Goal: Task Accomplishment & Management: Complete application form

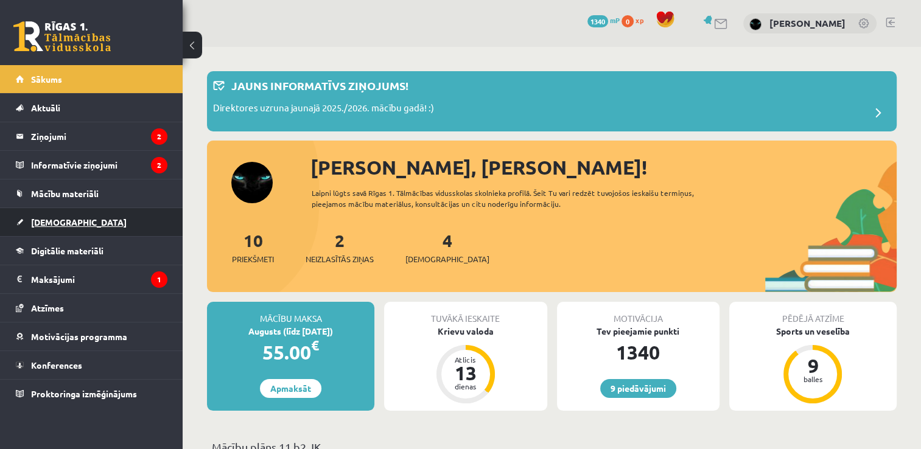
click at [71, 226] on link "[DEMOGRAPHIC_DATA]" at bounding box center [92, 222] width 152 height 28
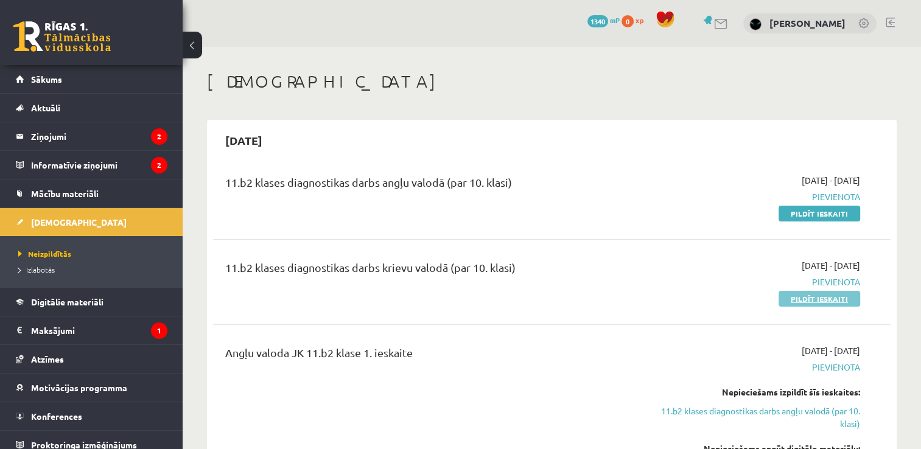
click at [804, 299] on link "Pildīt ieskaiti" at bounding box center [819, 299] width 82 height 16
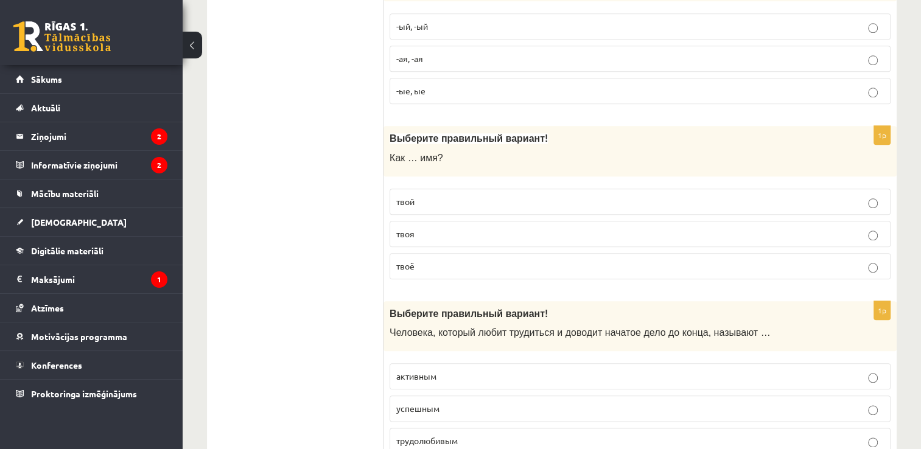
scroll to position [1386, 0]
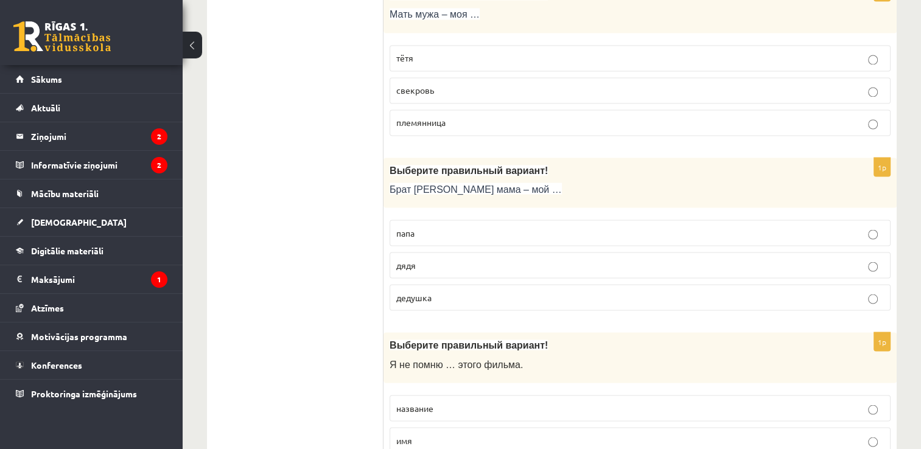
scroll to position [2278, 0]
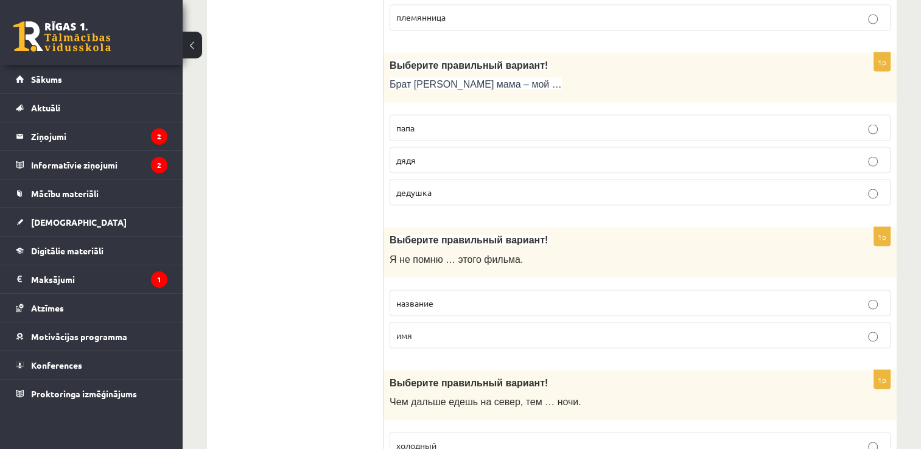
click at [869, 156] on label "дядя" at bounding box center [640, 160] width 501 height 26
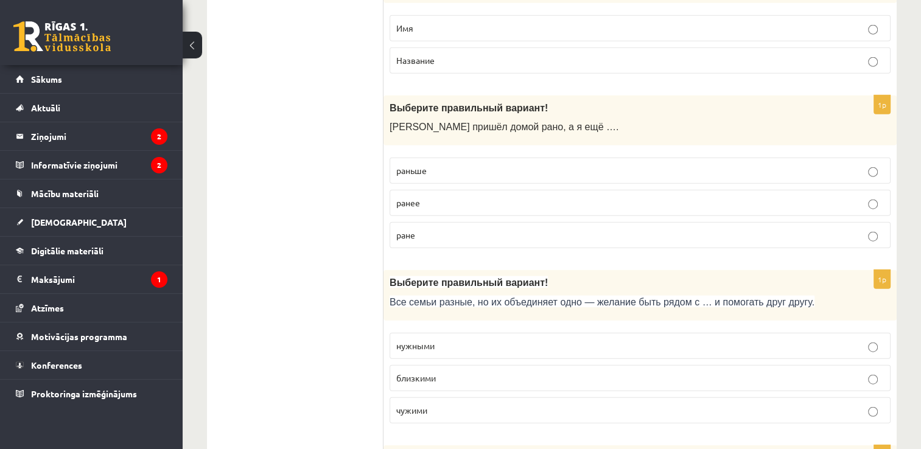
scroll to position [2919, 0]
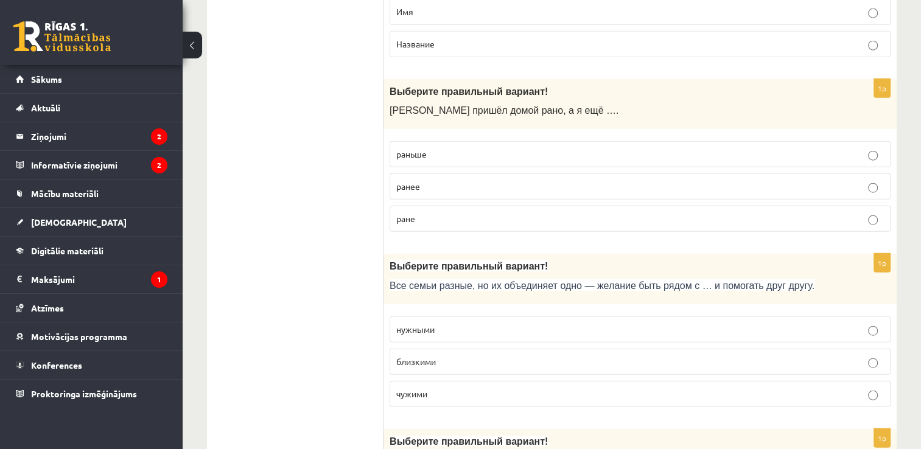
click at [873, 148] on p "раньше" at bounding box center [640, 154] width 488 height 13
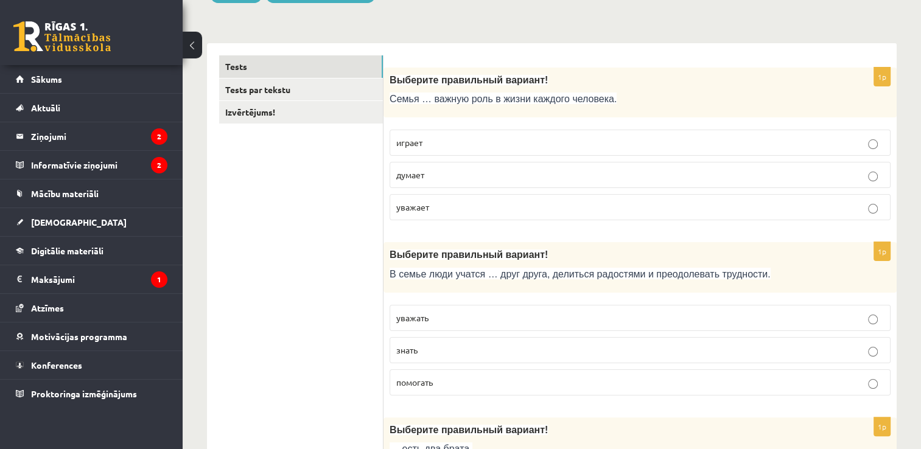
scroll to position [0, 0]
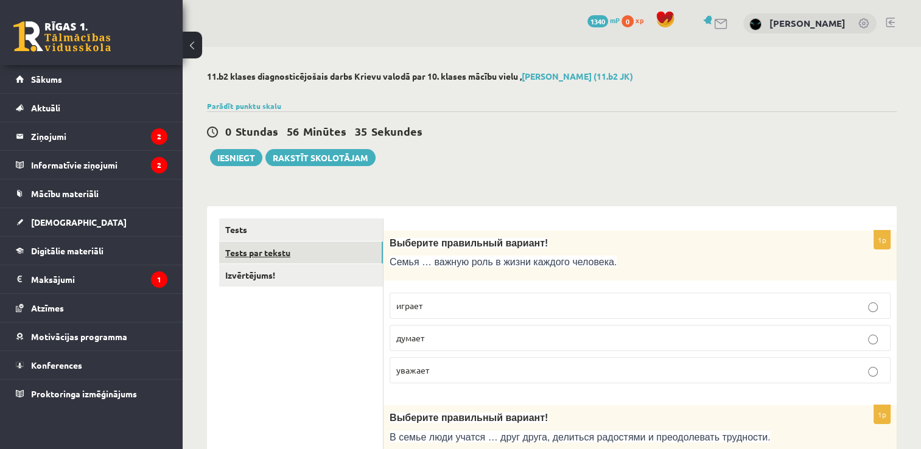
click at [242, 255] on link "Tests par tekstu" at bounding box center [301, 253] width 164 height 23
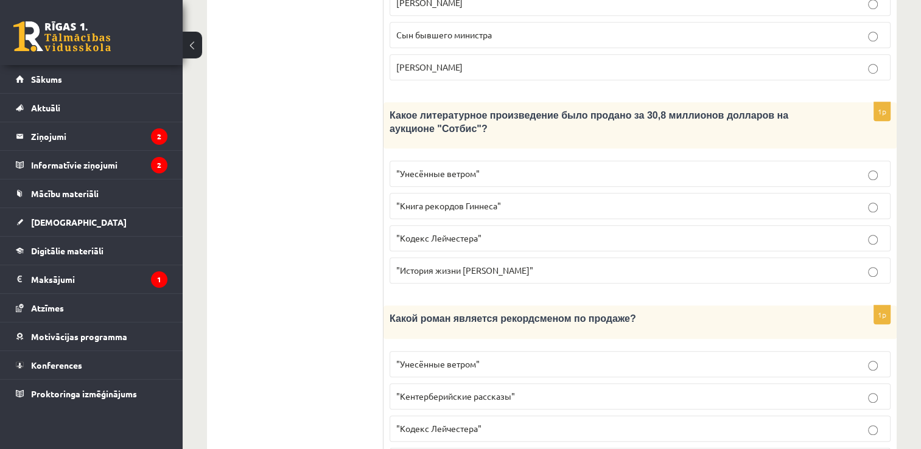
scroll to position [869, 0]
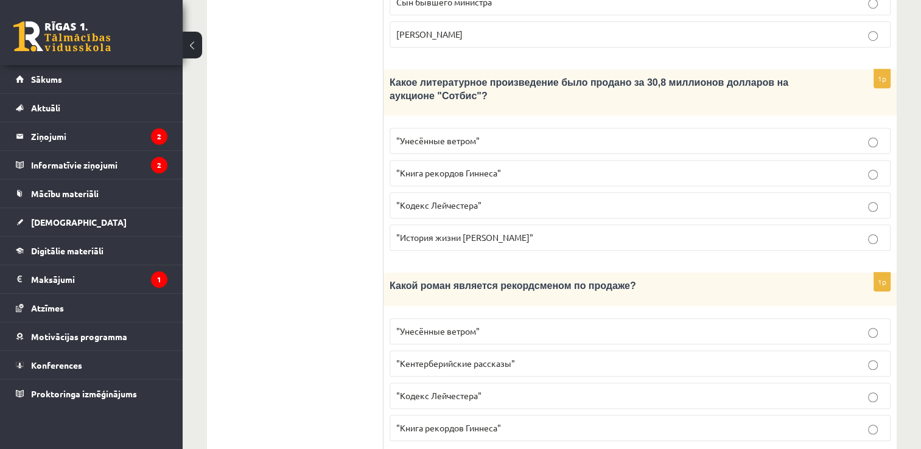
click at [562, 325] on p ""Унесённые ветром"" at bounding box center [640, 331] width 488 height 13
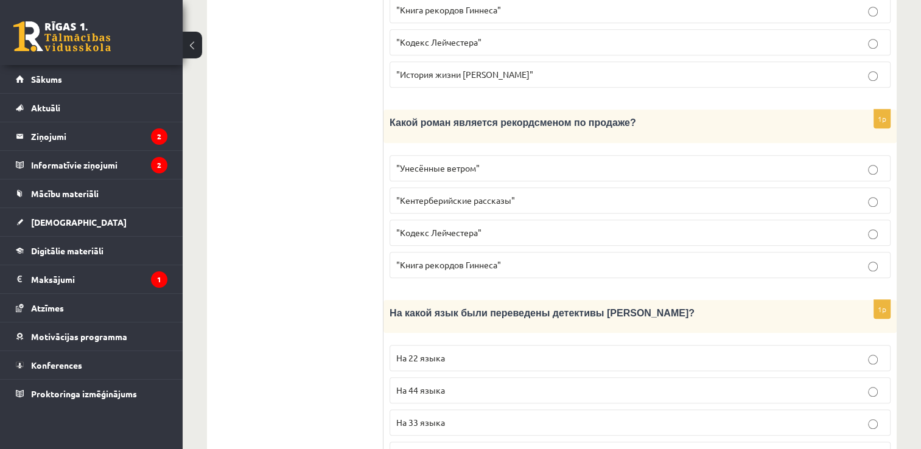
scroll to position [1038, 0]
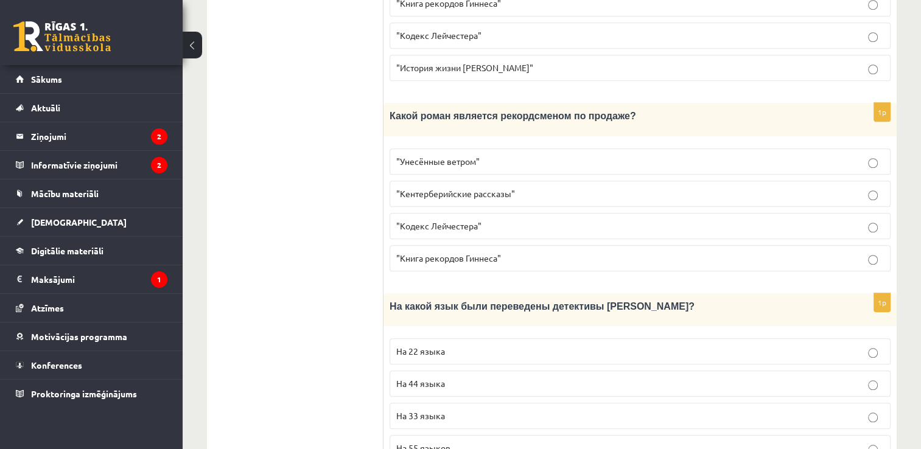
click at [802, 377] on p "На 44 языка" at bounding box center [640, 383] width 488 height 13
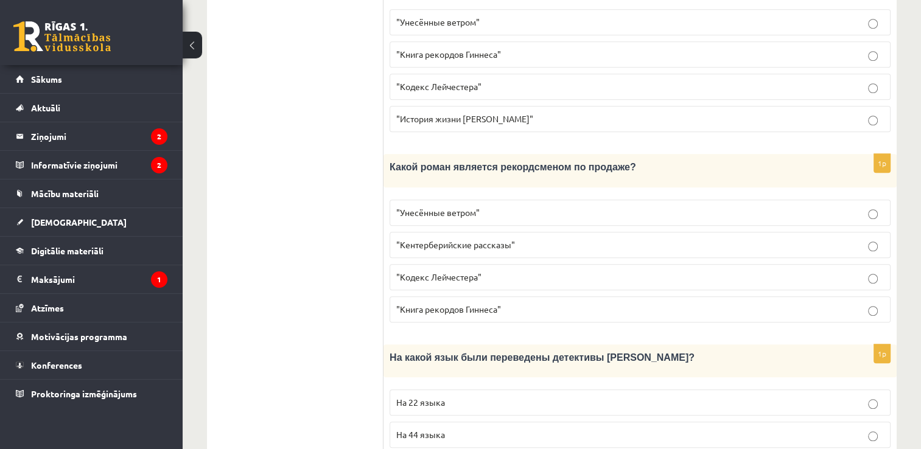
scroll to position [1229, 0]
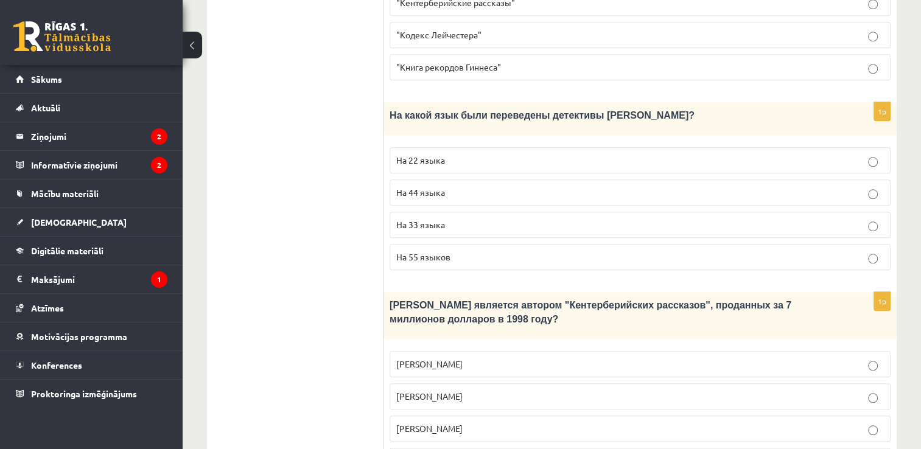
click at [506, 422] on p "Джефри Чосер" at bounding box center [640, 428] width 488 height 13
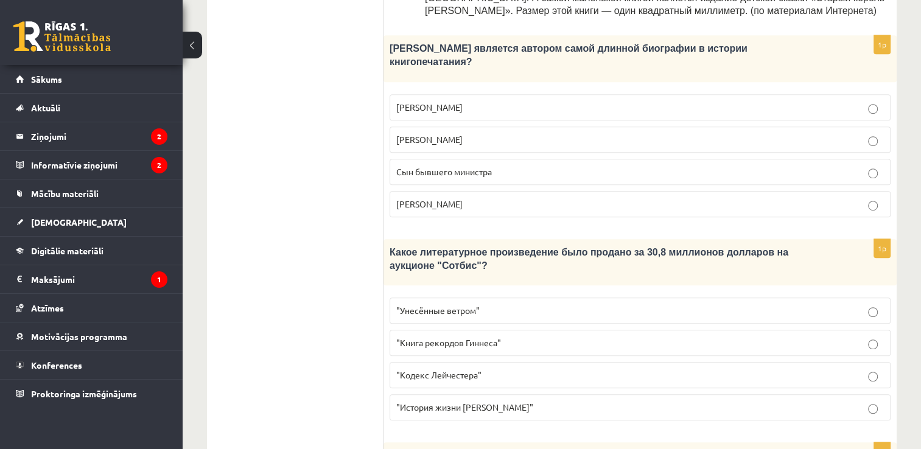
scroll to position [678, 0]
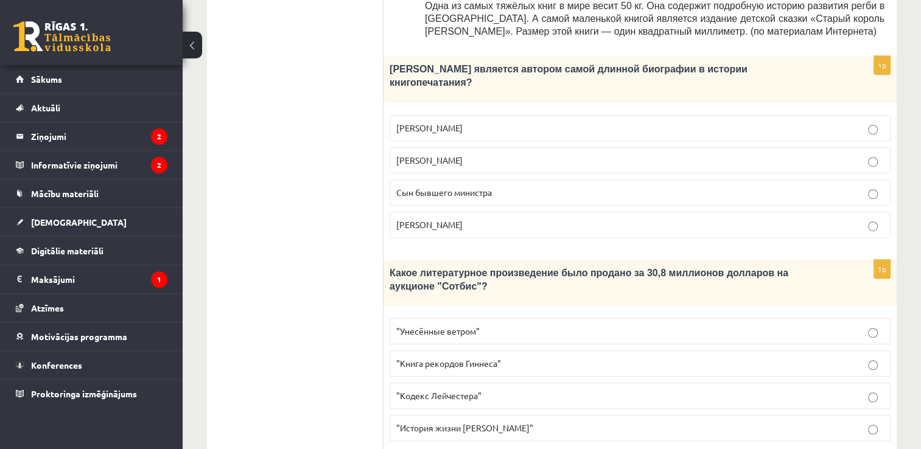
click at [751, 186] on p "Сын бывшего министра" at bounding box center [640, 192] width 488 height 13
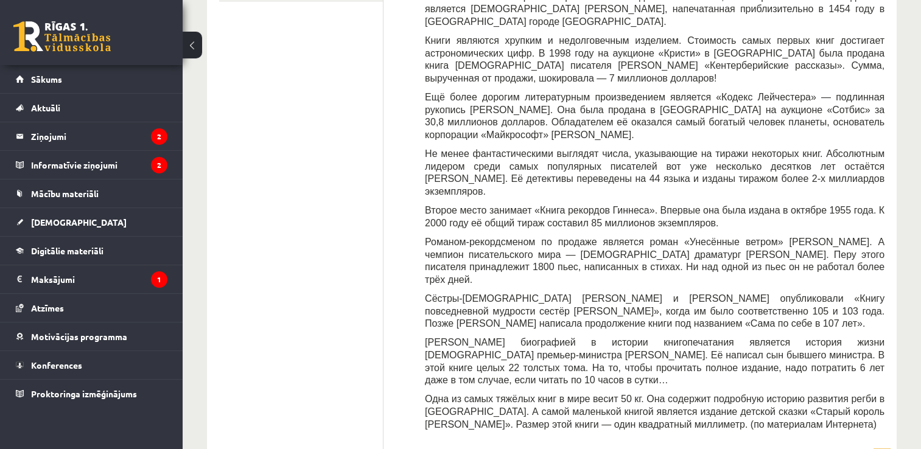
scroll to position [0, 0]
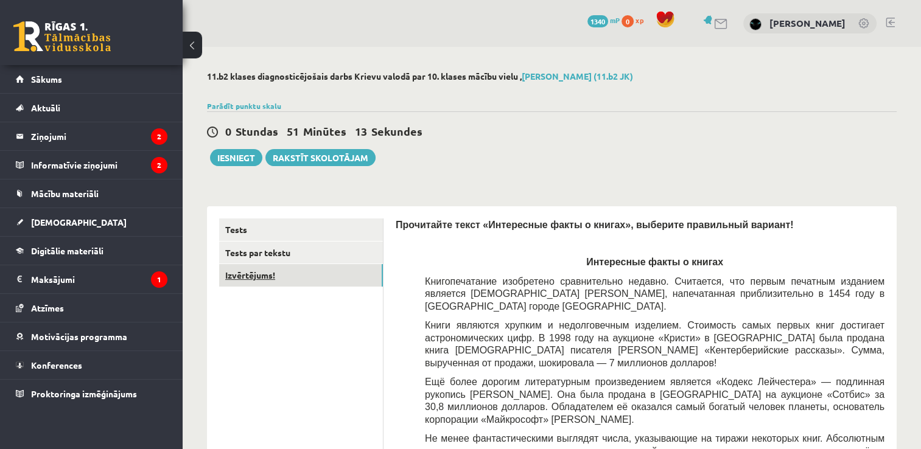
click at [242, 274] on link "Izvērtējums!" at bounding box center [301, 275] width 164 height 23
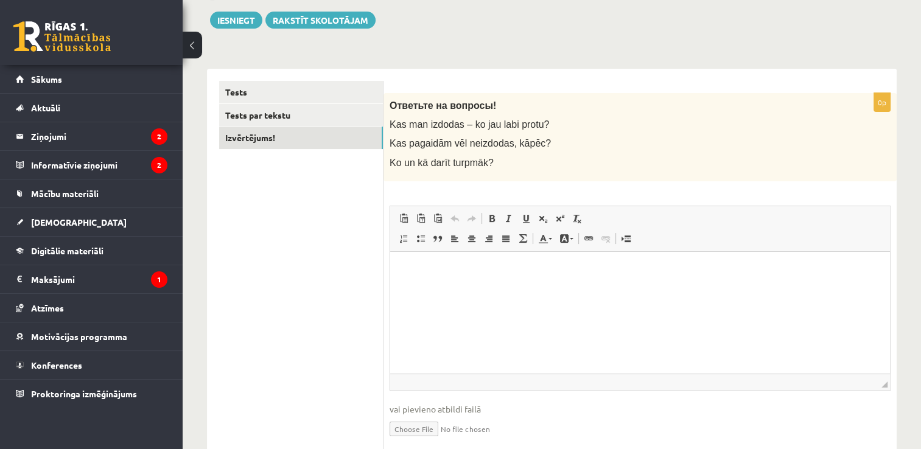
scroll to position [183, 0]
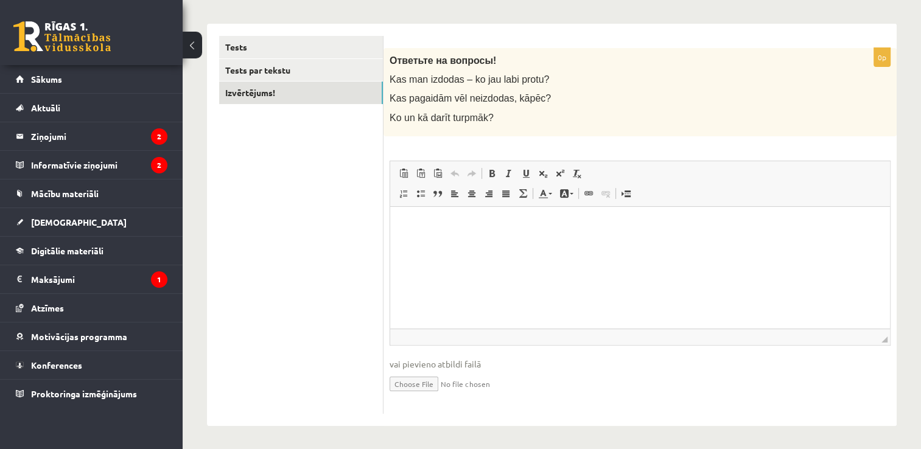
click at [579, 243] on html at bounding box center [640, 224] width 500 height 37
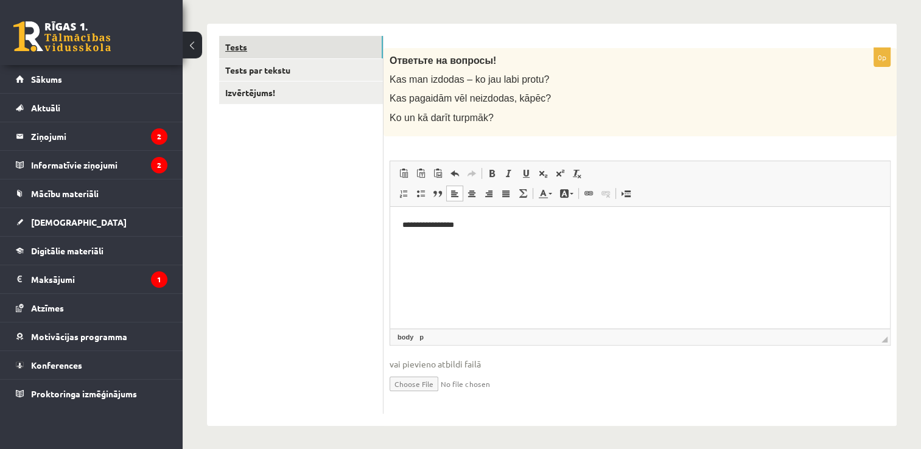
click at [273, 52] on link "Tests" at bounding box center [301, 47] width 164 height 23
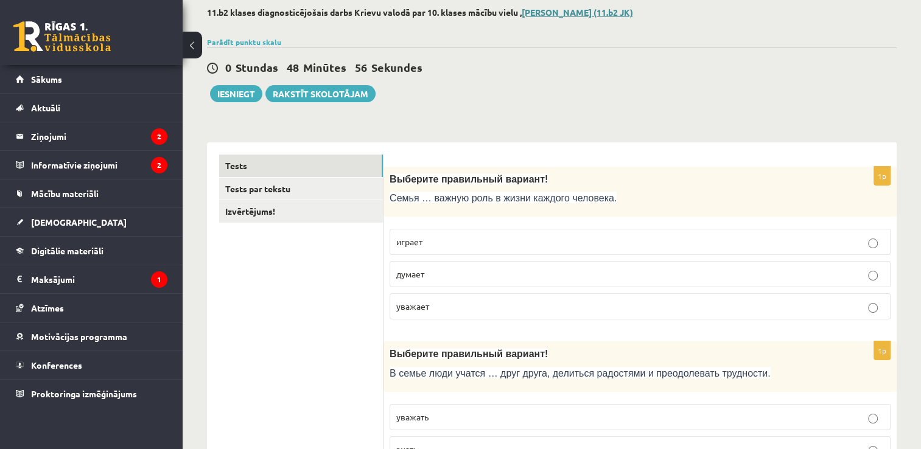
scroll to position [61, 0]
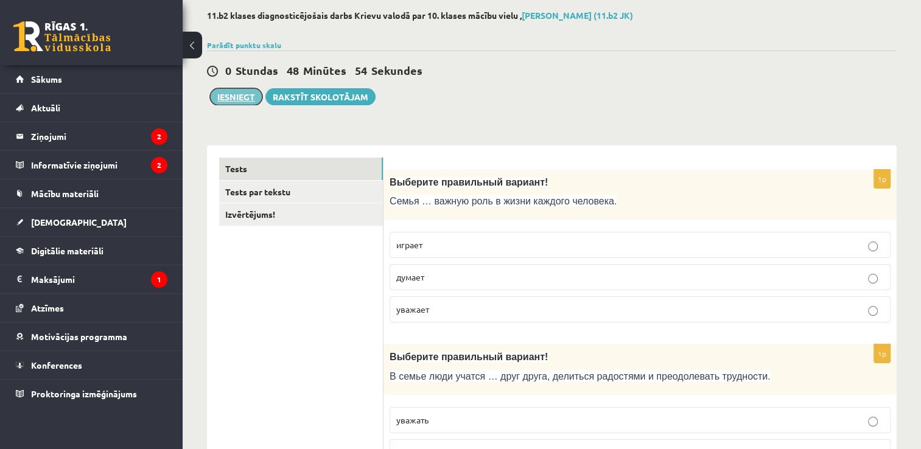
click at [240, 96] on button "Iesniegt" at bounding box center [236, 96] width 52 height 17
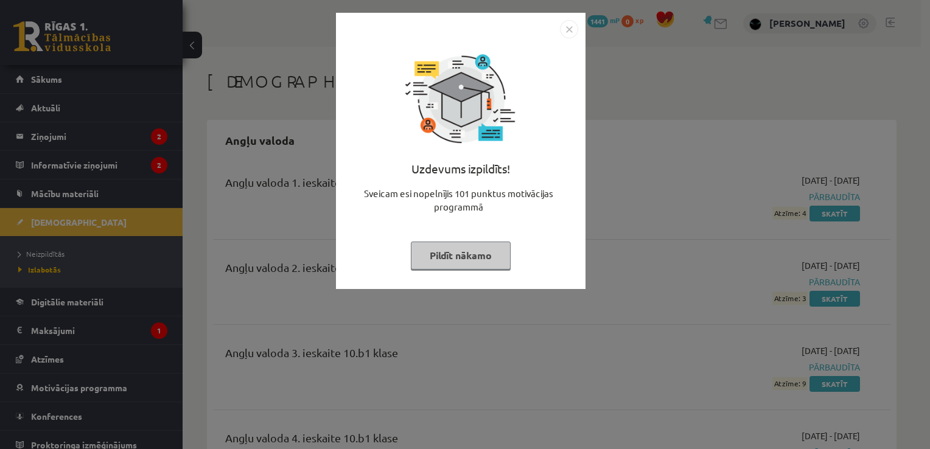
click at [571, 28] on img "Close" at bounding box center [569, 29] width 18 height 18
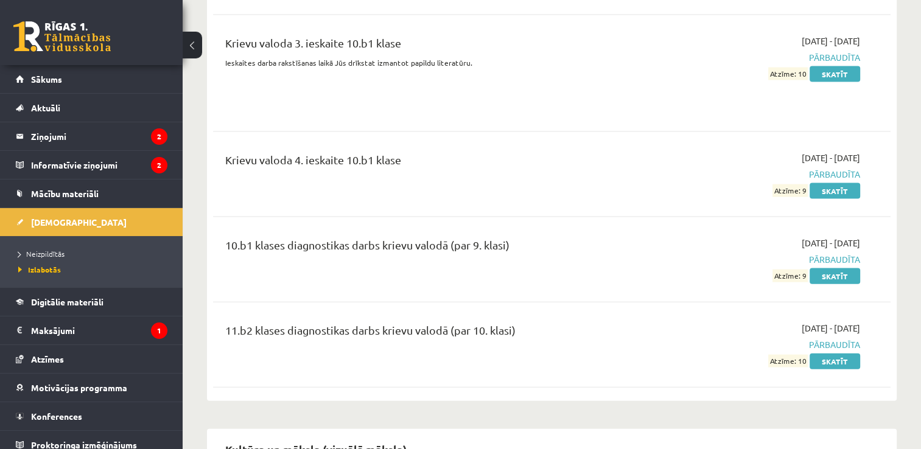
scroll to position [2605, 0]
click at [55, 223] on span "[DEMOGRAPHIC_DATA]" at bounding box center [79, 222] width 96 height 11
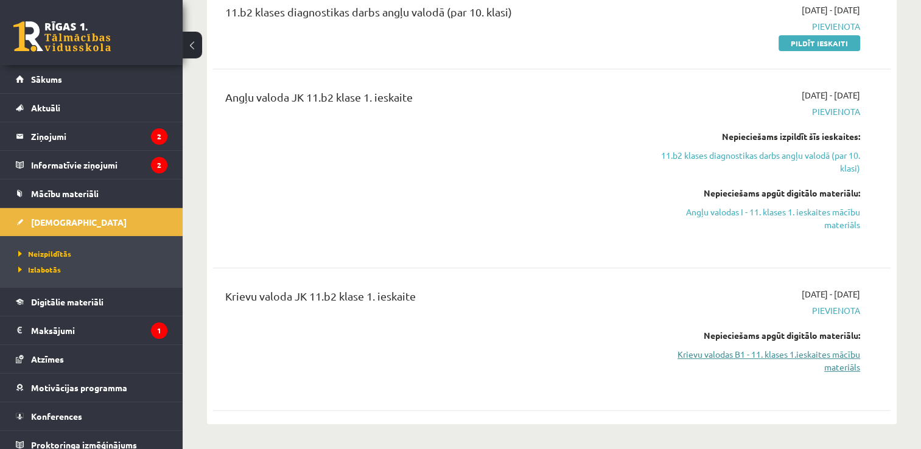
click at [781, 357] on link "Krievu valodas B1 - 11. klases 1.ieskaites mācību materiāls" at bounding box center [760, 361] width 200 height 26
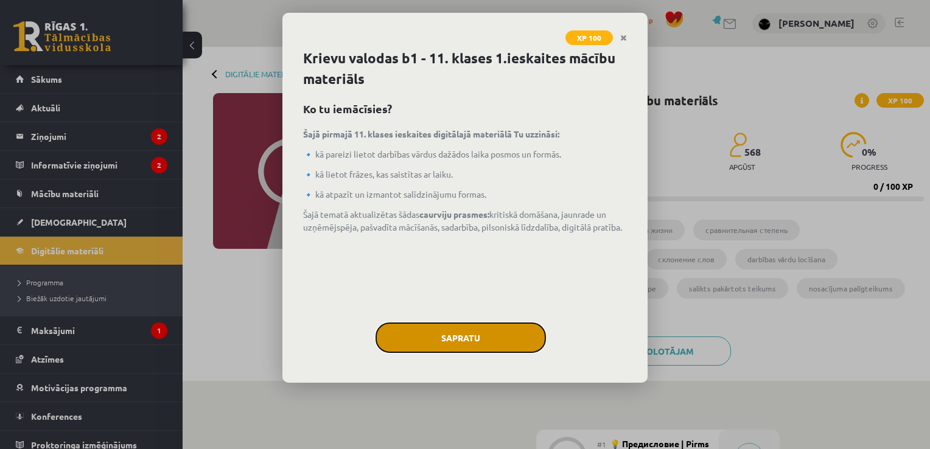
click at [447, 340] on button "Sapratu" at bounding box center [461, 338] width 170 height 30
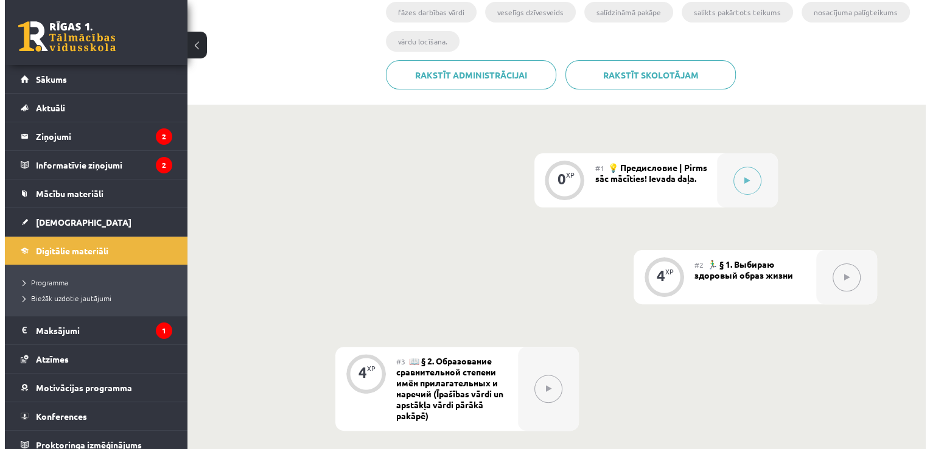
scroll to position [292, 0]
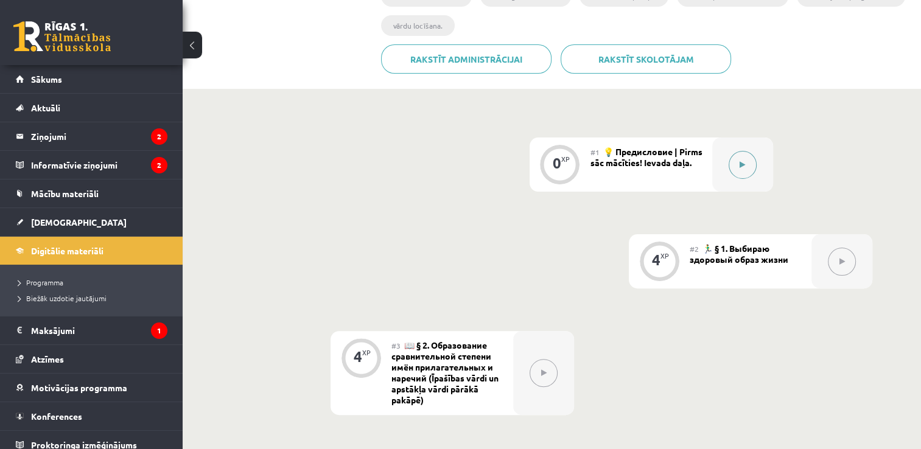
click at [735, 160] on button at bounding box center [743, 165] width 28 height 28
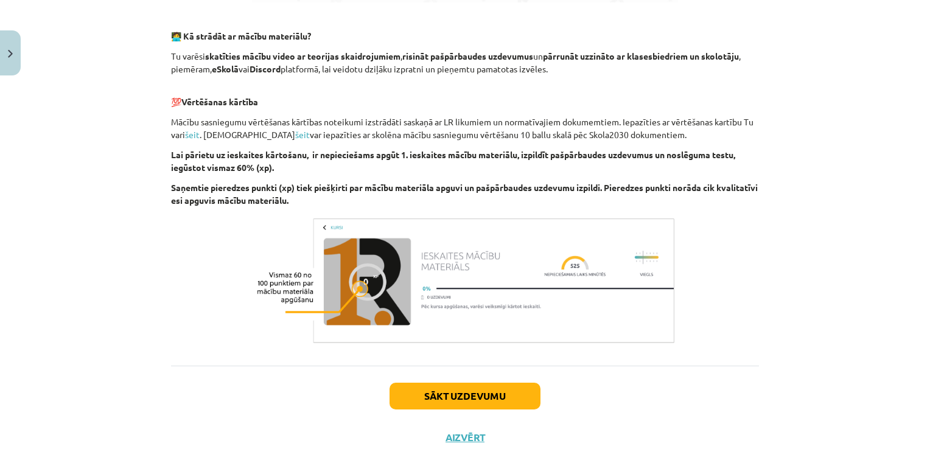
scroll to position [792, 0]
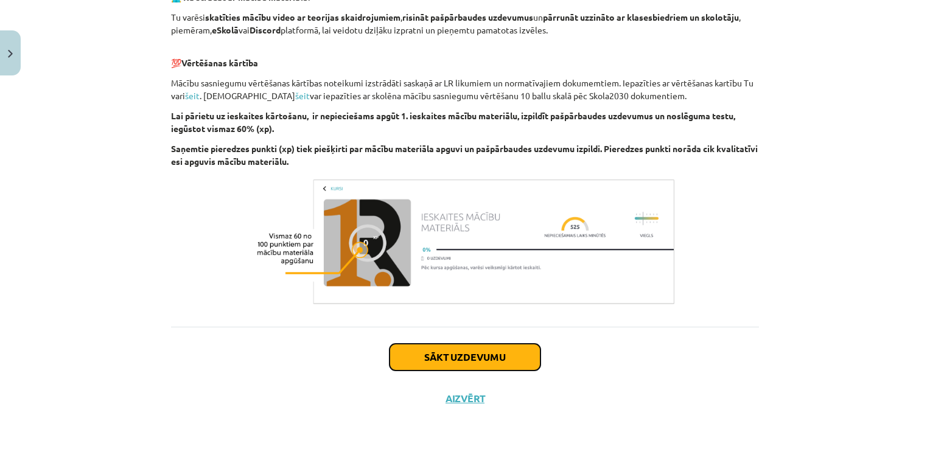
click at [503, 344] on button "Sākt uzdevumu" at bounding box center [465, 357] width 151 height 27
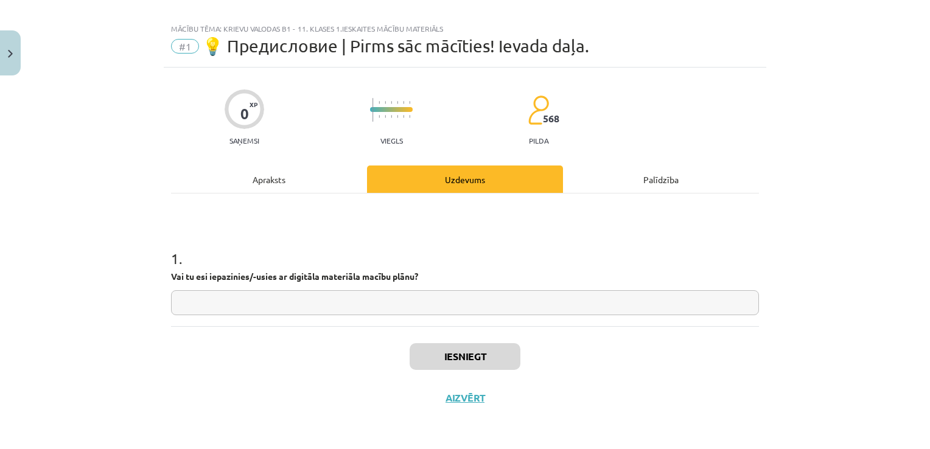
scroll to position [12, 0]
click at [301, 301] on input "text" at bounding box center [465, 304] width 588 height 25
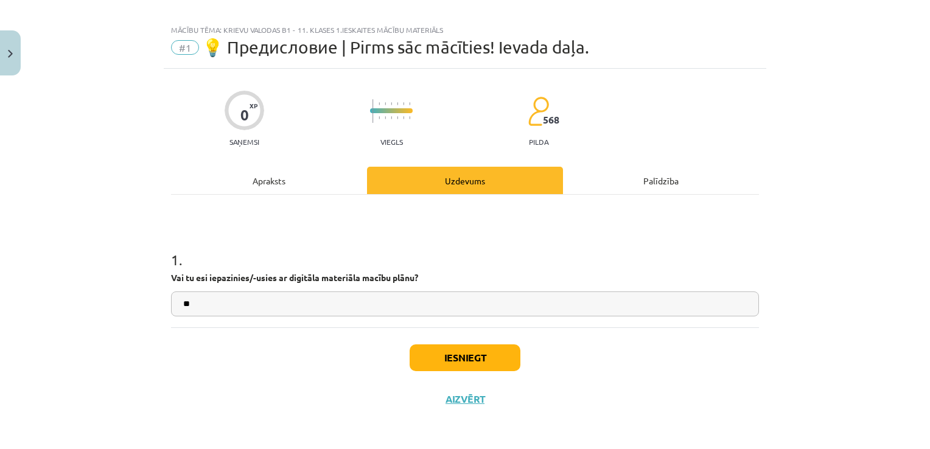
type input "**"
click at [480, 359] on button "Iesniegt" at bounding box center [465, 357] width 111 height 27
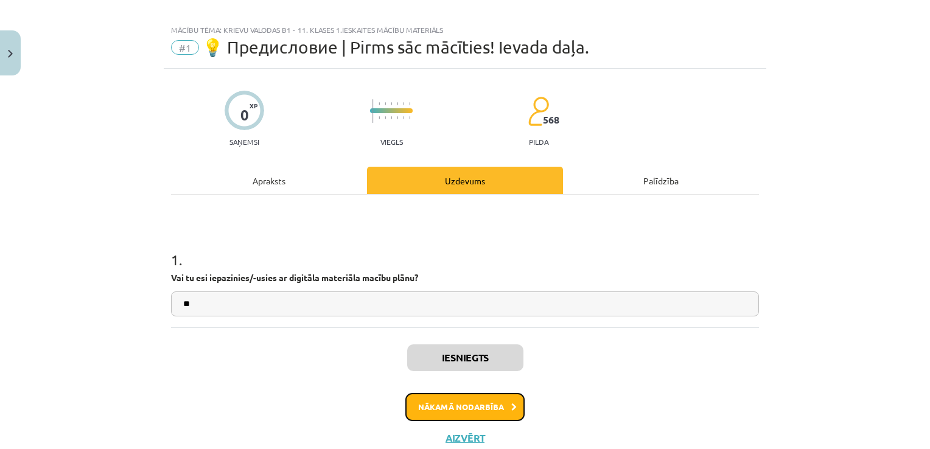
click at [461, 396] on button "Nākamā nodarbība" at bounding box center [464, 407] width 119 height 28
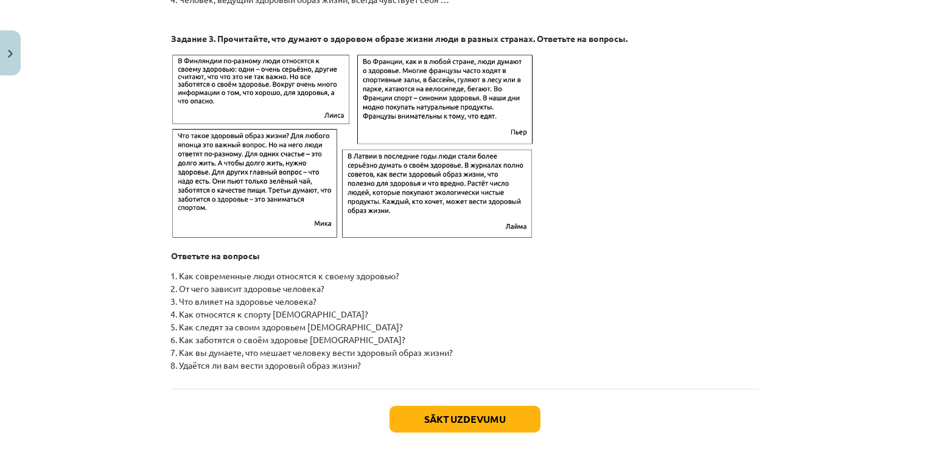
scroll to position [1884, 0]
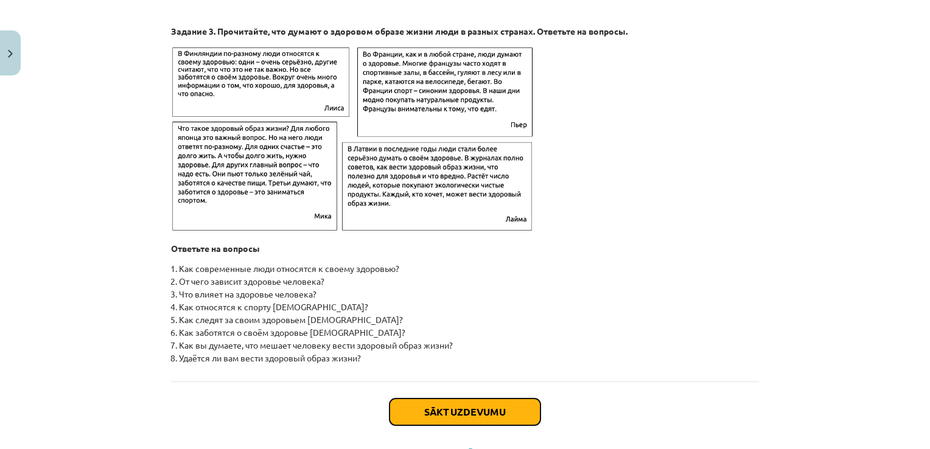
click at [470, 413] on button "Sākt uzdevumu" at bounding box center [465, 412] width 151 height 27
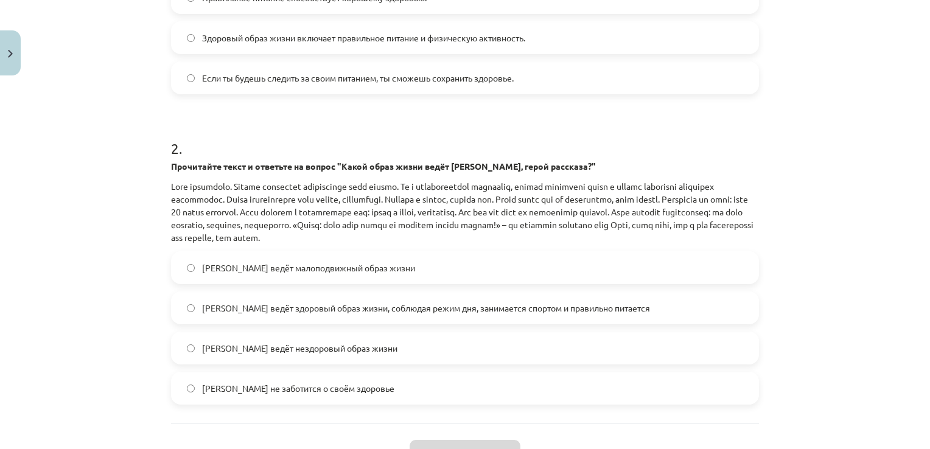
scroll to position [396, 0]
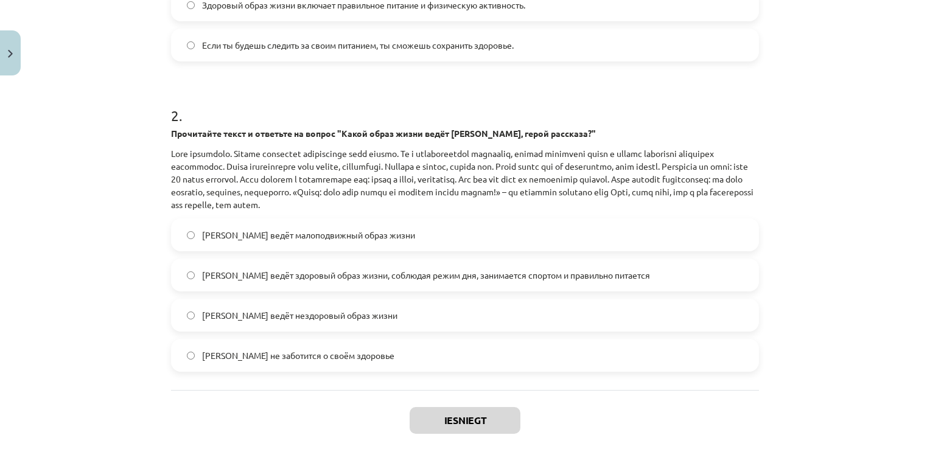
click at [582, 266] on label "Олег ведёт здоровый образ жизни, соблюдая режим дня, занимается спортом и прави…" at bounding box center [465, 275] width 586 height 30
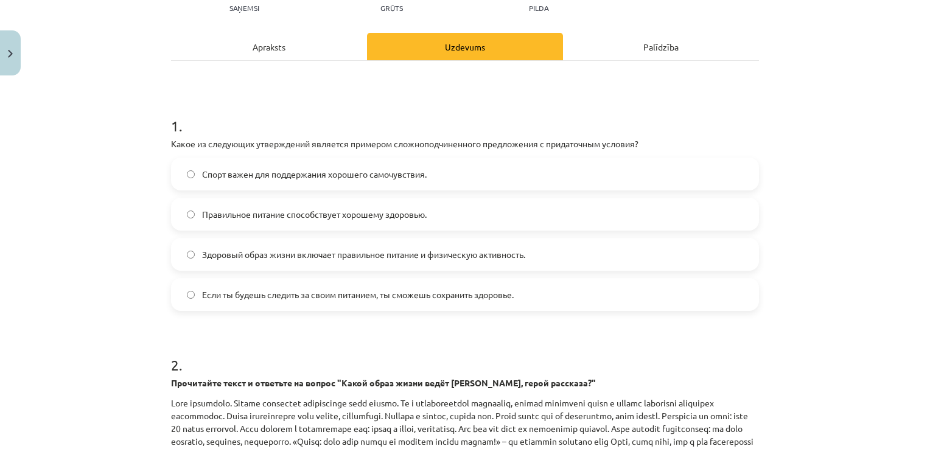
scroll to position [170, 0]
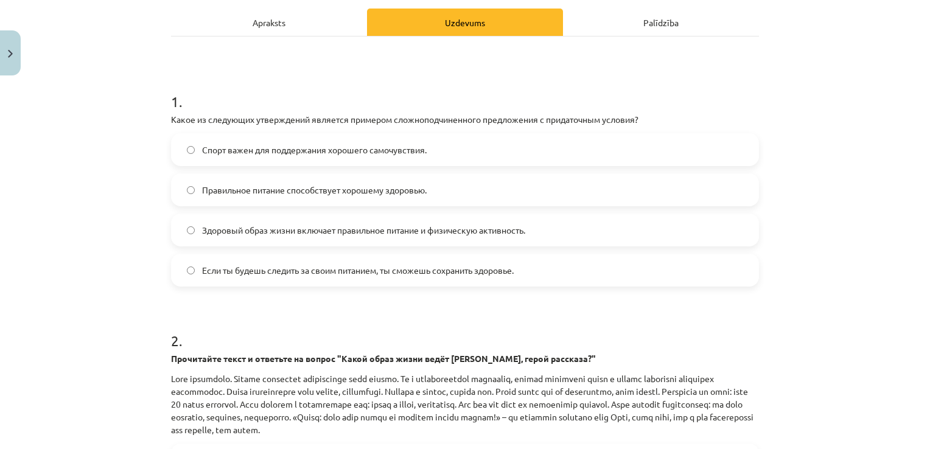
click at [445, 267] on span "Если ты будешь следить за своим питанием, ты сможешь сохранить здоровье." at bounding box center [358, 270] width 312 height 13
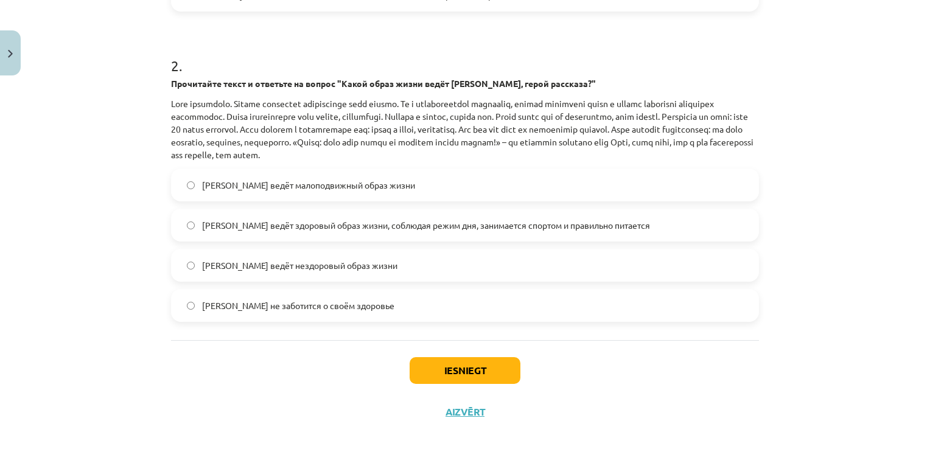
scroll to position [459, 0]
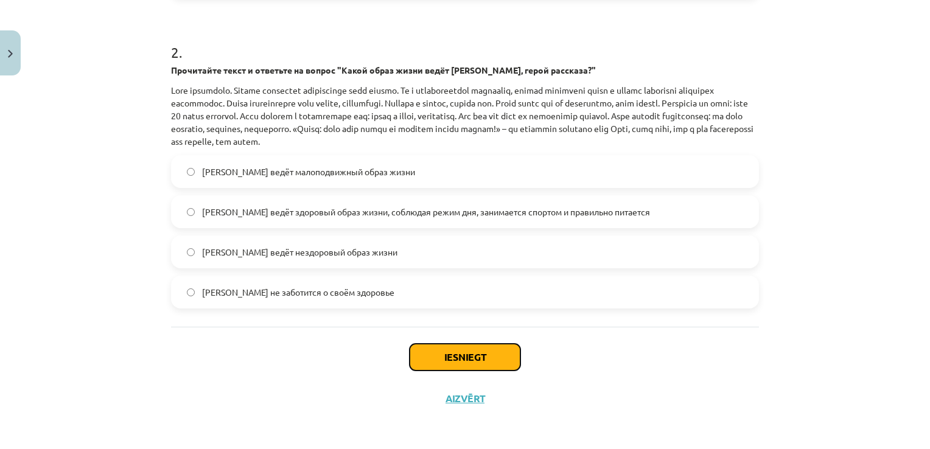
click at [466, 355] on button "Iesniegt" at bounding box center [465, 357] width 111 height 27
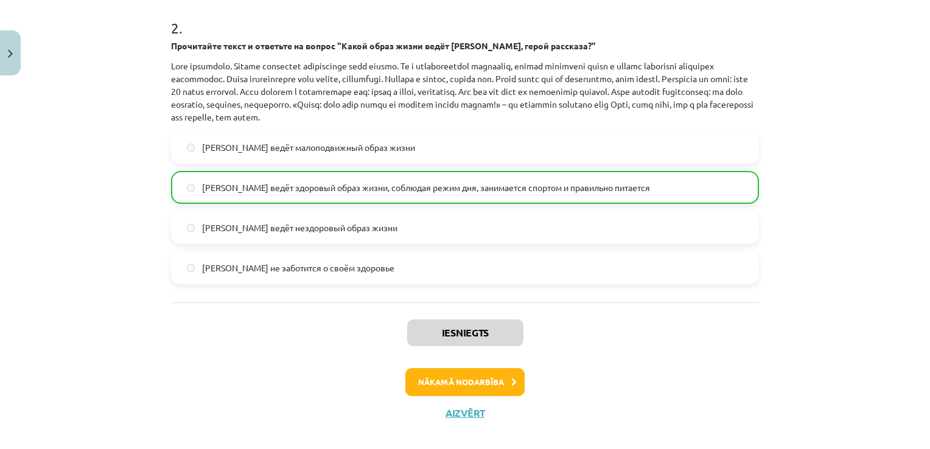
scroll to position [497, 0]
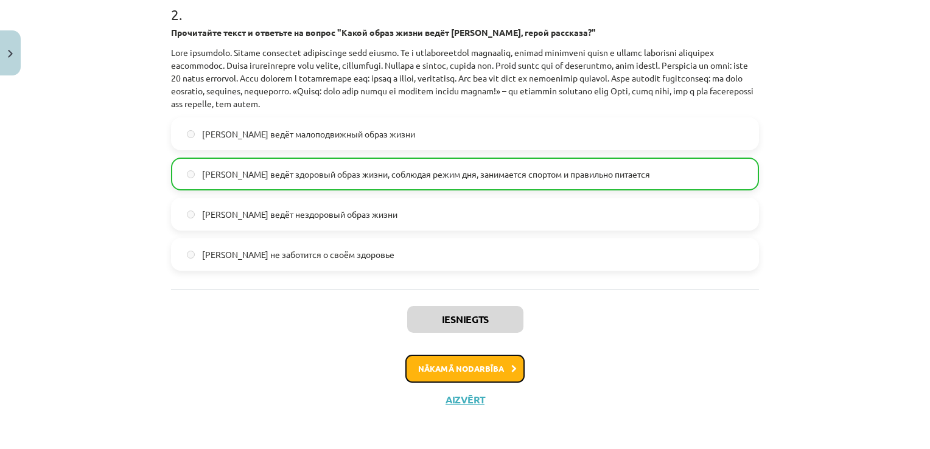
click at [464, 365] on button "Nākamā nodarbība" at bounding box center [464, 369] width 119 height 28
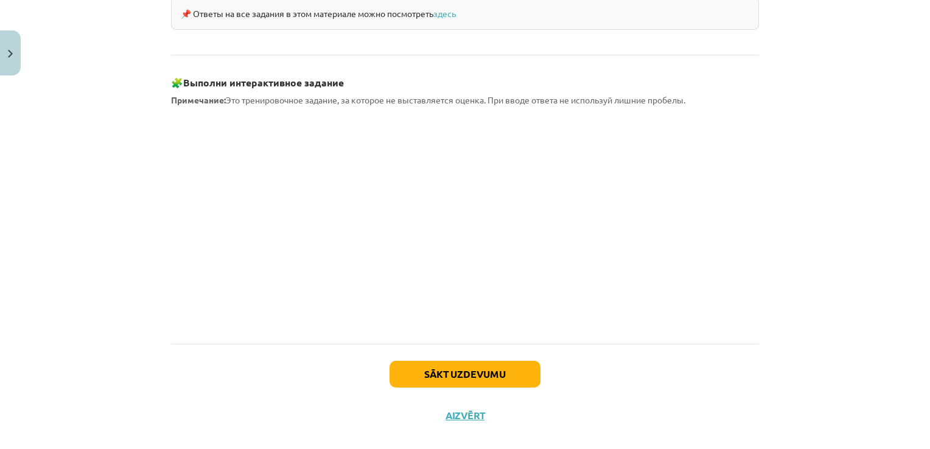
scroll to position [1067, 0]
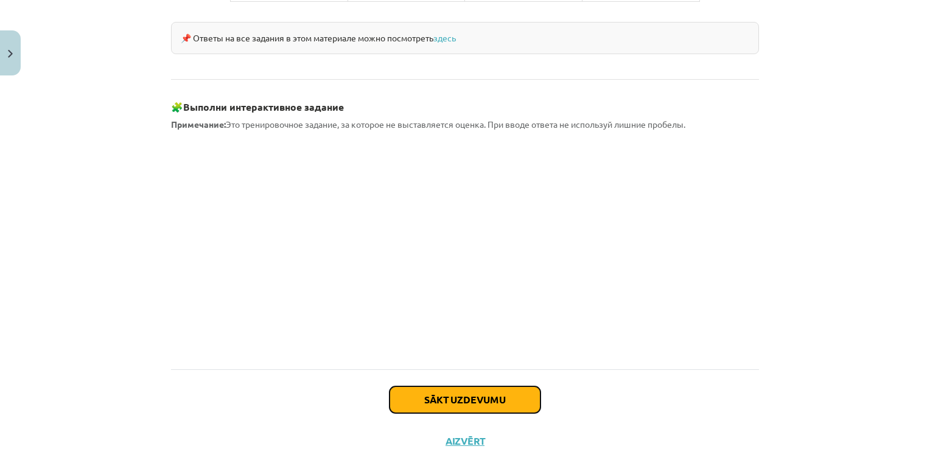
click at [435, 386] on button "Sākt uzdevumu" at bounding box center [465, 399] width 151 height 27
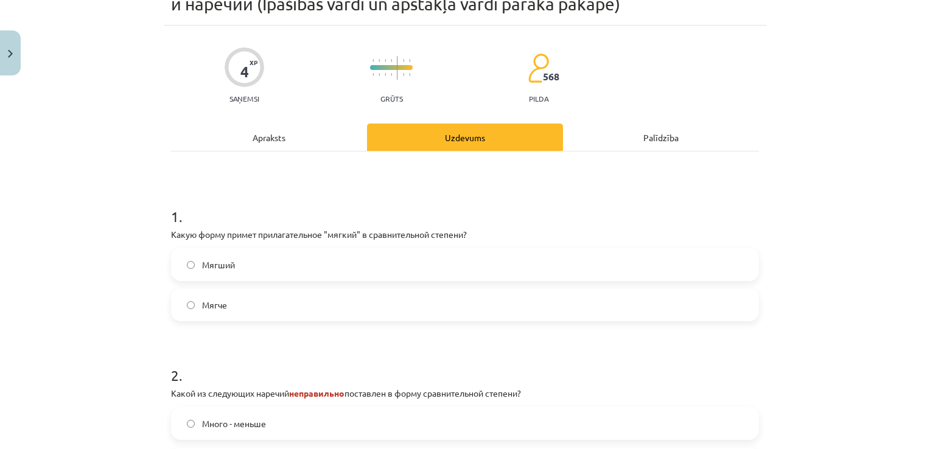
scroll to position [30, 0]
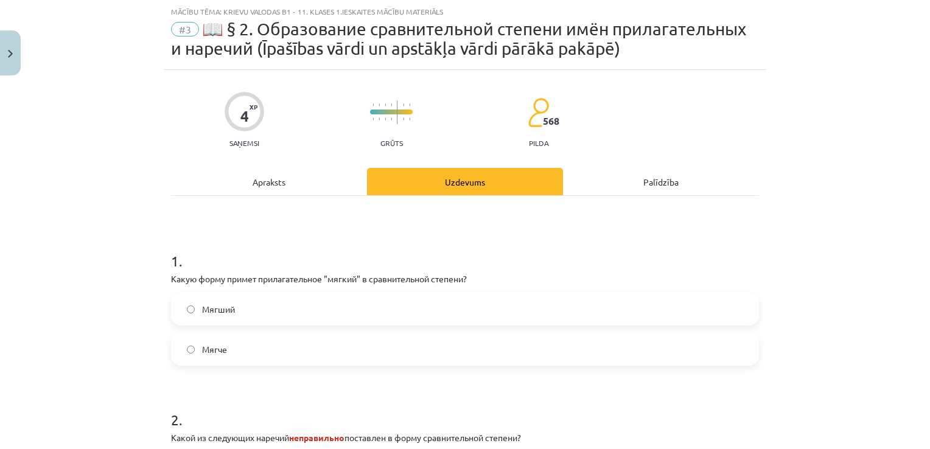
click at [202, 345] on span "Мягче" at bounding box center [214, 349] width 25 height 13
click at [841, 374] on div "Mācību tēma: Krievu valodas b1 - 11. klases 1.ieskaites mācību materiāls #3 📖 §…" at bounding box center [465, 224] width 930 height 449
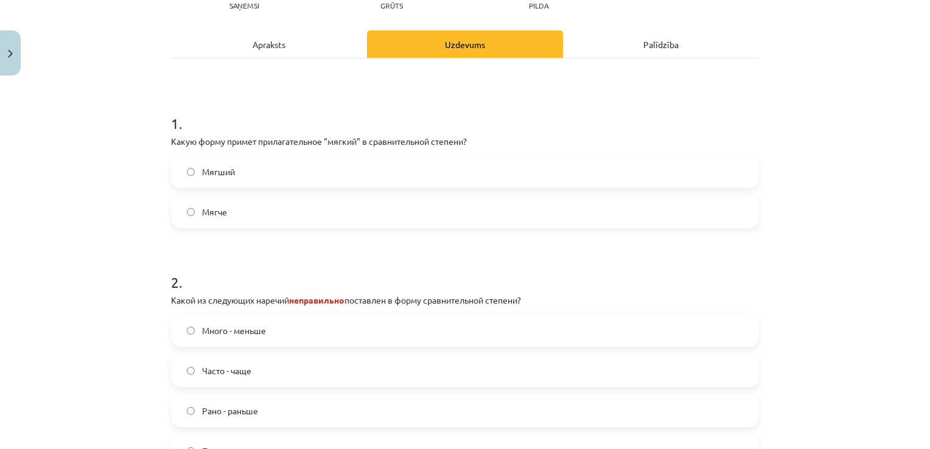
scroll to position [250, 0]
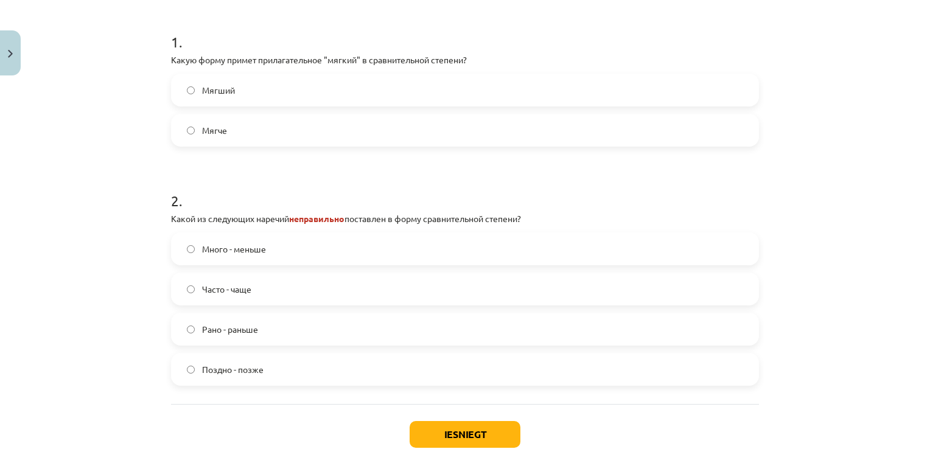
click at [428, 256] on label "Много - меньше" at bounding box center [465, 249] width 586 height 30
click at [501, 446] on button "Iesniegt" at bounding box center [465, 434] width 111 height 27
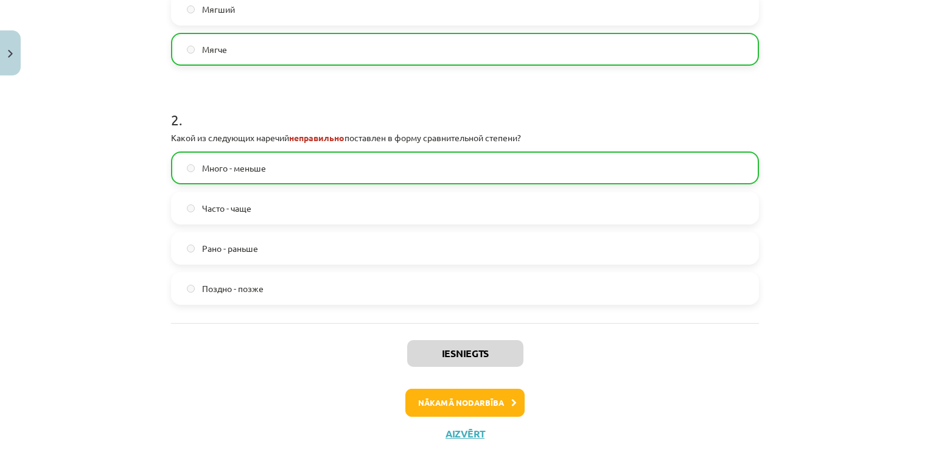
scroll to position [365, 0]
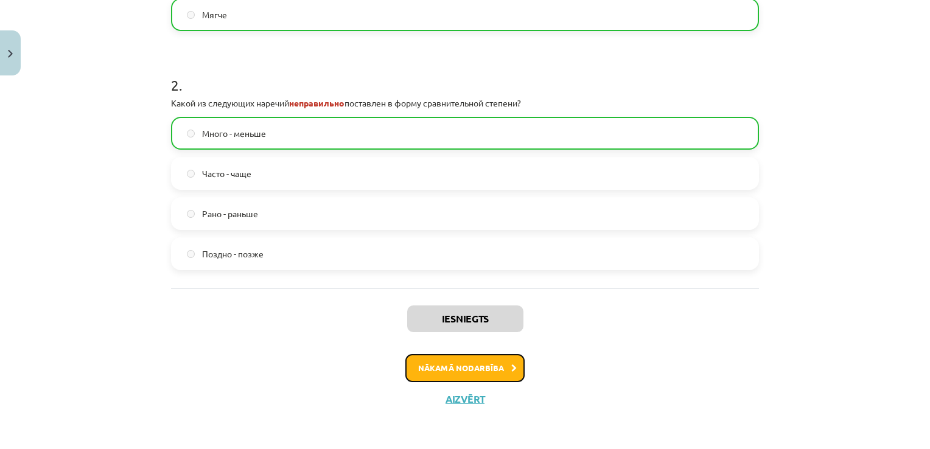
click at [424, 372] on button "Nākamā nodarbība" at bounding box center [464, 368] width 119 height 28
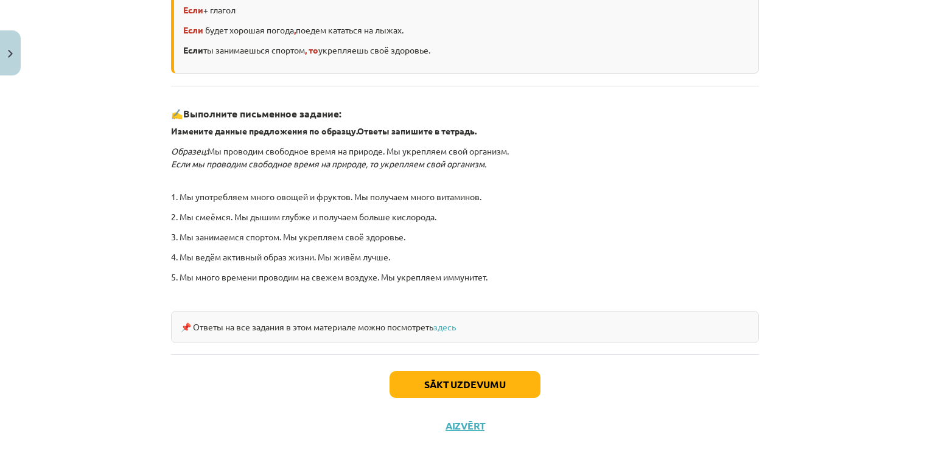
scroll to position [338, 0]
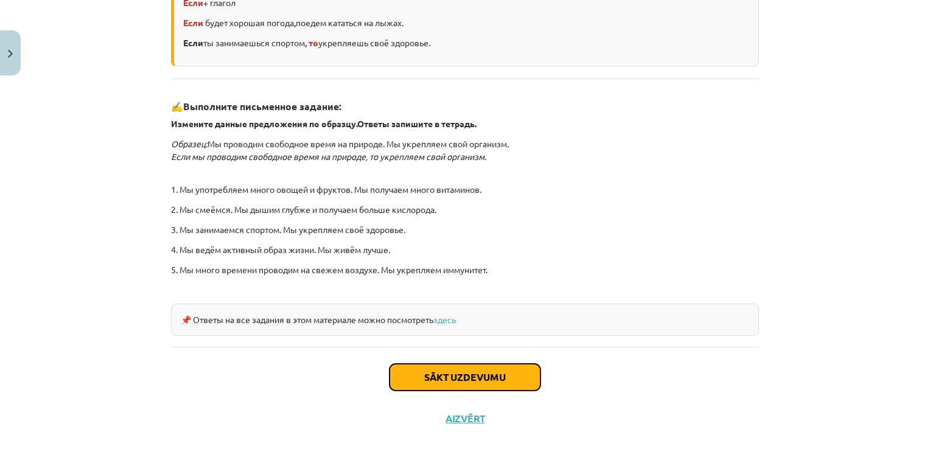
click at [472, 373] on button "Sākt uzdevumu" at bounding box center [465, 377] width 151 height 27
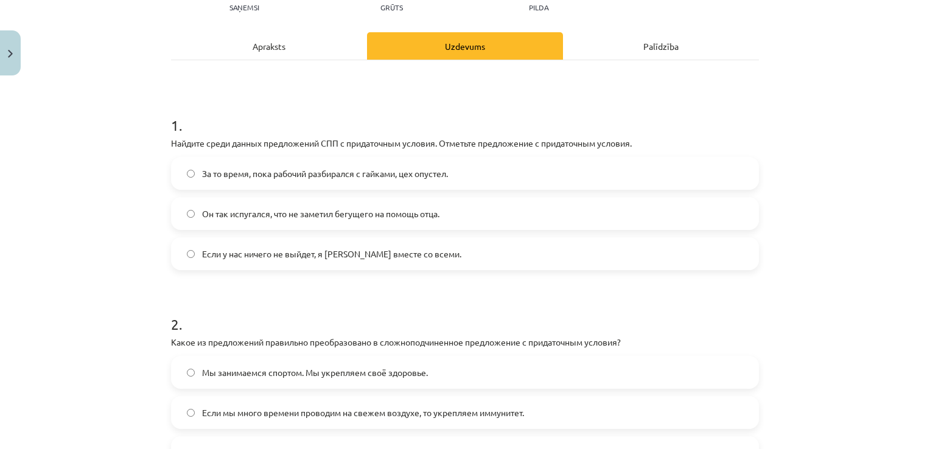
scroll to position [30, 0]
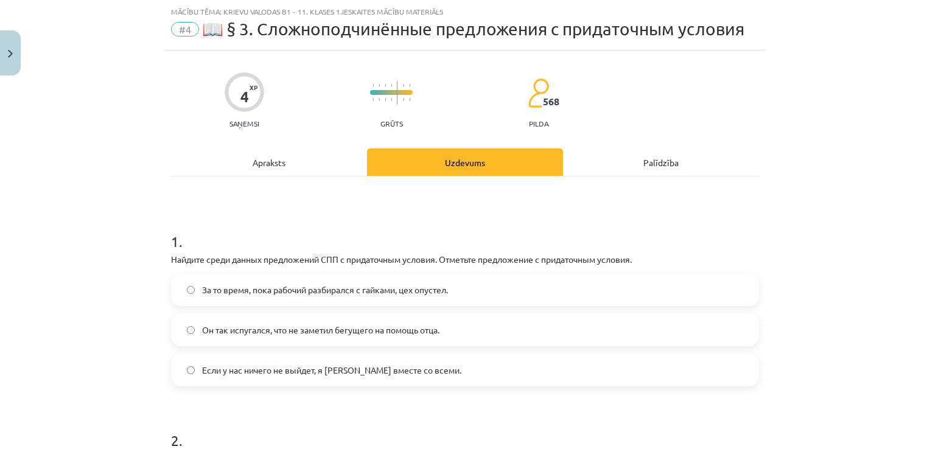
click at [399, 372] on span "Если у нас ничего не выйдет, я уеду вместе со всеми." at bounding box center [331, 370] width 259 height 13
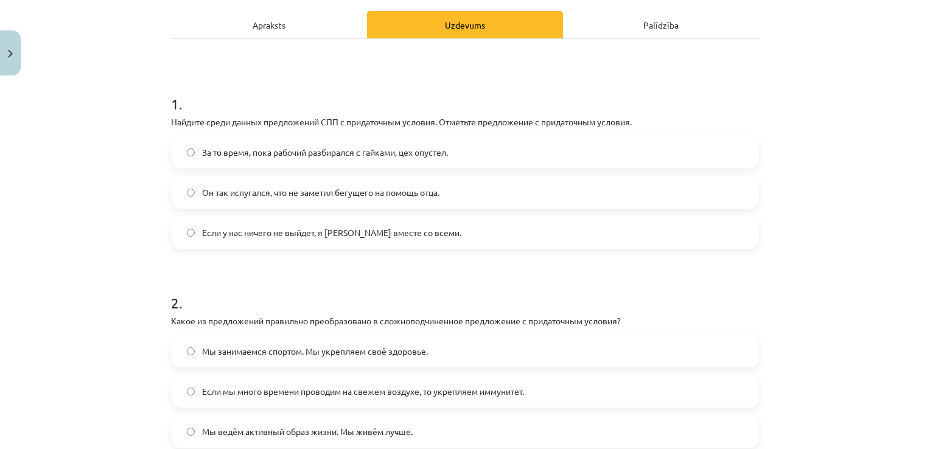
scroll to position [265, 0]
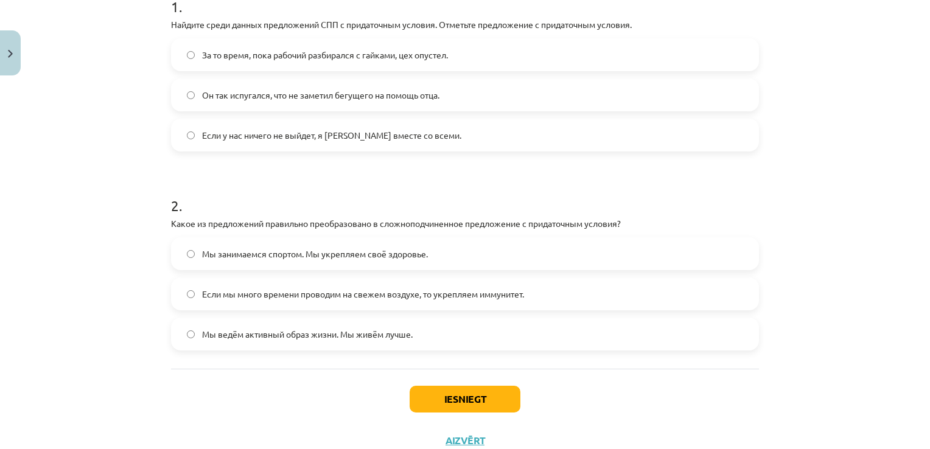
click at [575, 304] on label "Если мы много времени проводим на свежем воздухе, то укрепляем иммунитет." at bounding box center [465, 294] width 586 height 30
click at [480, 399] on button "Iesniegt" at bounding box center [465, 399] width 111 height 27
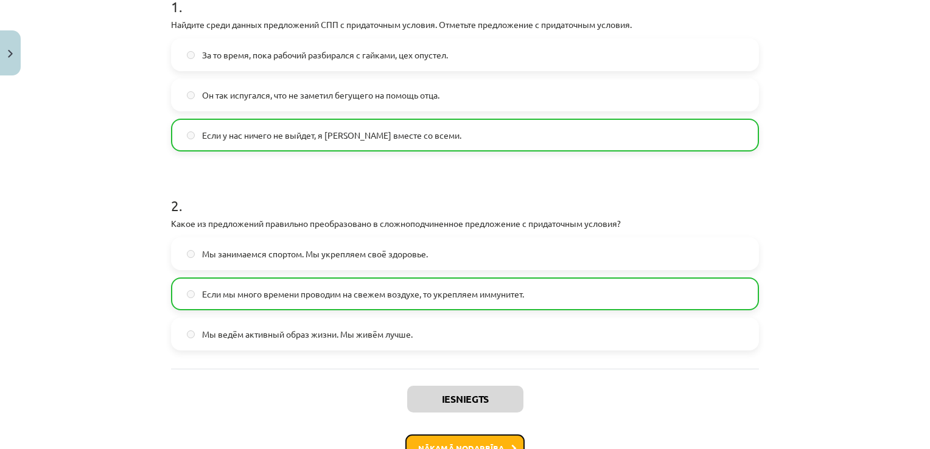
click at [450, 444] on button "Nākamā nodarbība" at bounding box center [464, 449] width 119 height 28
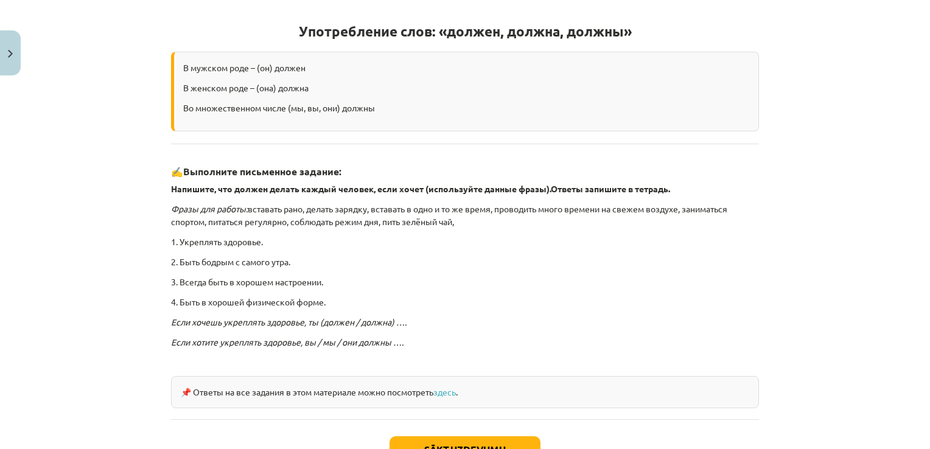
scroll to position [241, 0]
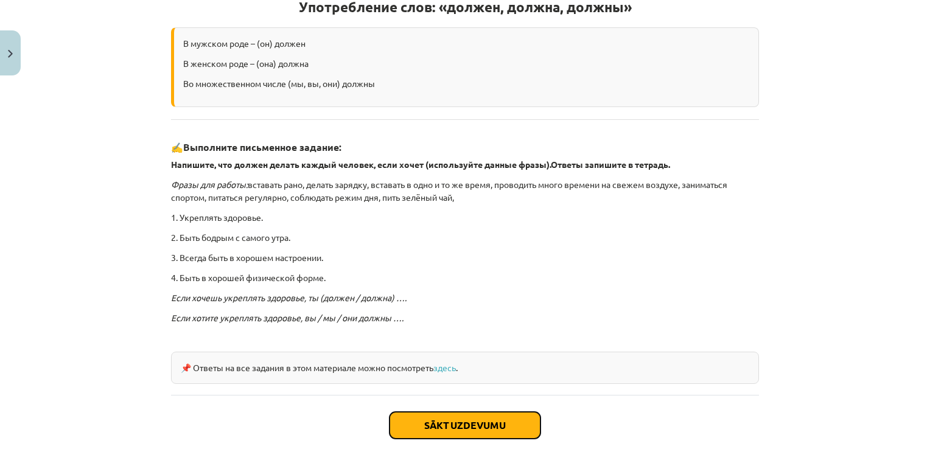
click at [472, 427] on button "Sākt uzdevumu" at bounding box center [465, 425] width 151 height 27
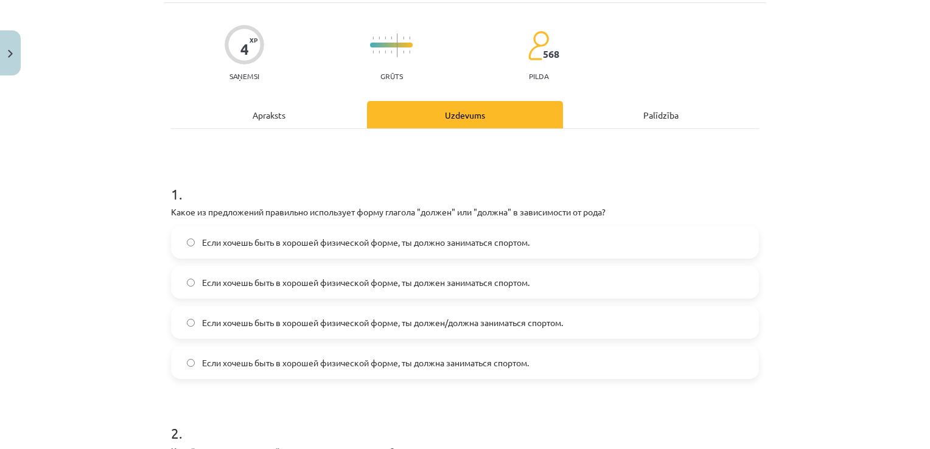
scroll to position [30, 0]
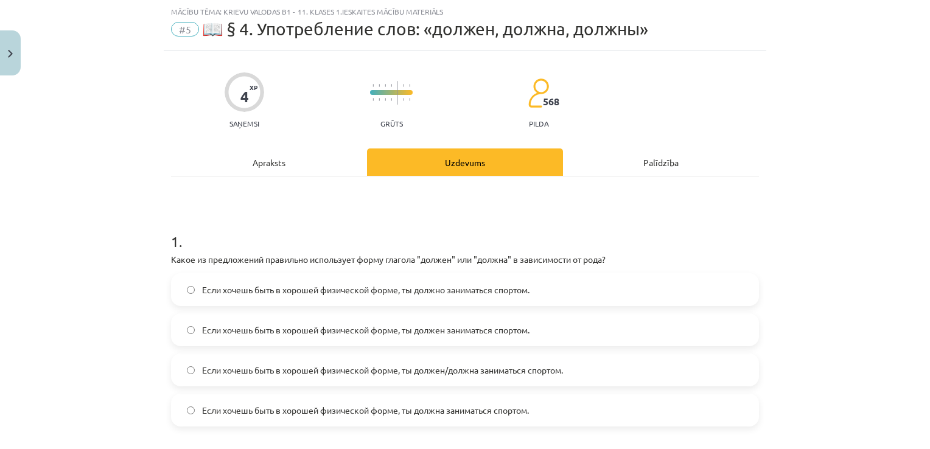
click at [443, 369] on span "Если хочешь быть в хорошей физической форме, ты должен/должна заниматься спорто…" at bounding box center [382, 370] width 361 height 13
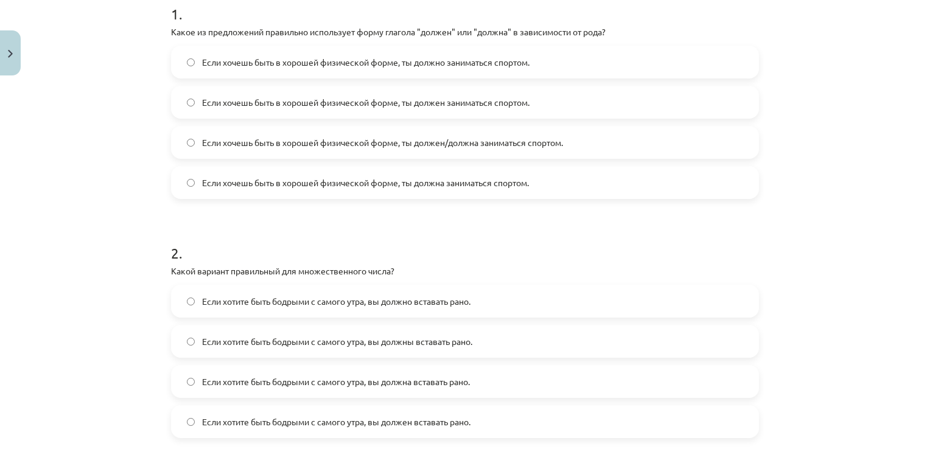
scroll to position [355, 0]
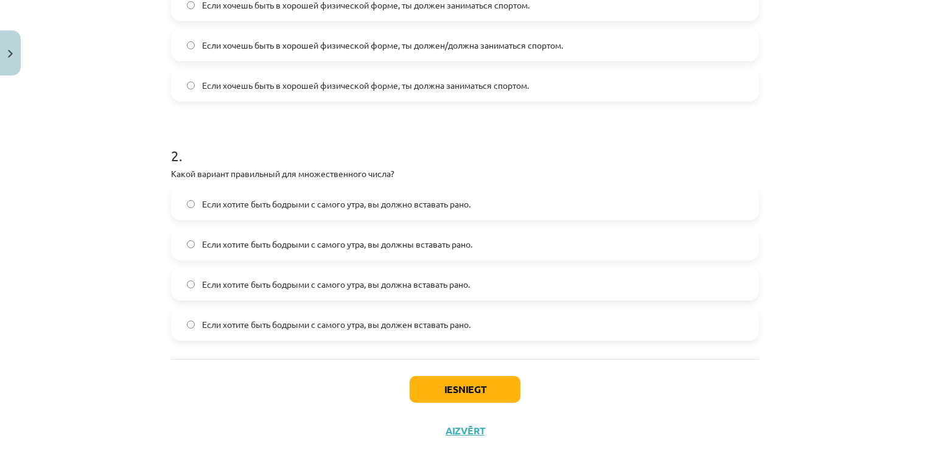
click at [436, 247] on span "Если хотите быть бодрыми с самого утра, вы должны вставать рано." at bounding box center [337, 244] width 270 height 13
click at [478, 383] on button "Iesniegt" at bounding box center [465, 389] width 111 height 27
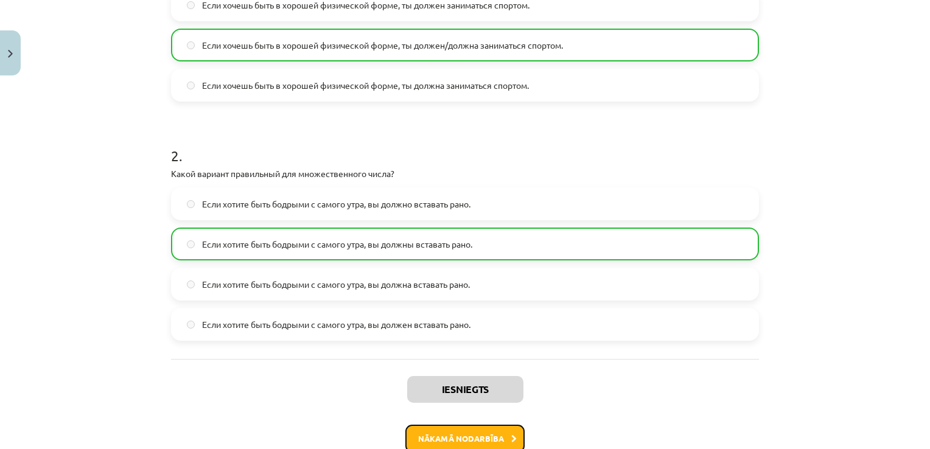
click at [470, 442] on button "Nākamā nodarbība" at bounding box center [464, 439] width 119 height 28
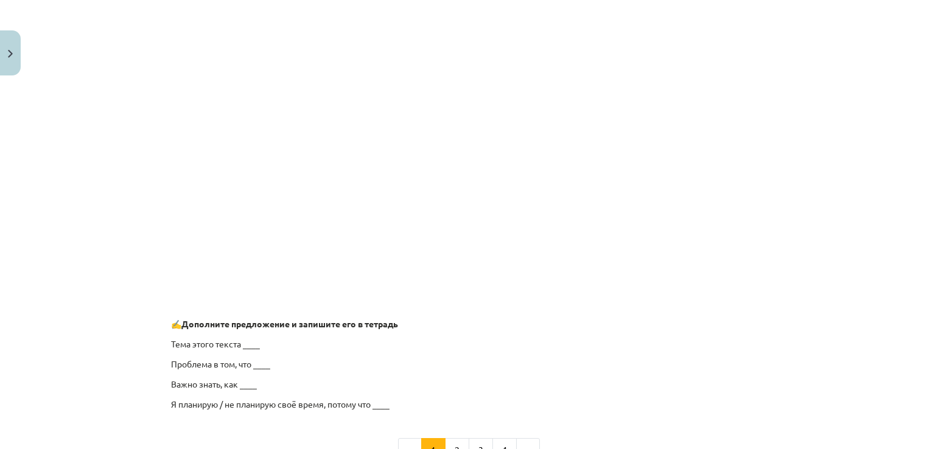
scroll to position [575, 0]
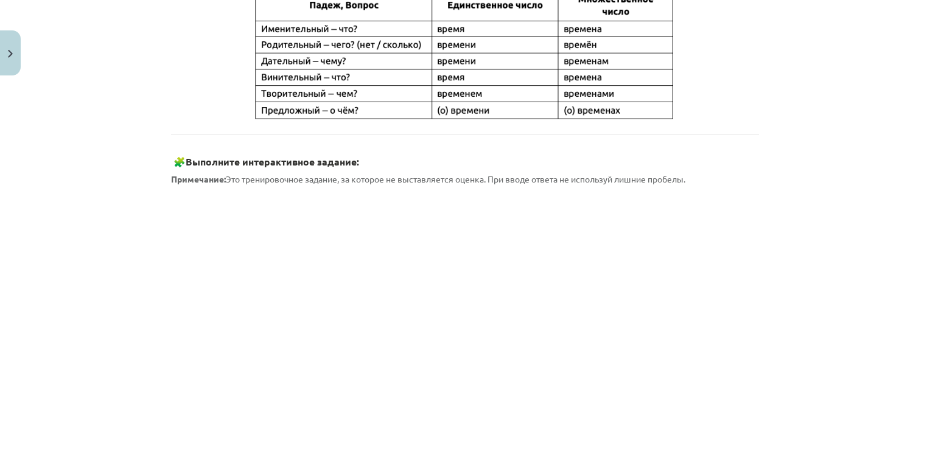
click at [150, 380] on div "Mācību tēma: Krievu valodas b1 - 11. klases 1.ieskaites mācību materiāls #6 ⏳ §…" at bounding box center [465, 224] width 930 height 449
click at [141, 415] on div "Mācību tēma: Krievu valodas b1 - 11. klases 1.ieskaites mācību materiāls #6 ⏳ §…" at bounding box center [465, 224] width 930 height 449
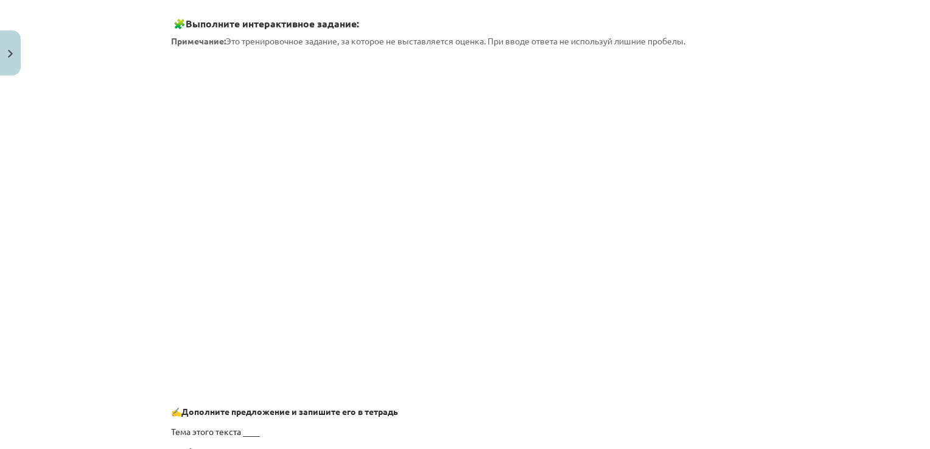
scroll to position [730, 0]
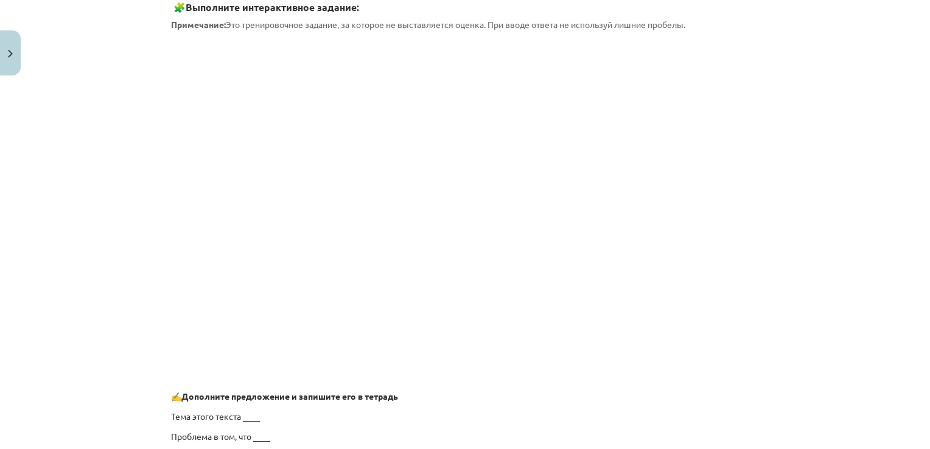
click at [117, 327] on div "Mācību tēma: Krievu valodas b1 - 11. klases 1.ieskaites mācību materiāls #6 ⏳ §…" at bounding box center [465, 224] width 930 height 449
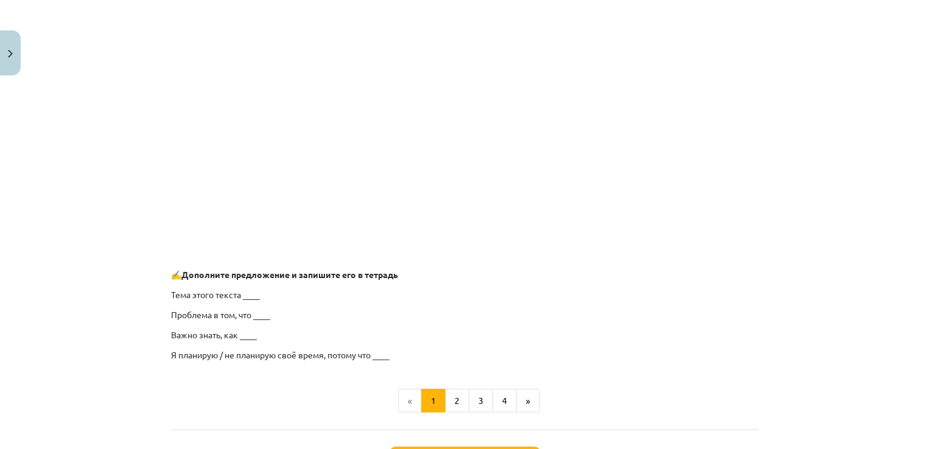
scroll to position [916, 0]
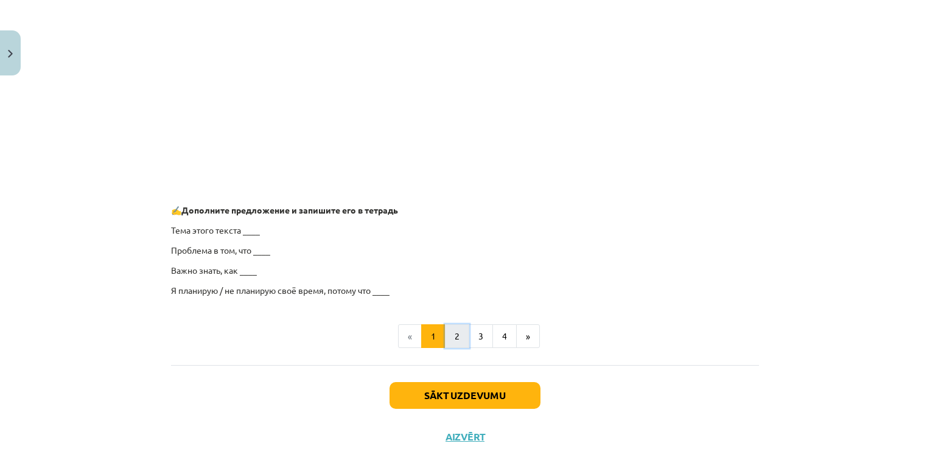
click at [453, 338] on button "2" at bounding box center [457, 336] width 24 height 24
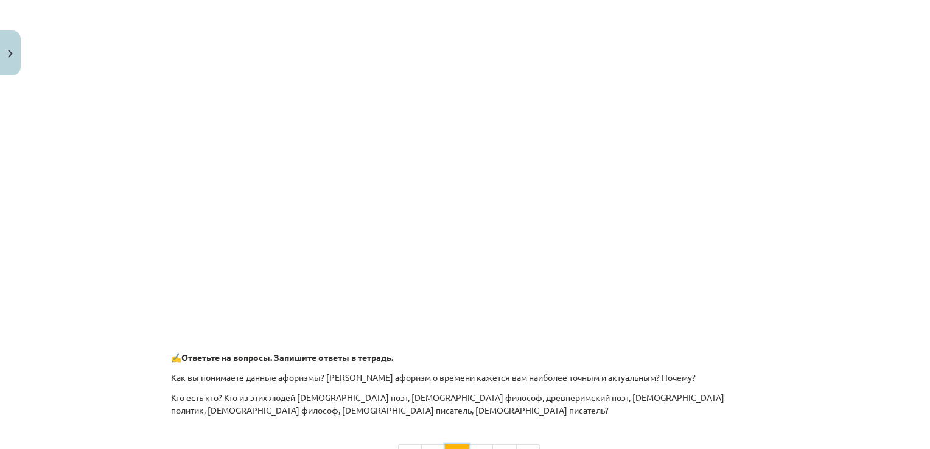
scroll to position [217, 0]
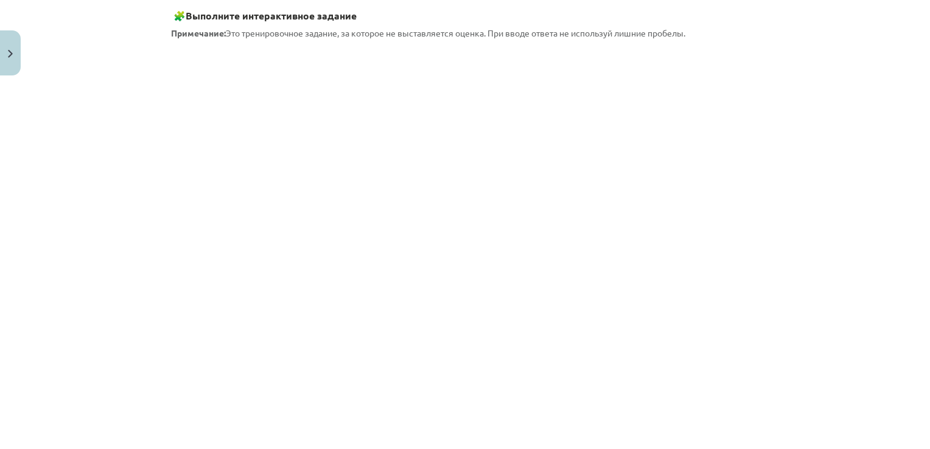
click at [825, 342] on div "Mācību tēma: Krievu valodas b1 - 11. klases 1.ieskaites mācību materiāls #6 ⏳ §…" at bounding box center [465, 224] width 930 height 449
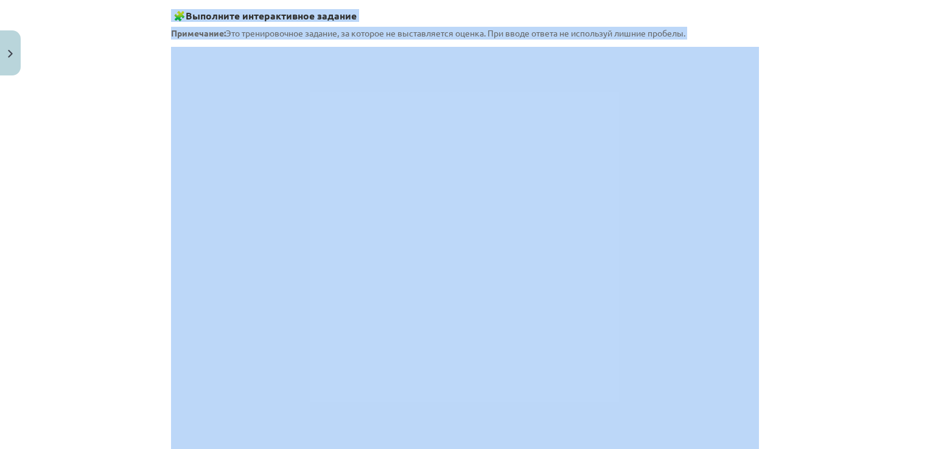
drag, startPoint x: 825, startPoint y: 342, endPoint x: 932, endPoint y: 427, distance: 136.0
drag, startPoint x: 932, startPoint y: 427, endPoint x: 881, endPoint y: 422, distance: 50.7
click at [881, 422] on div "Mācību tēma: Krievu valodas b1 - 11. klases 1.ieskaites mācību materiāls #6 ⏳ §…" at bounding box center [465, 224] width 930 height 449
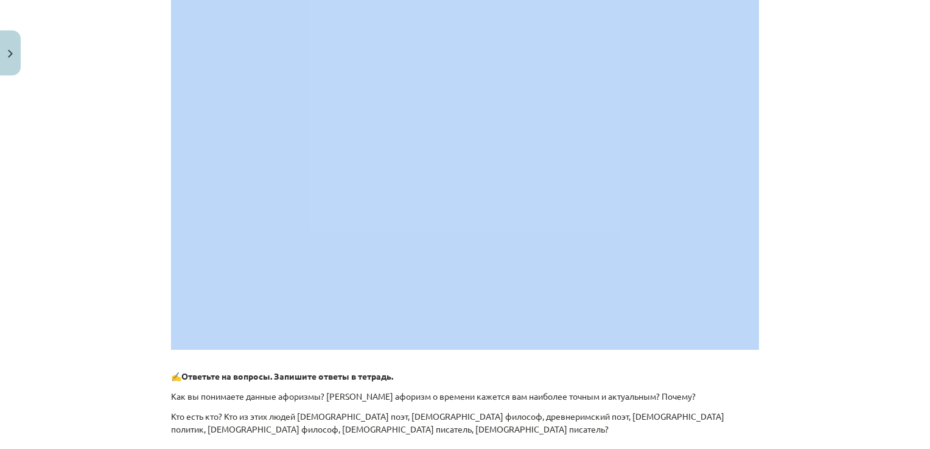
scroll to position [428, 0]
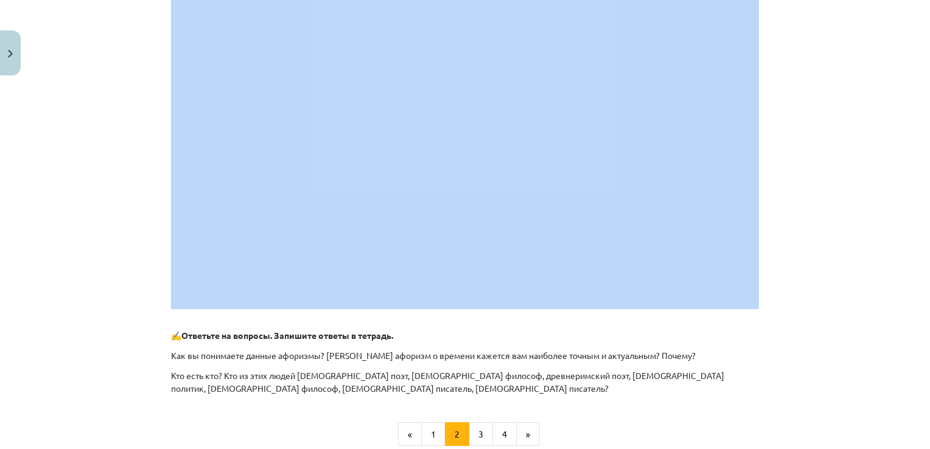
click at [831, 260] on div "Mācību tēma: Krievu valodas b1 - 11. klases 1.ieskaites mācību materiāls #6 ⏳ §…" at bounding box center [465, 224] width 930 height 449
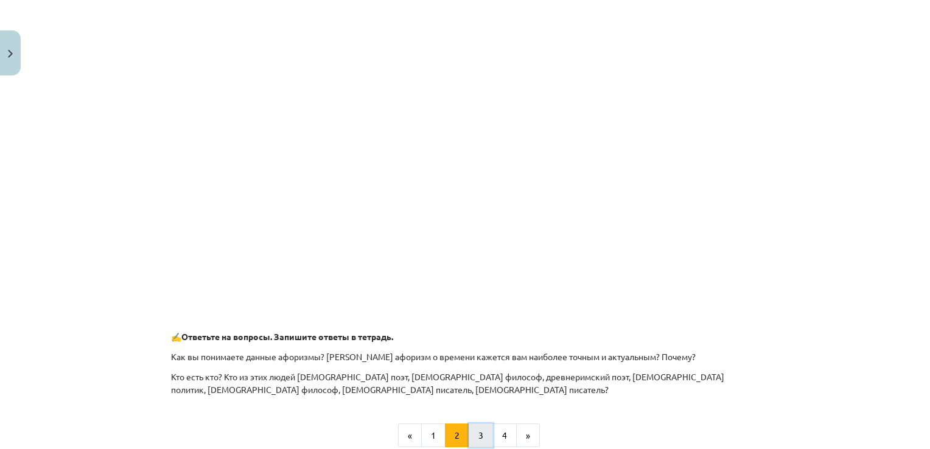
click at [475, 434] on button "3" at bounding box center [481, 436] width 24 height 24
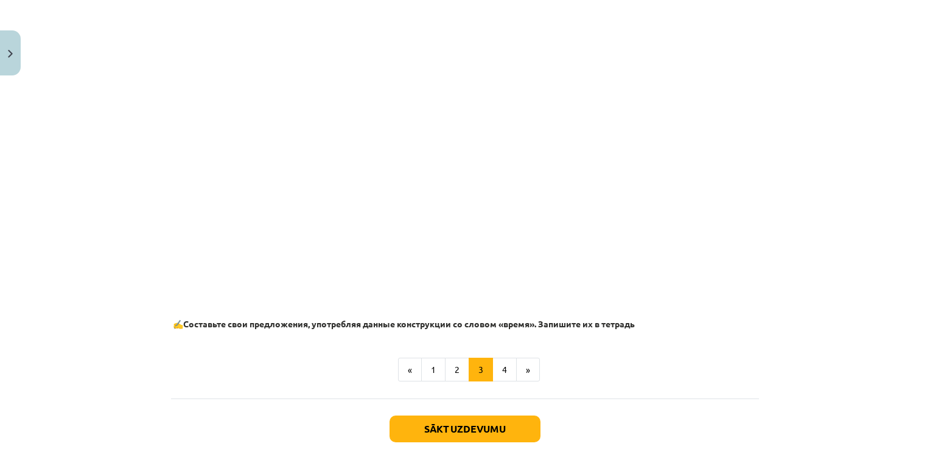
scroll to position [751, 0]
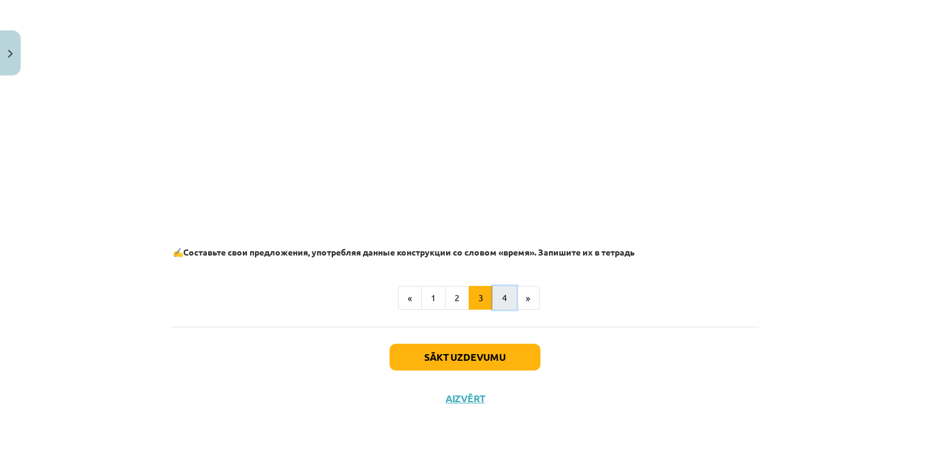
click at [499, 298] on button "4" at bounding box center [504, 298] width 24 height 24
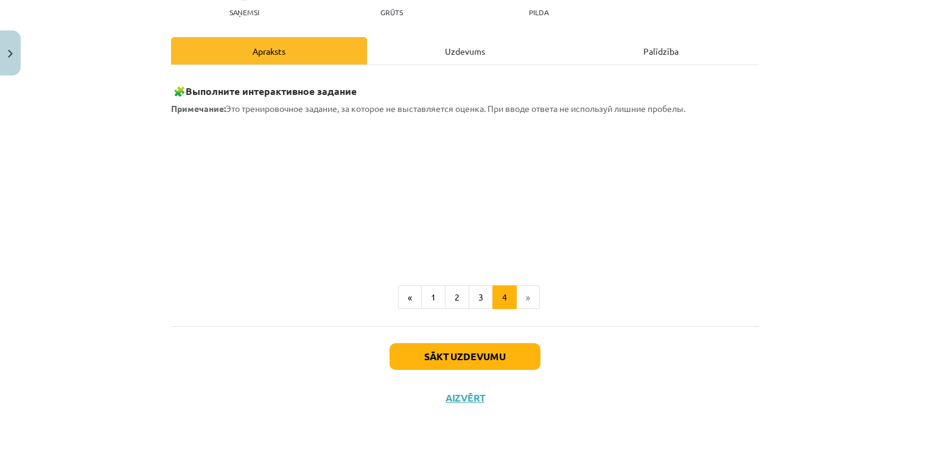
scroll to position [141, 0]
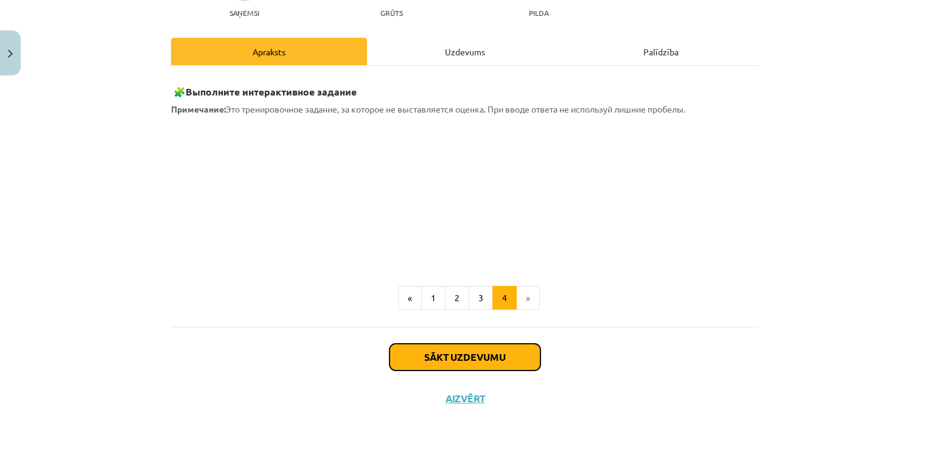
click at [474, 360] on button "Sākt uzdevumu" at bounding box center [465, 357] width 151 height 27
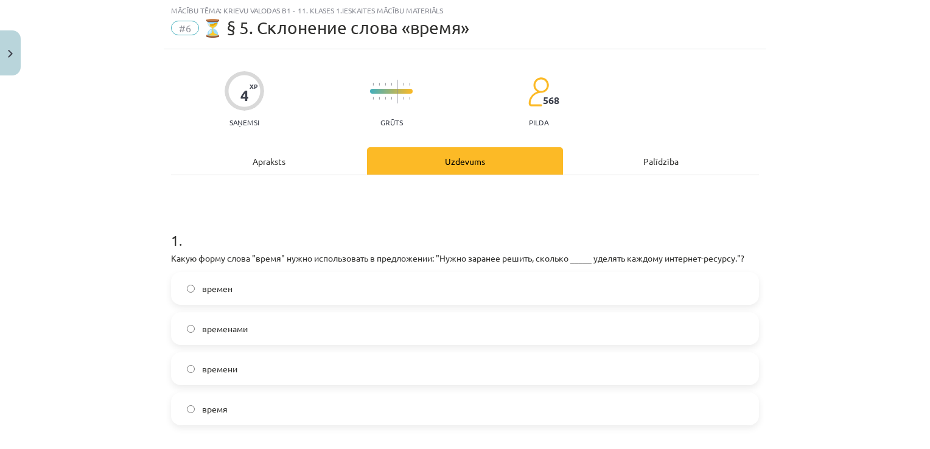
scroll to position [30, 0]
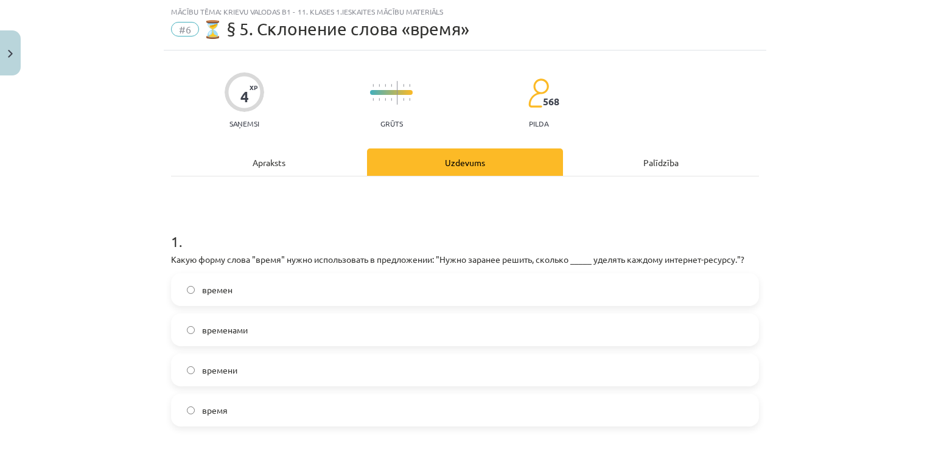
click at [232, 367] on span "времени" at bounding box center [219, 370] width 35 height 13
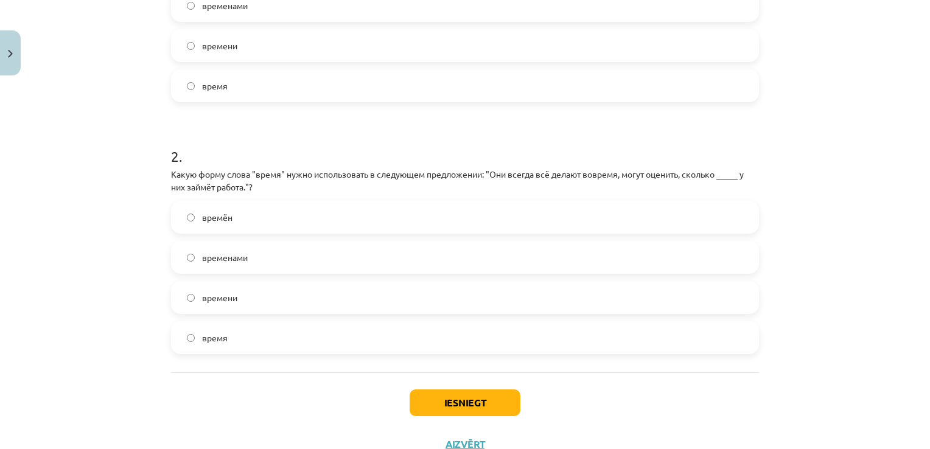
scroll to position [387, 0]
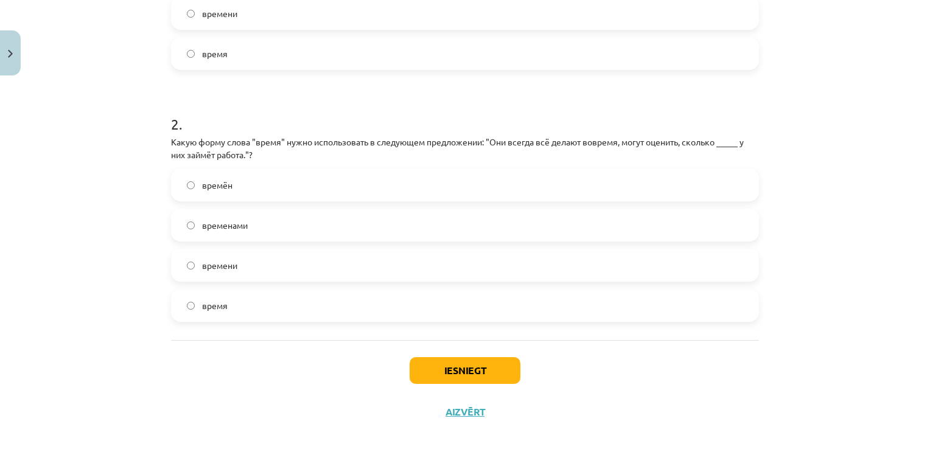
click at [239, 269] on label "времени" at bounding box center [465, 265] width 586 height 30
click at [471, 362] on button "Iesniegt" at bounding box center [465, 370] width 111 height 27
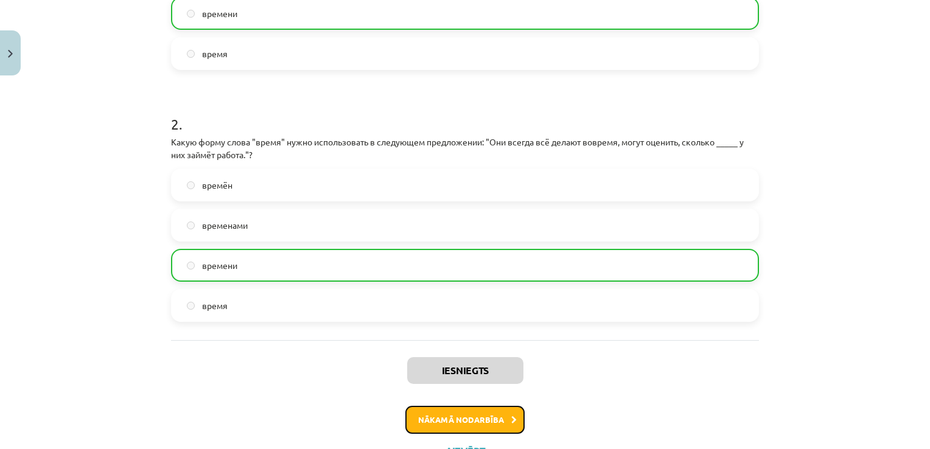
click at [447, 419] on button "Nākamā nodarbība" at bounding box center [464, 420] width 119 height 28
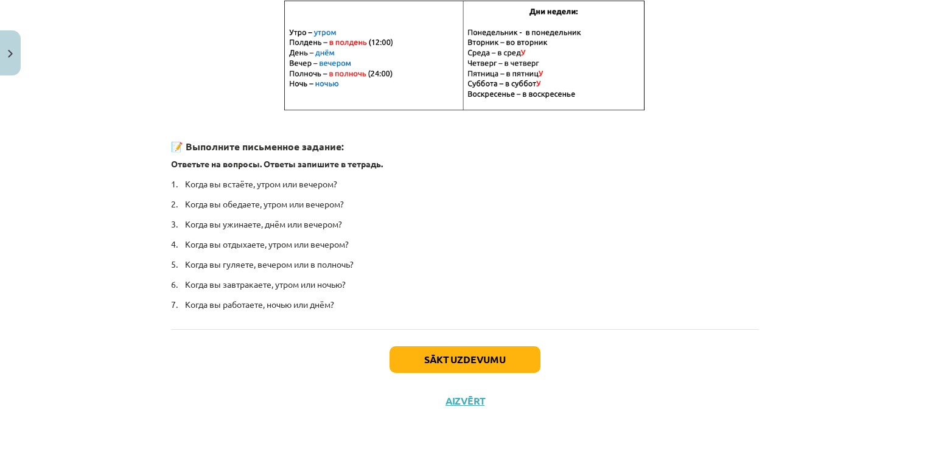
scroll to position [262, 0]
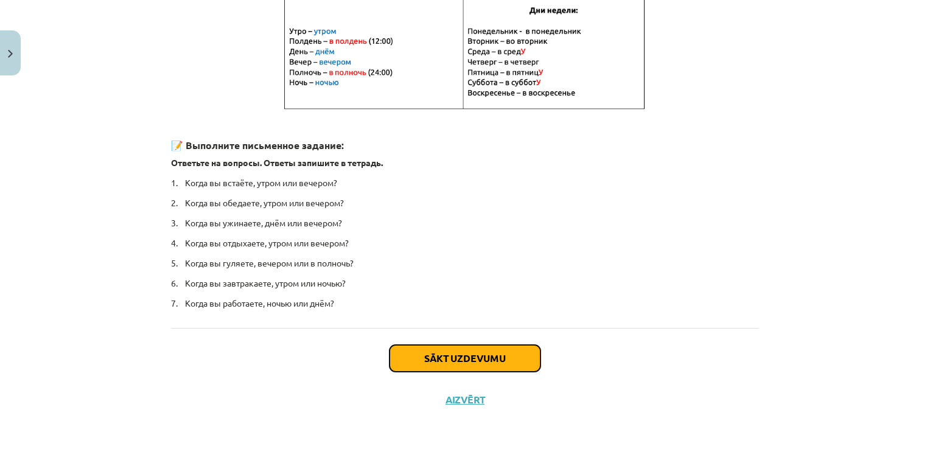
click at [470, 357] on button "Sākt uzdevumu" at bounding box center [465, 358] width 151 height 27
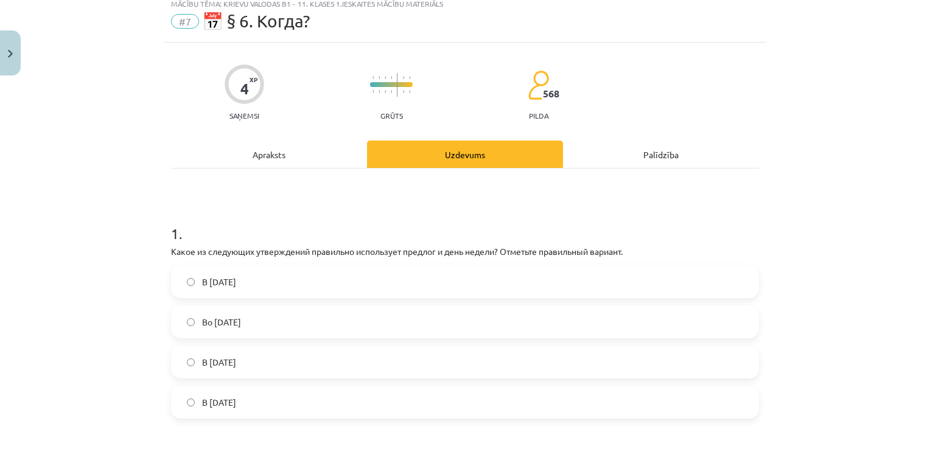
scroll to position [30, 0]
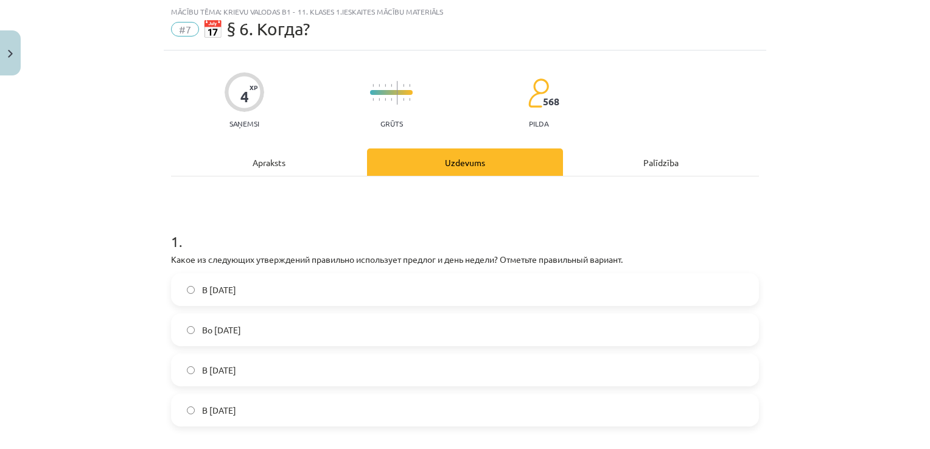
click at [234, 322] on label "Во вторник" at bounding box center [465, 330] width 586 height 30
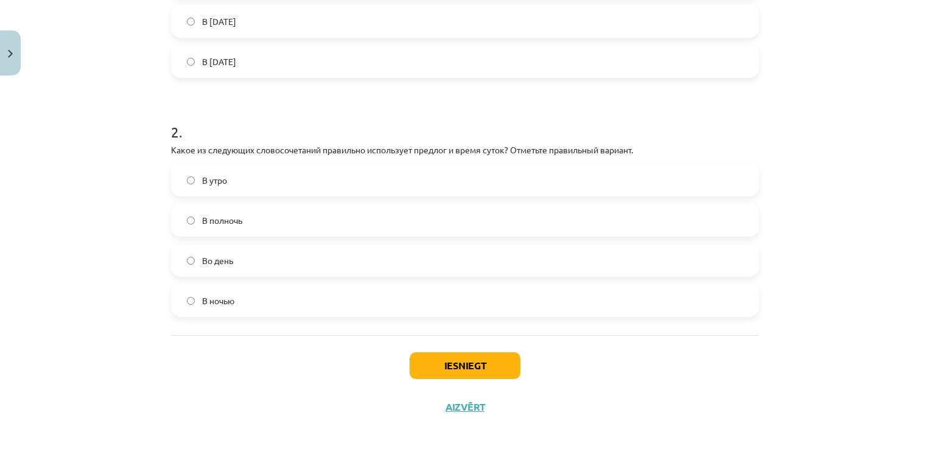
scroll to position [387, 0]
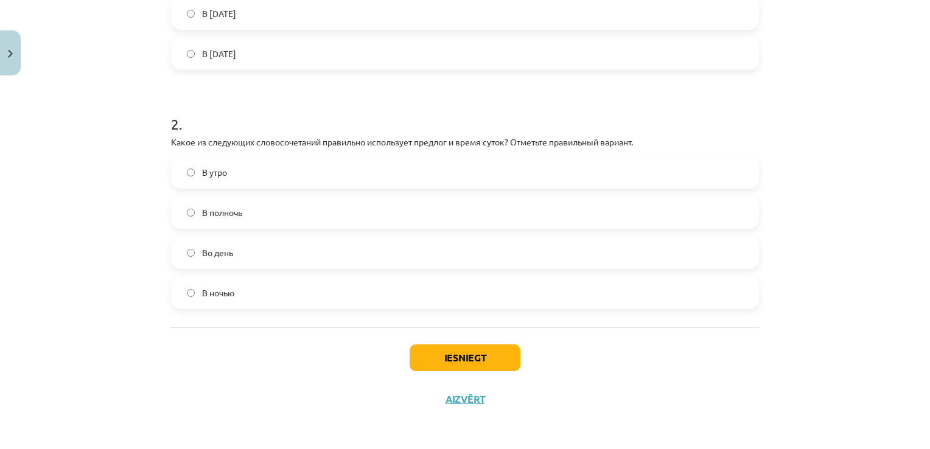
click at [486, 205] on label "В полночь" at bounding box center [465, 212] width 586 height 30
click at [454, 354] on button "Iesniegt" at bounding box center [465, 357] width 111 height 27
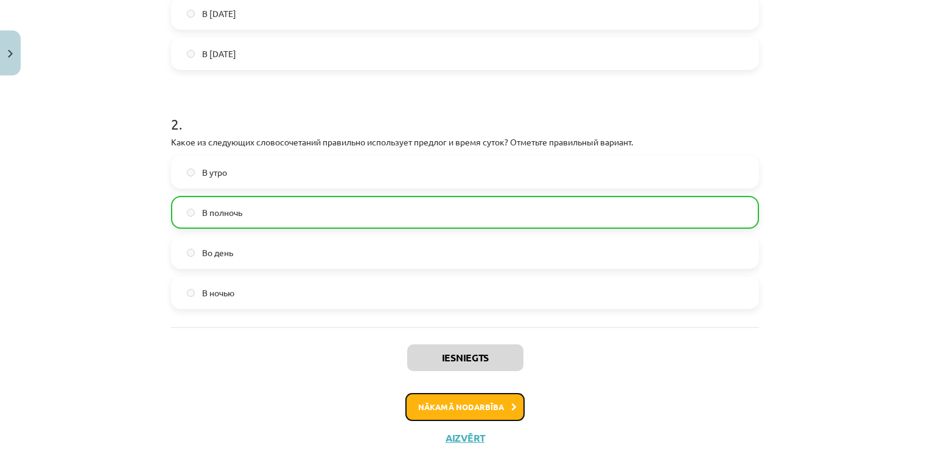
click at [446, 410] on button "Nākamā nodarbība" at bounding box center [464, 407] width 119 height 28
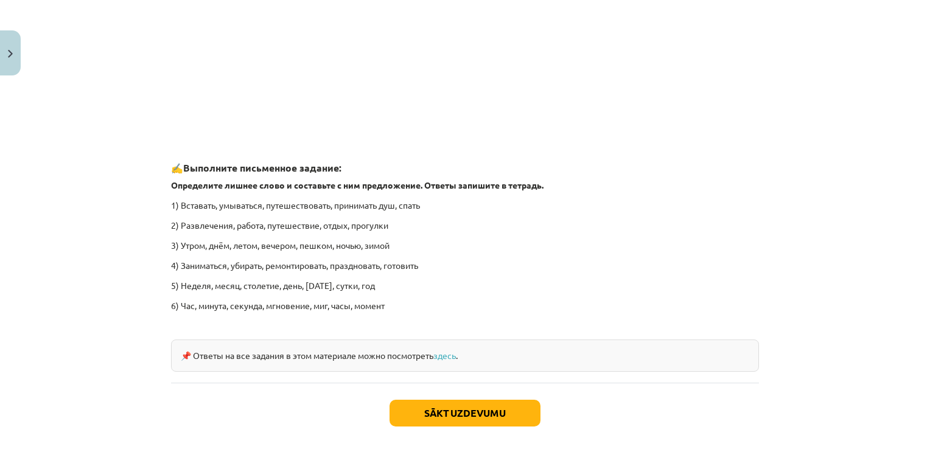
scroll to position [1822, 0]
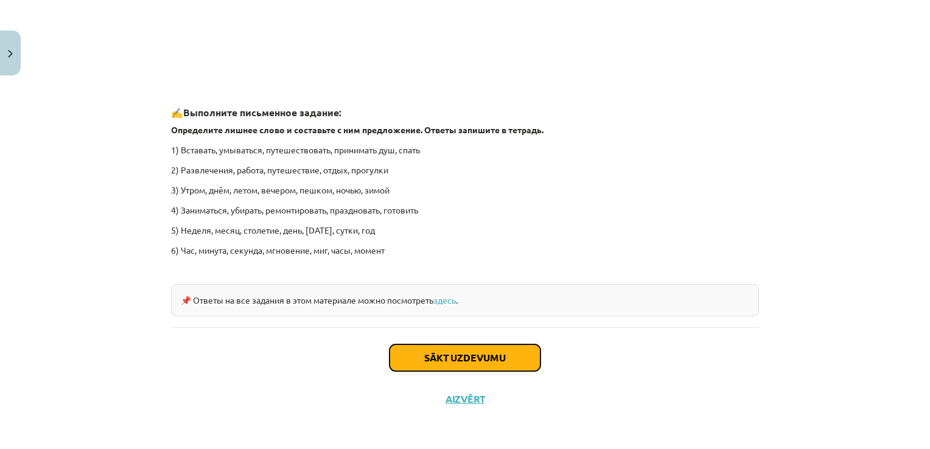
click at [476, 348] on button "Sākt uzdevumu" at bounding box center [465, 357] width 151 height 27
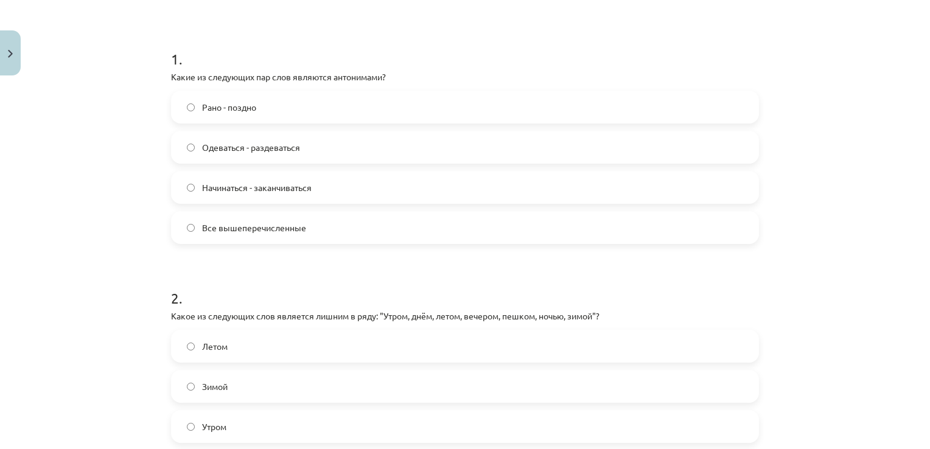
scroll to position [30, 0]
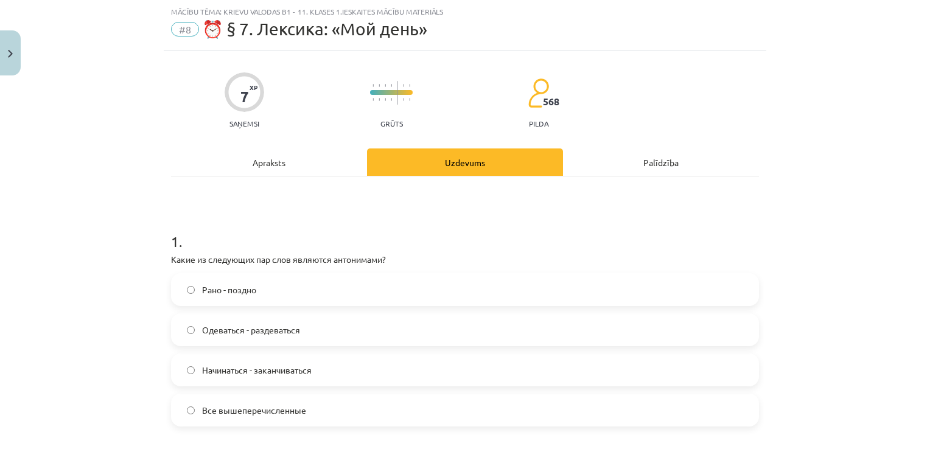
click at [119, 282] on div "Mācību tēma: Krievu valodas b1 - 11. klases 1.ieskaites mācību materiāls #8 ⏰ §…" at bounding box center [465, 224] width 930 height 449
click at [27, 391] on div "Mācību tēma: Krievu valodas b1 - 11. klases 1.ieskaites mācību materiāls #8 ⏰ §…" at bounding box center [465, 224] width 930 height 449
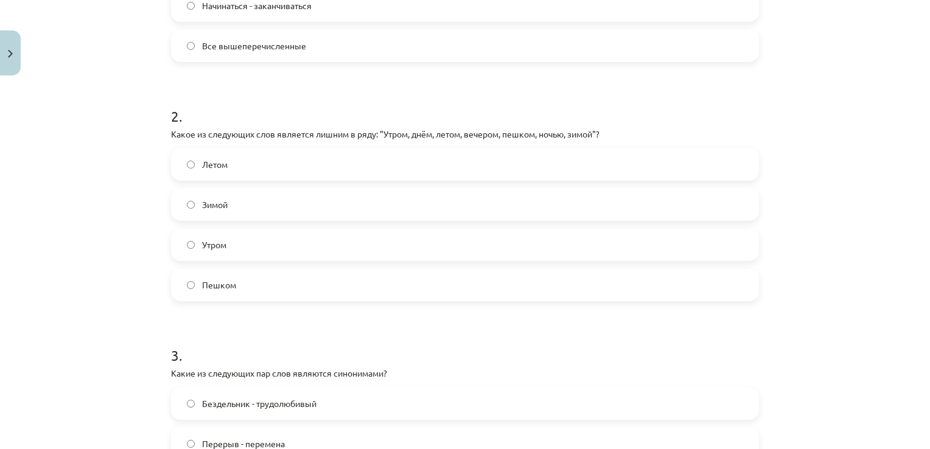
scroll to position [444, 0]
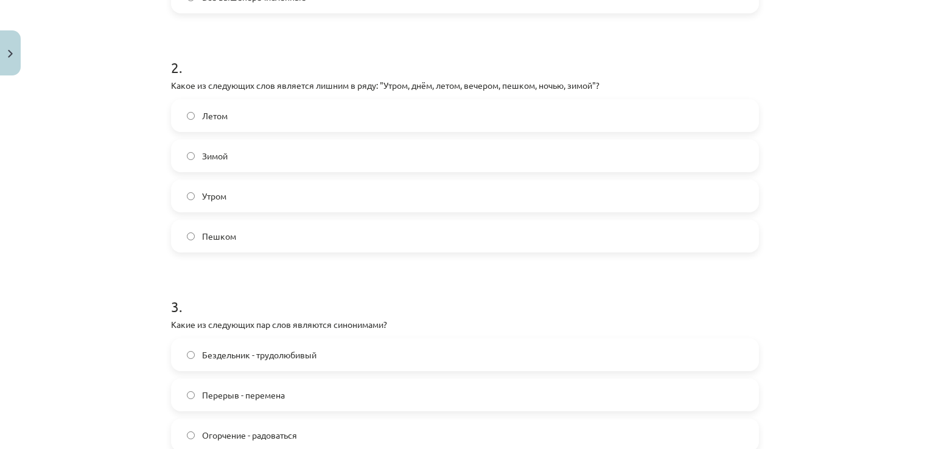
click at [300, 221] on label "Пешком" at bounding box center [465, 236] width 586 height 30
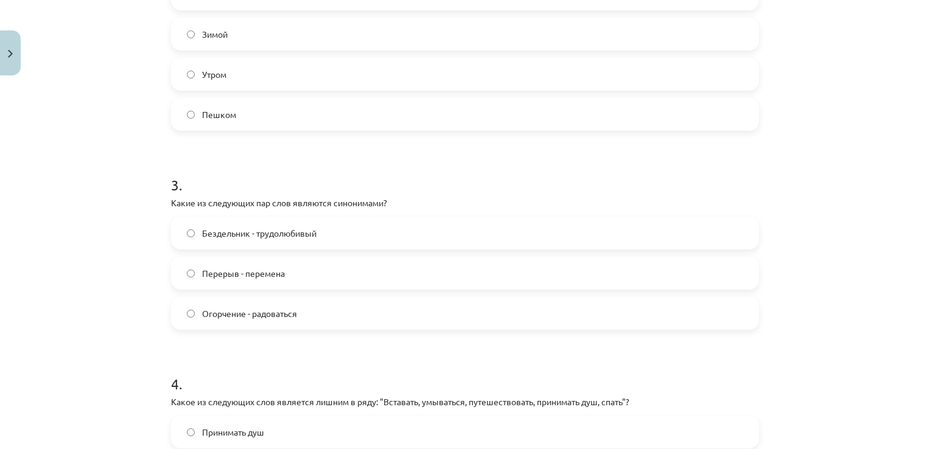
scroll to position [623, 0]
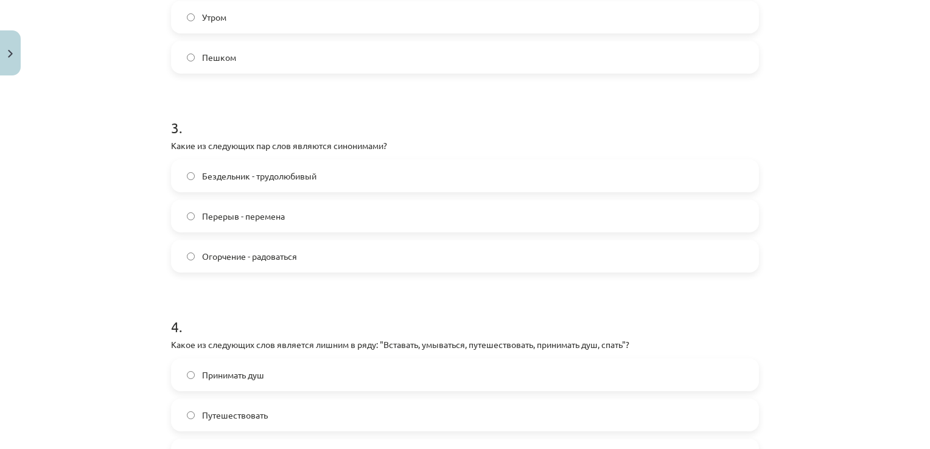
click at [236, 210] on span "Перерыв - перемена" at bounding box center [243, 216] width 83 height 13
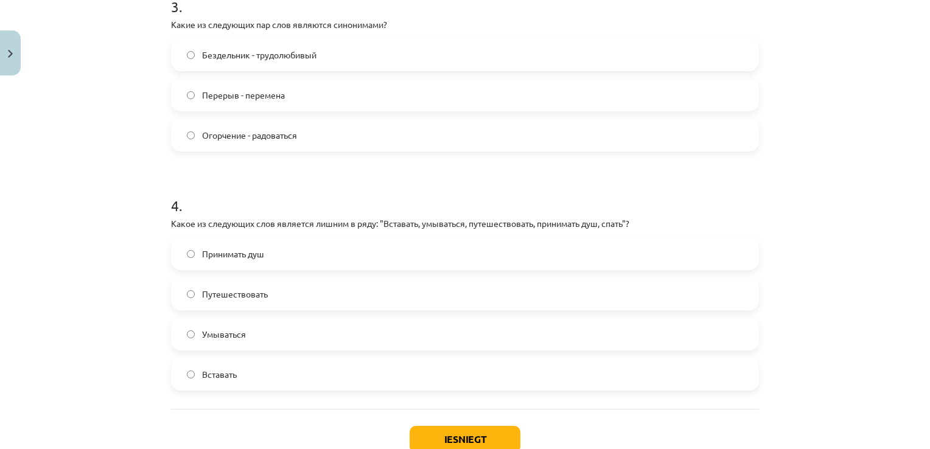
scroll to position [817, 0]
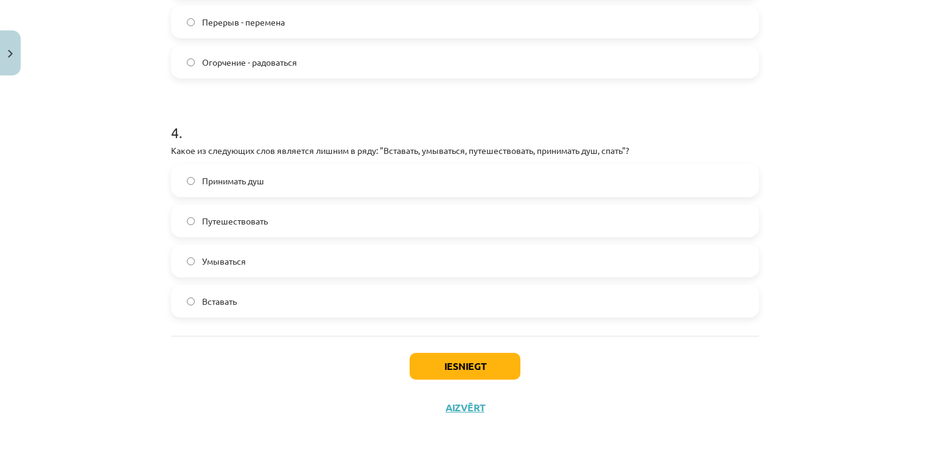
click at [292, 231] on label "Путешествовать" at bounding box center [465, 221] width 586 height 30
click at [472, 369] on button "Iesniegt" at bounding box center [465, 366] width 111 height 27
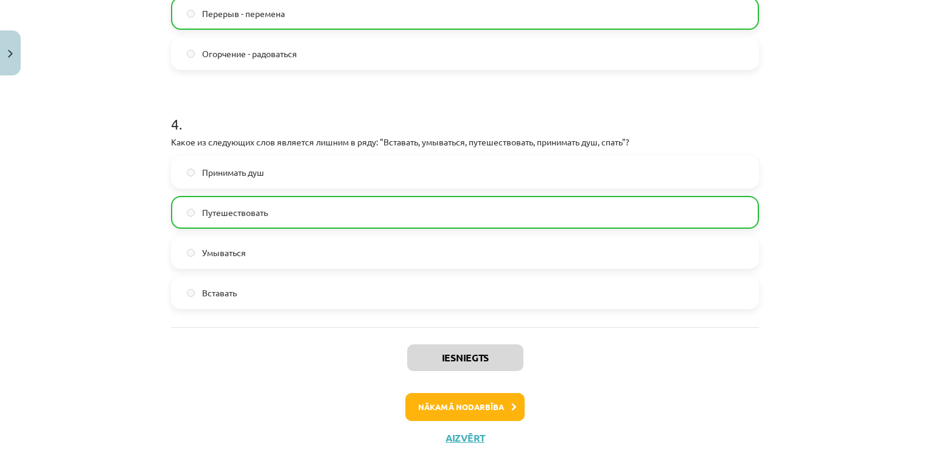
scroll to position [864, 0]
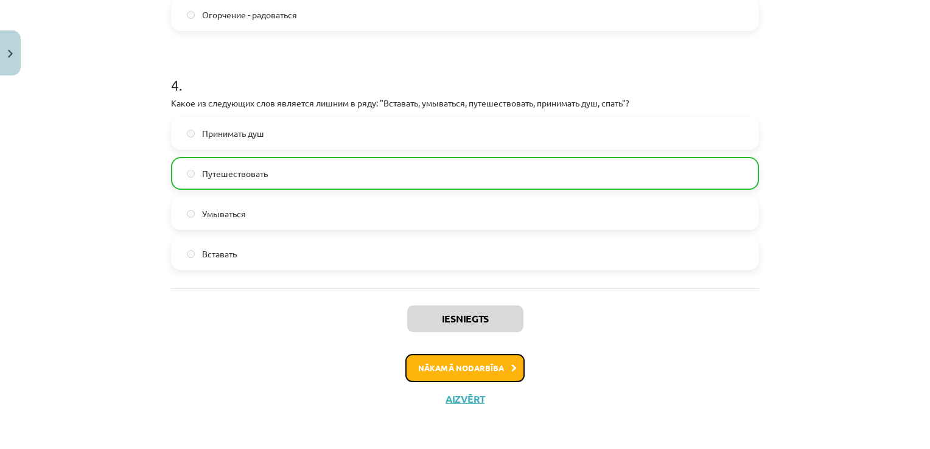
click at [447, 362] on button "Nākamā nodarbība" at bounding box center [464, 368] width 119 height 28
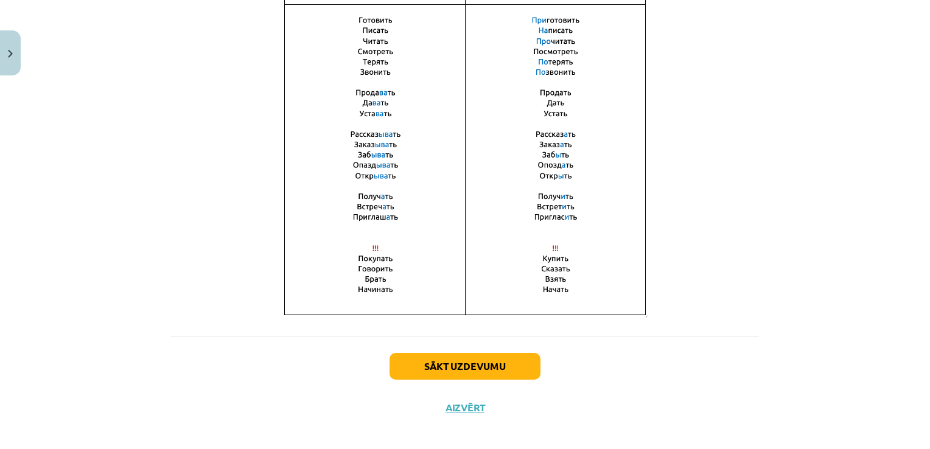
scroll to position [857, 0]
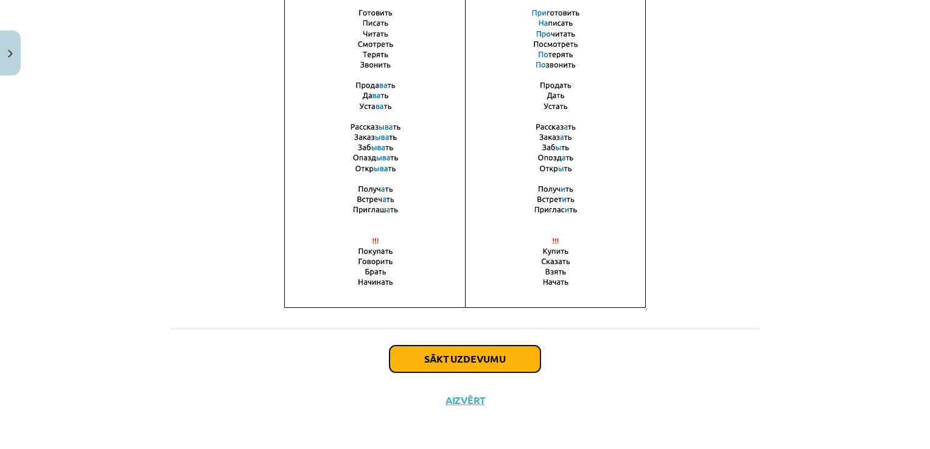
click at [476, 352] on button "Sākt uzdevumu" at bounding box center [465, 359] width 151 height 27
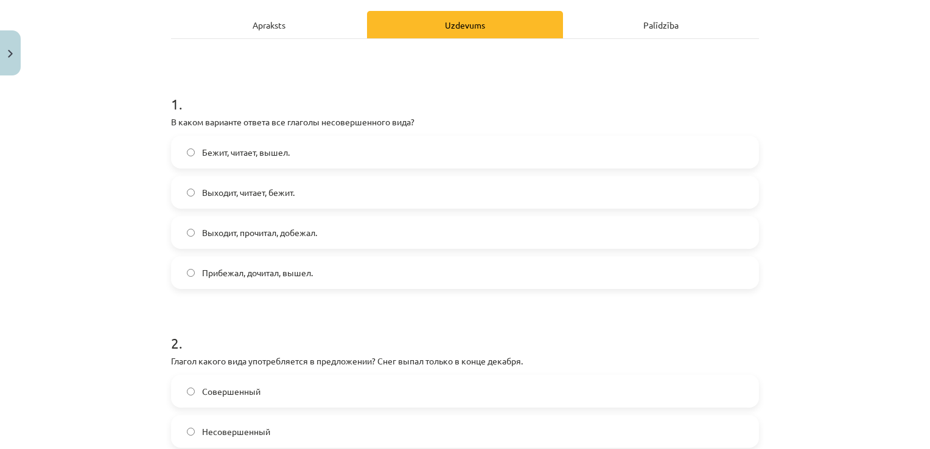
scroll to position [241, 0]
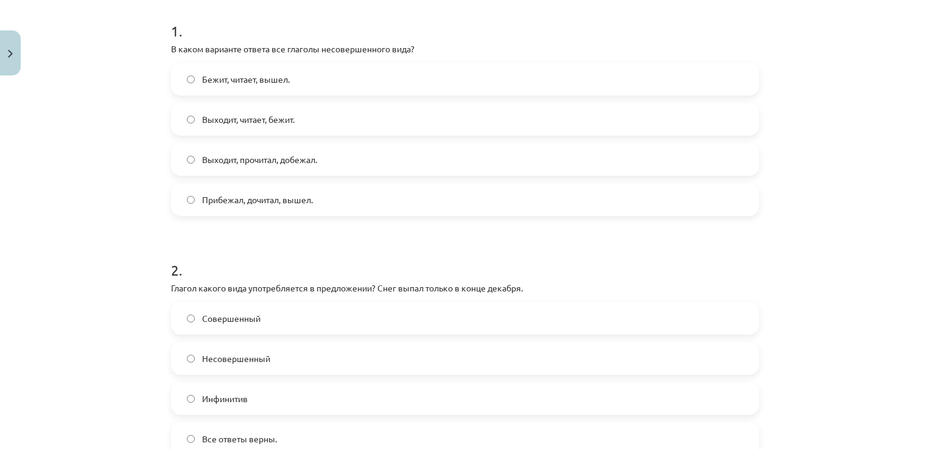
click at [467, 121] on label "Выходит, читает, бежит." at bounding box center [465, 119] width 586 height 30
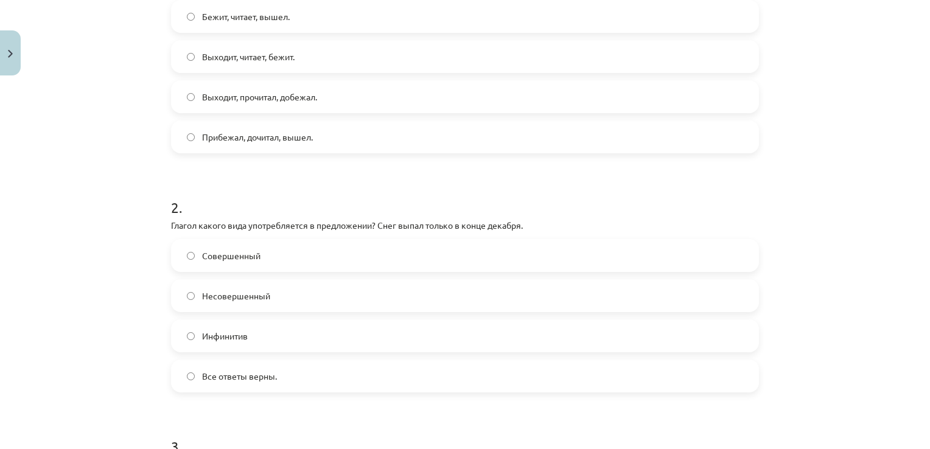
scroll to position [314, 0]
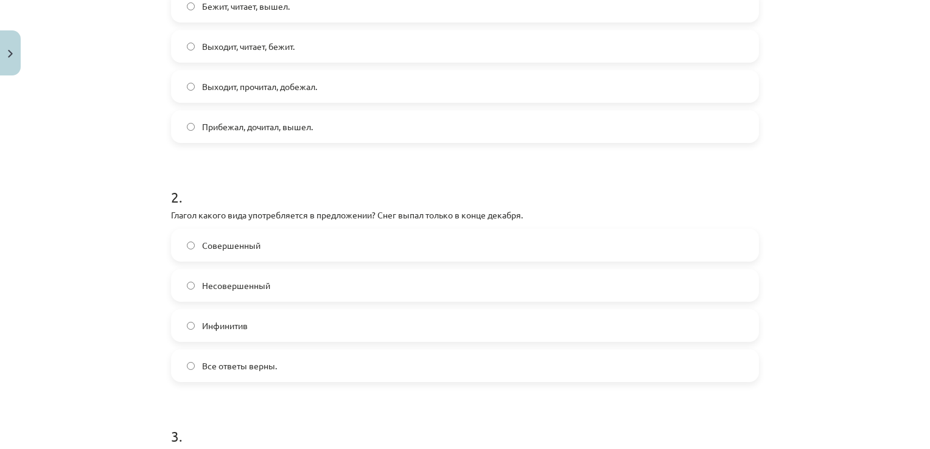
click at [374, 361] on label "Все ответы верны." at bounding box center [465, 366] width 586 height 30
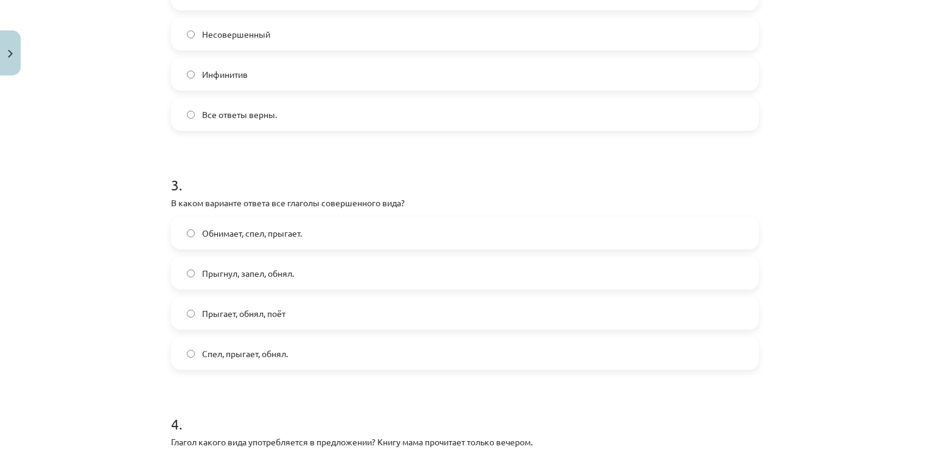
scroll to position [590, 0]
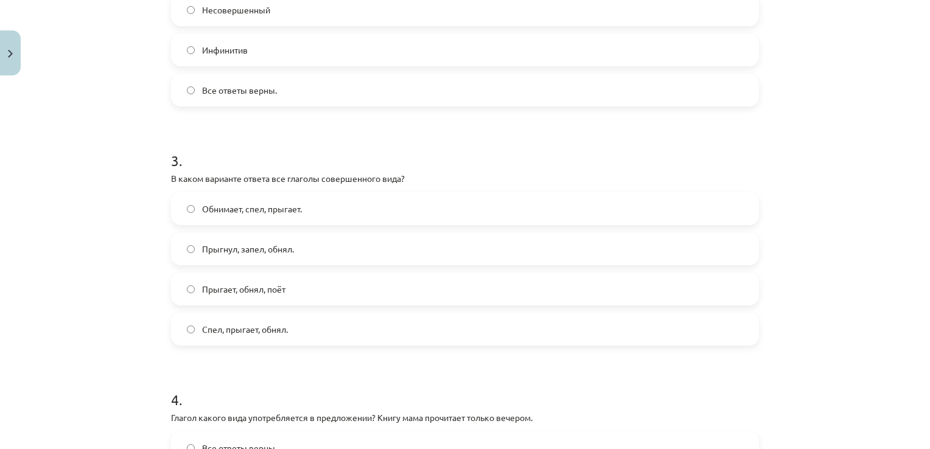
click at [450, 254] on label "Прыгнул, запел, обнял." at bounding box center [465, 249] width 586 height 30
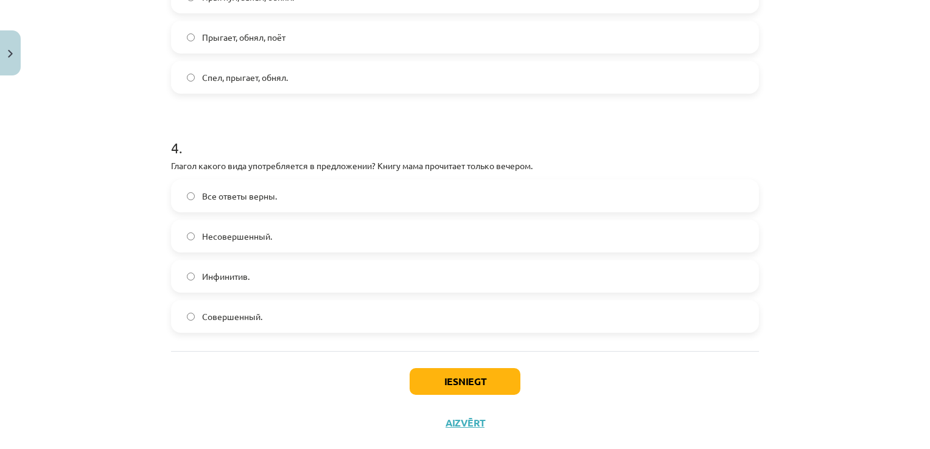
scroll to position [866, 0]
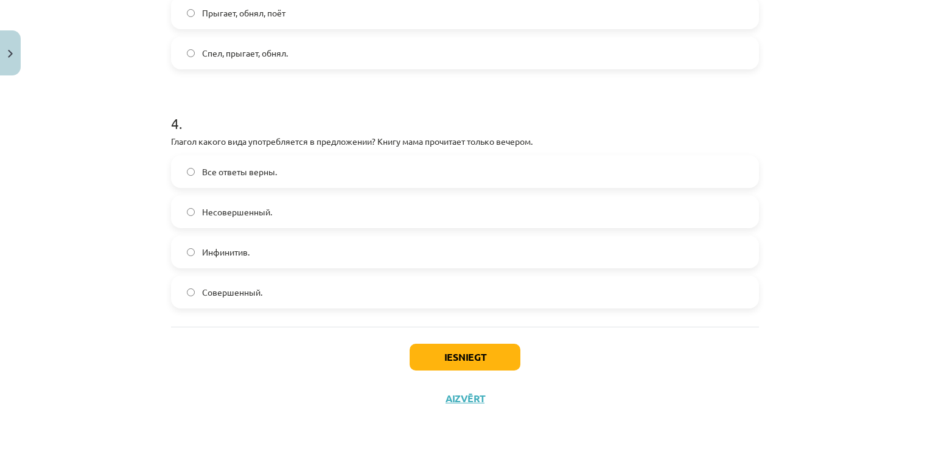
click at [452, 303] on label "Совершенный." at bounding box center [465, 292] width 586 height 30
click at [453, 352] on button "Iesniegt" at bounding box center [465, 357] width 111 height 27
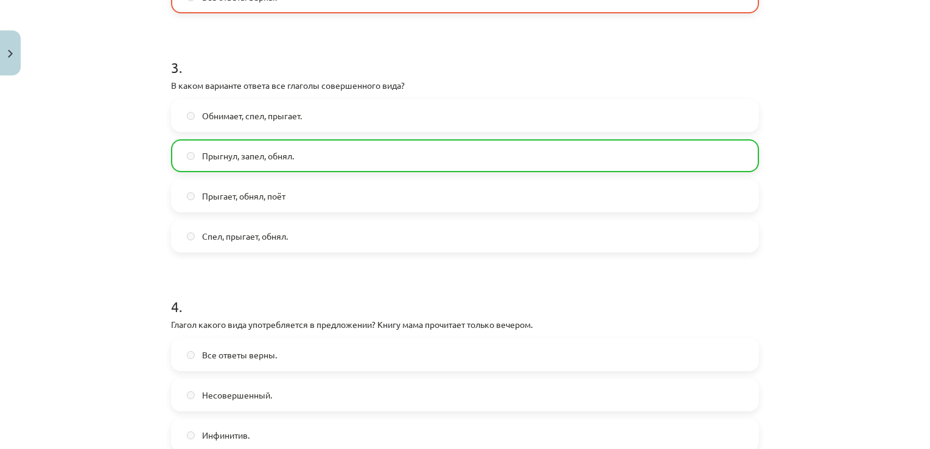
scroll to position [904, 0]
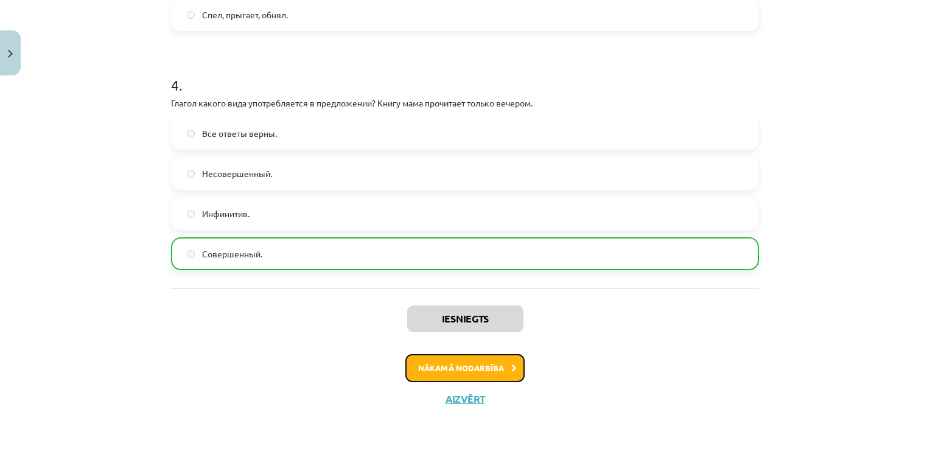
click at [480, 364] on button "Nākamā nodarbība" at bounding box center [464, 368] width 119 height 28
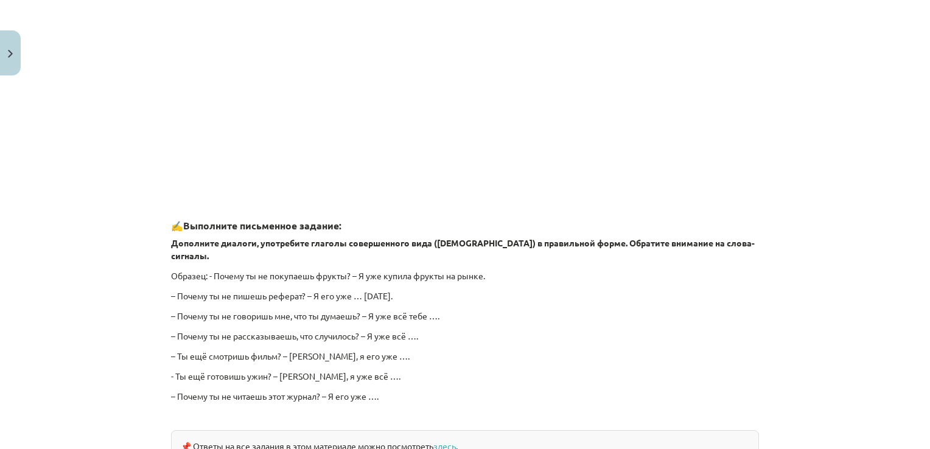
scroll to position [763, 0]
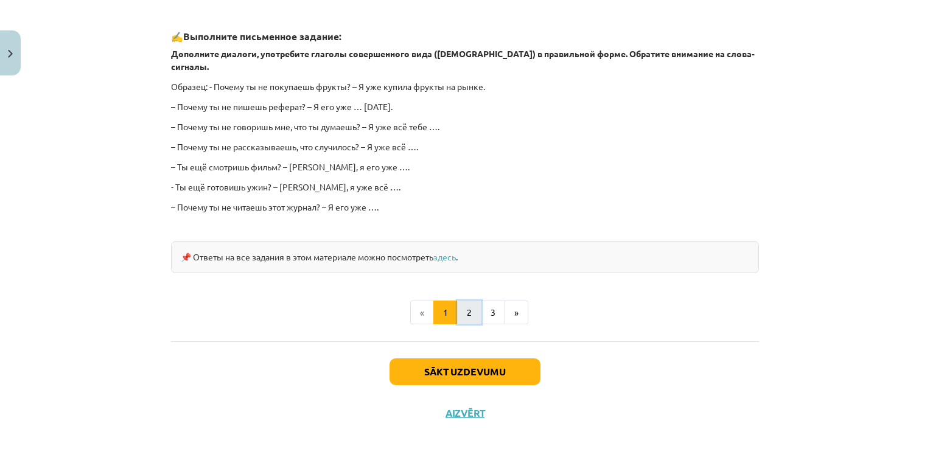
click at [463, 301] on button "2" at bounding box center [469, 313] width 24 height 24
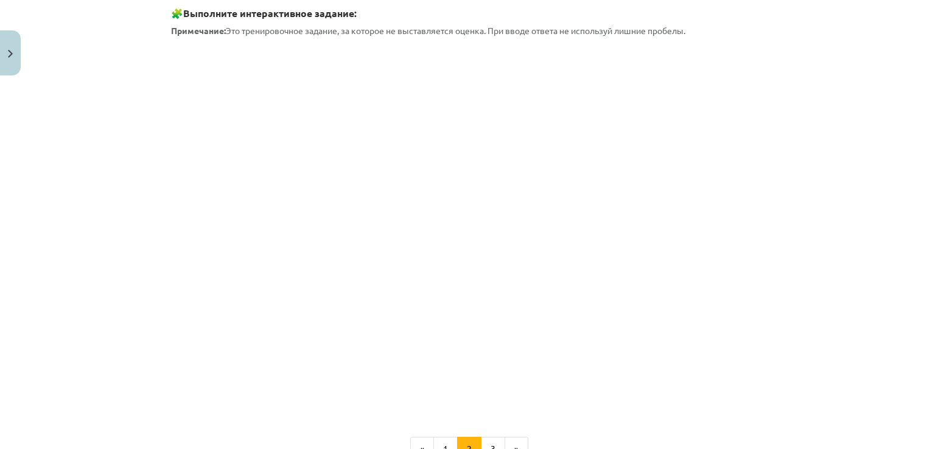
scroll to position [445, 0]
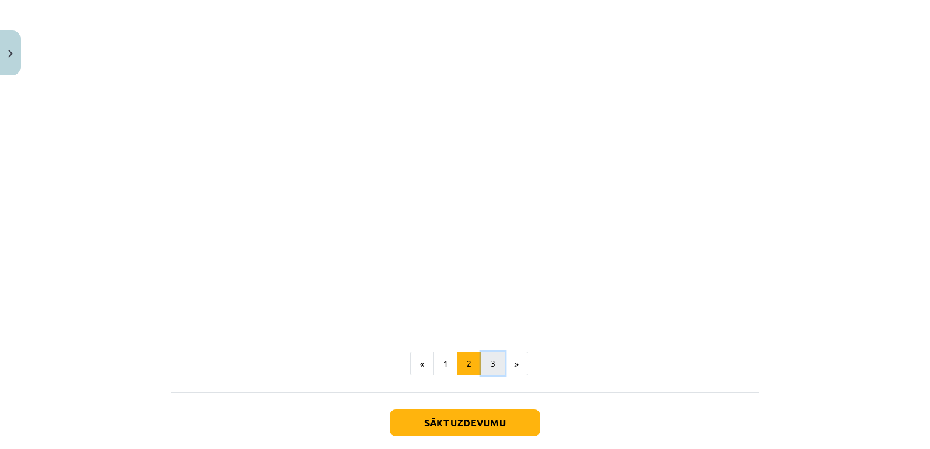
click at [486, 360] on button "3" at bounding box center [493, 364] width 24 height 24
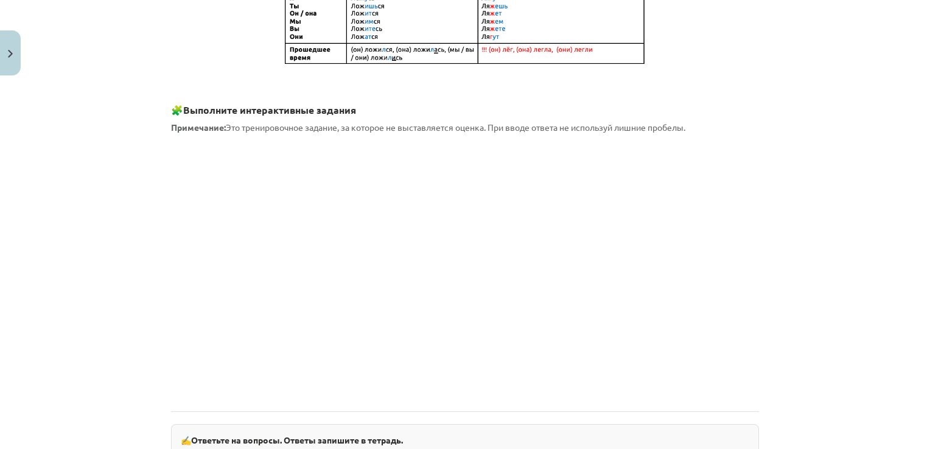
scroll to position [692, 0]
click at [786, 390] on div "Mācību tēma: Krievu valodas b1 - 11. klases 1.ieskaites mācību materiāls #10 📖 …" at bounding box center [465, 224] width 930 height 449
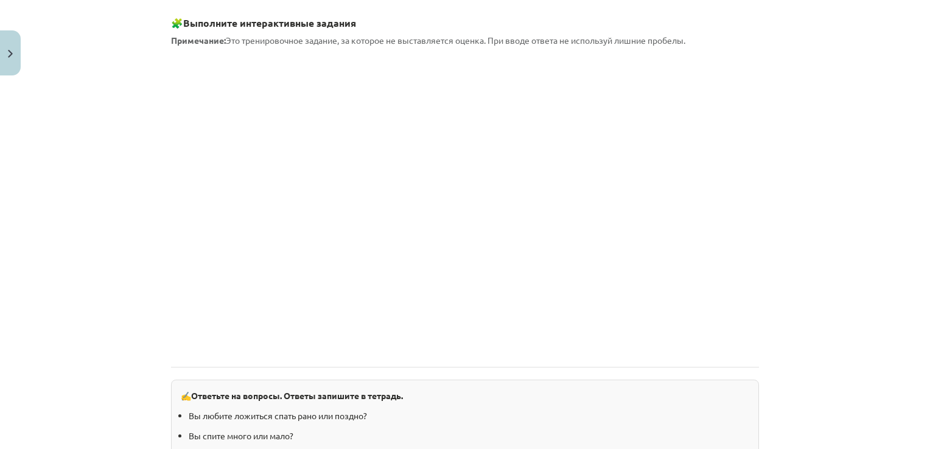
scroll to position [754, 0]
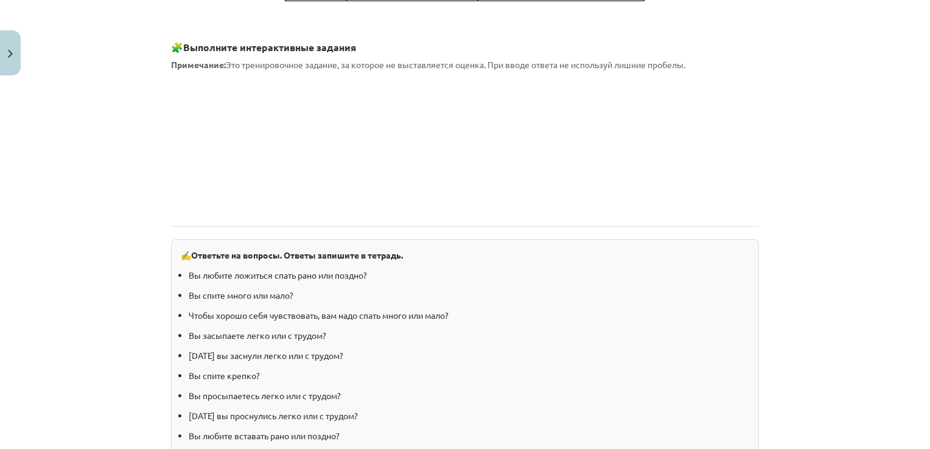
click at [904, 291] on div "Mācību tēma: Krievu valodas b1 - 11. klases 1.ieskaites mācību materiāls #10 📖 …" at bounding box center [465, 224] width 930 height 449
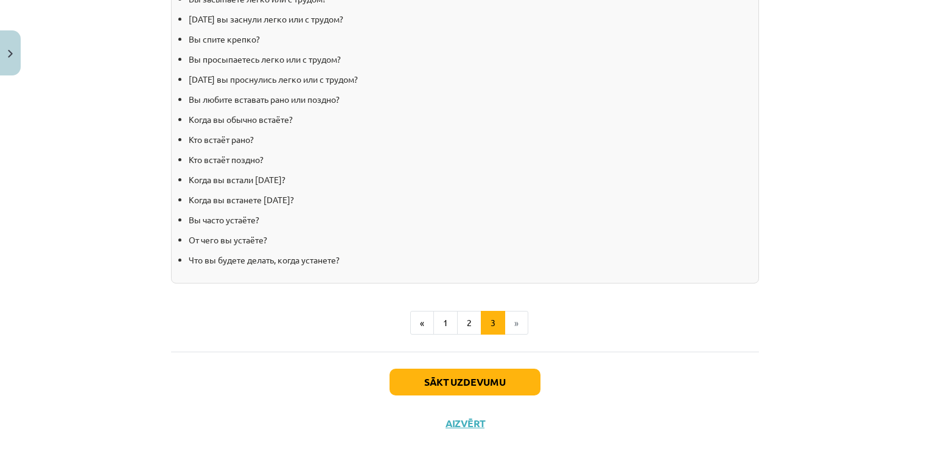
scroll to position [1095, 0]
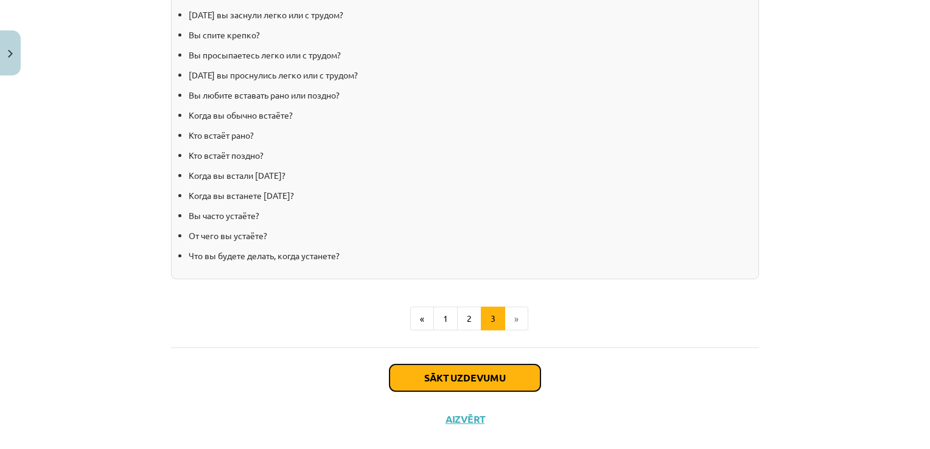
click at [482, 365] on button "Sākt uzdevumu" at bounding box center [465, 378] width 151 height 27
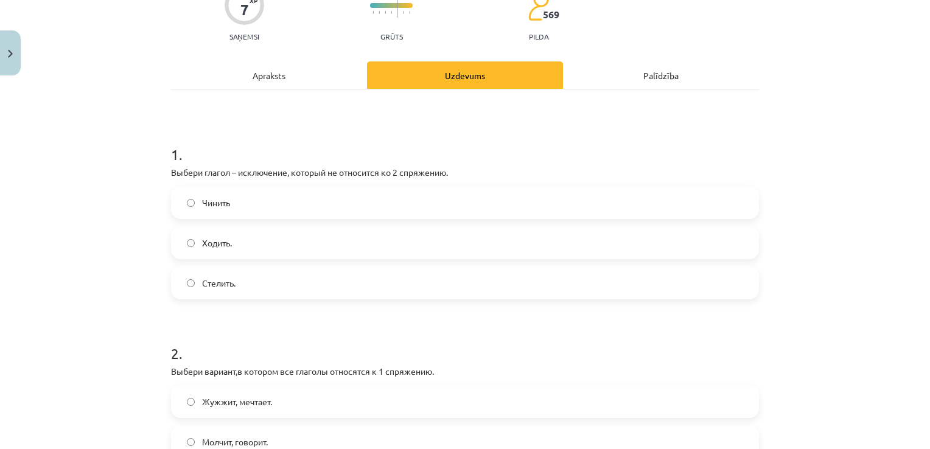
scroll to position [128, 0]
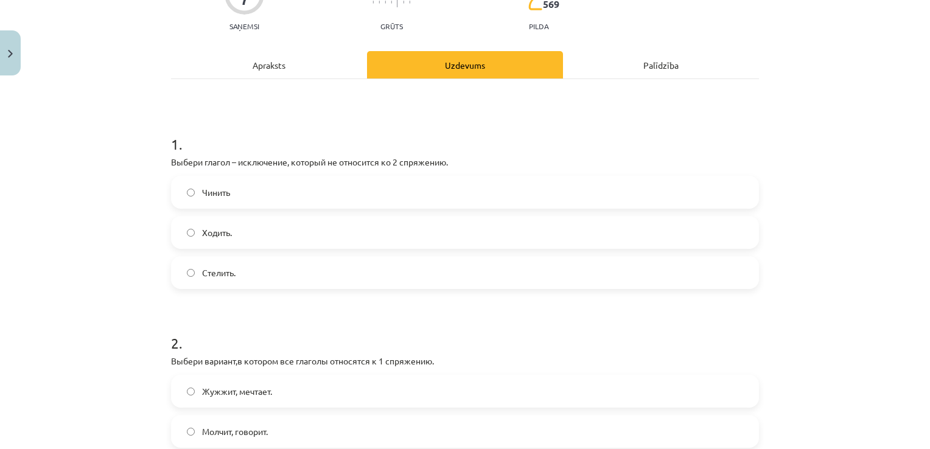
click at [401, 268] on label "Стелить." at bounding box center [465, 272] width 586 height 30
click at [396, 270] on label "Стелить." at bounding box center [465, 272] width 586 height 30
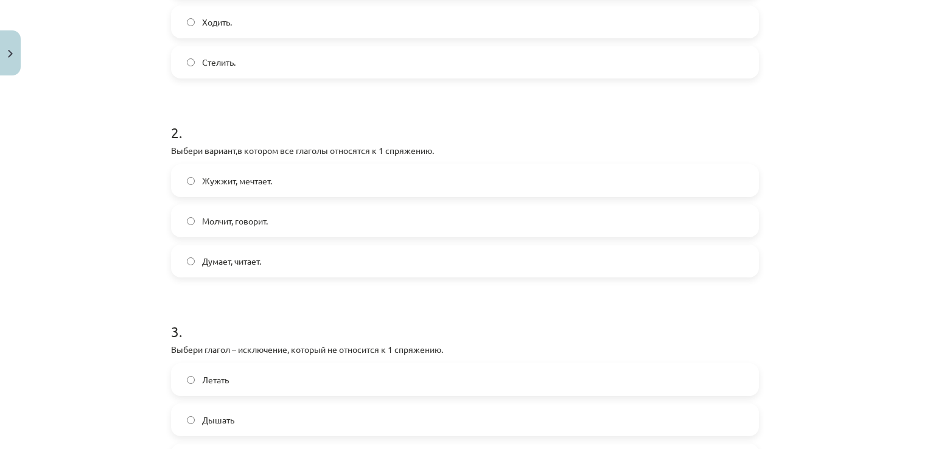
scroll to position [363, 0]
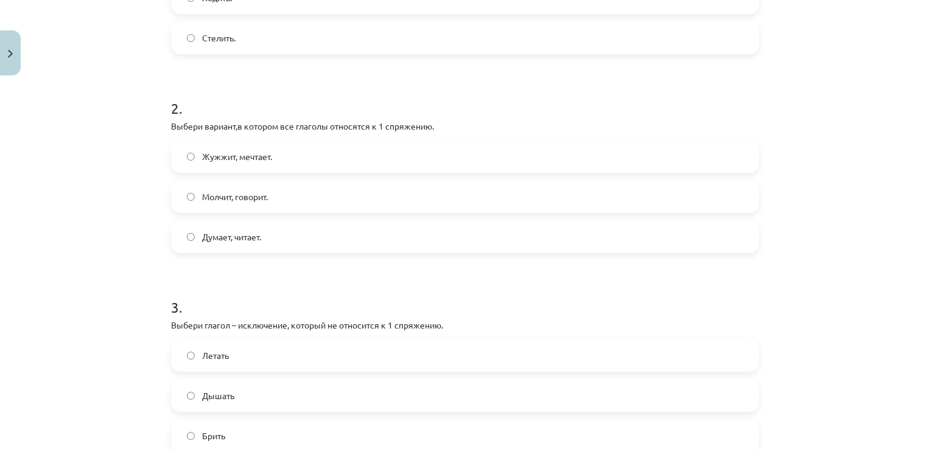
click at [320, 194] on label "Молчит, говорит." at bounding box center [465, 196] width 586 height 30
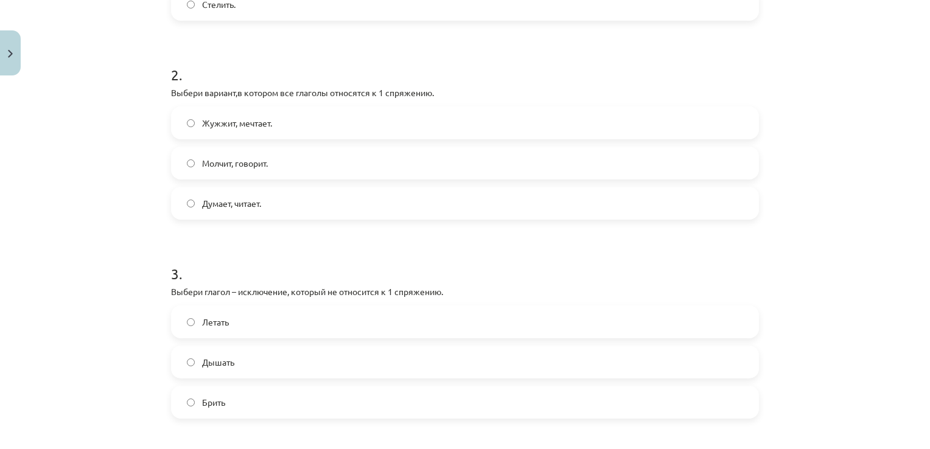
scroll to position [397, 0]
click at [243, 205] on span "Думает, читает." at bounding box center [231, 203] width 59 height 13
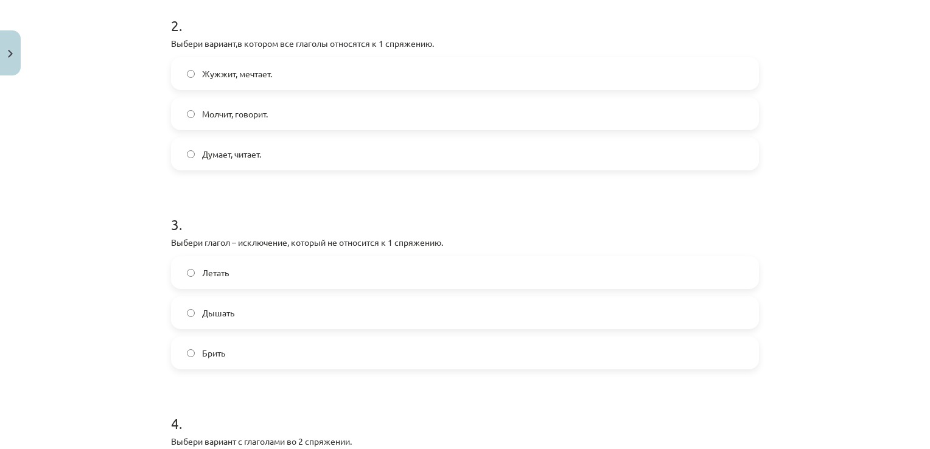
scroll to position [470, 0]
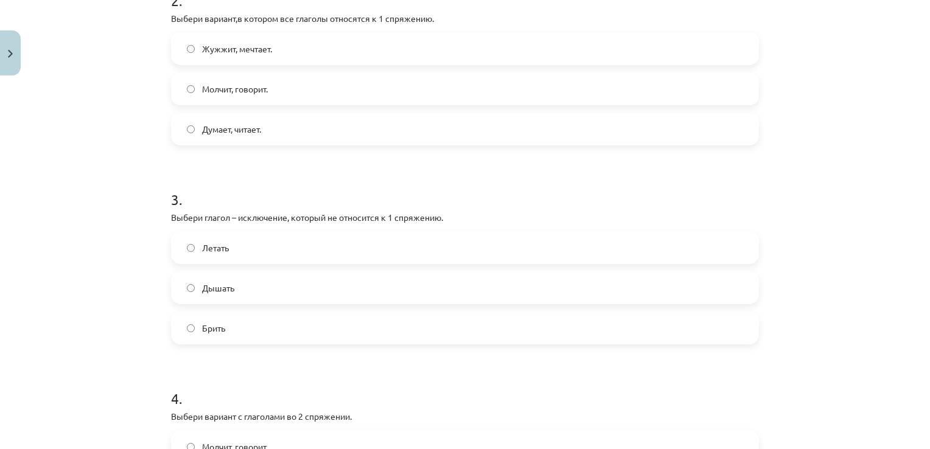
click at [250, 340] on label "Брить" at bounding box center [465, 328] width 586 height 30
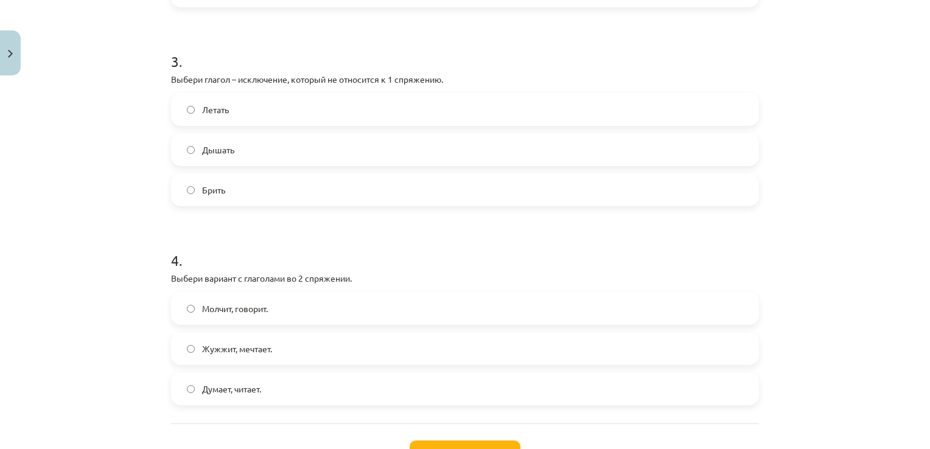
scroll to position [705, 0]
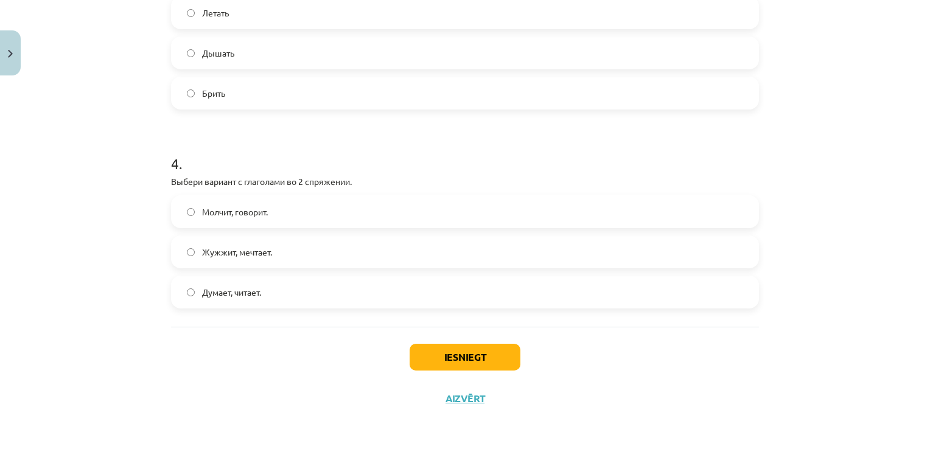
click at [301, 223] on label "Молчит, говорит." at bounding box center [465, 212] width 586 height 30
click at [471, 355] on button "Iesniegt" at bounding box center [465, 357] width 111 height 27
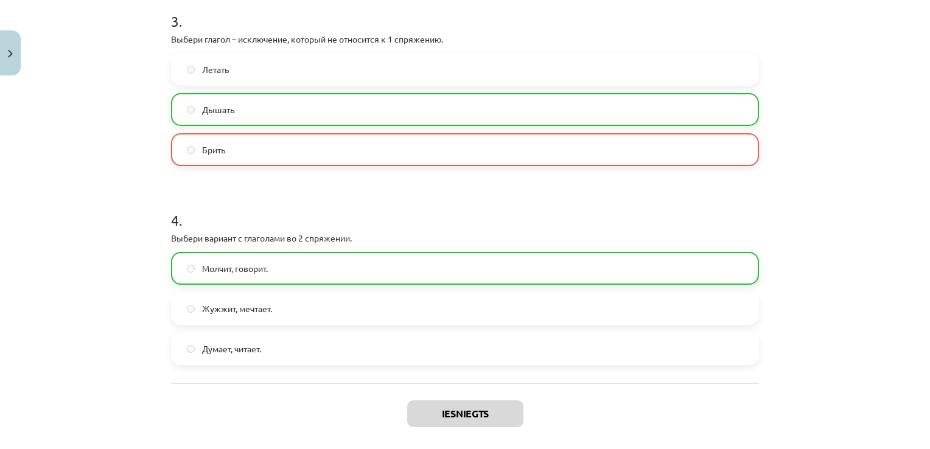
scroll to position [744, 0]
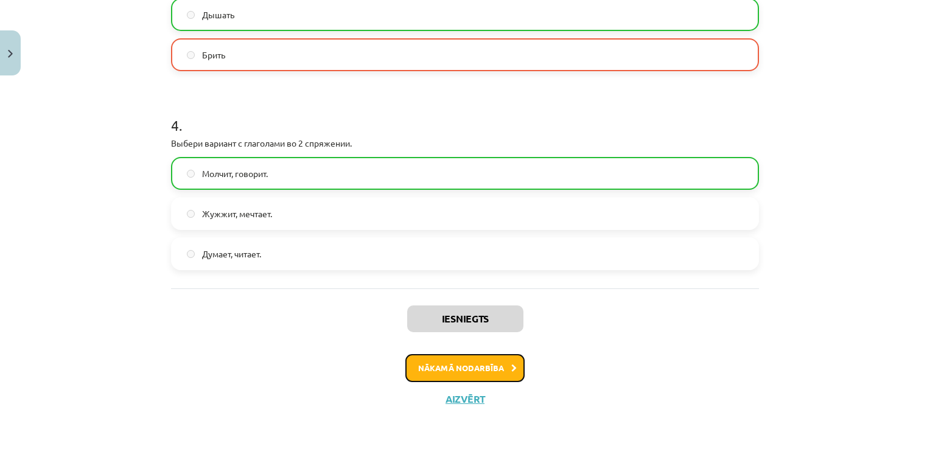
click at [496, 368] on button "Nākamā nodarbība" at bounding box center [464, 368] width 119 height 28
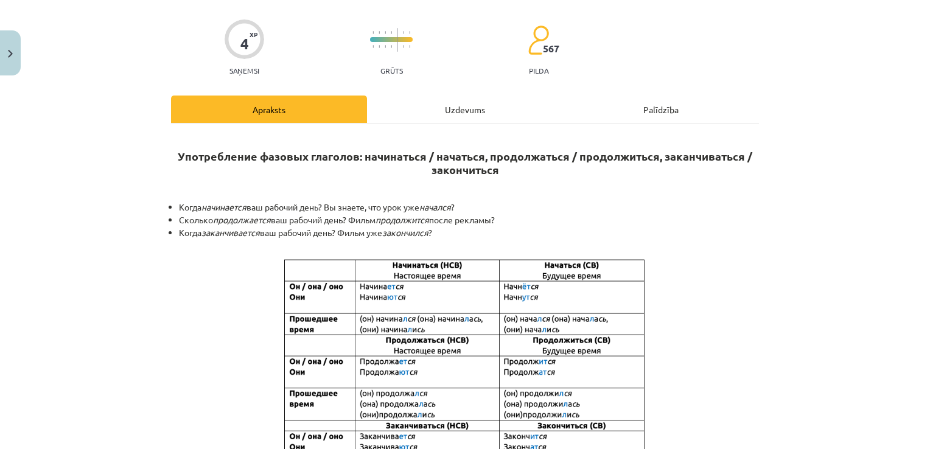
scroll to position [30, 0]
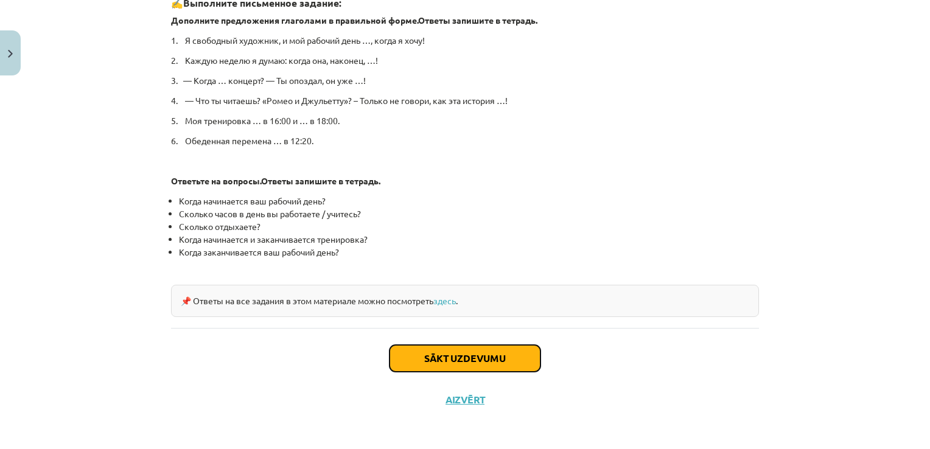
click at [496, 368] on button "Sākt uzdevumu" at bounding box center [465, 358] width 151 height 27
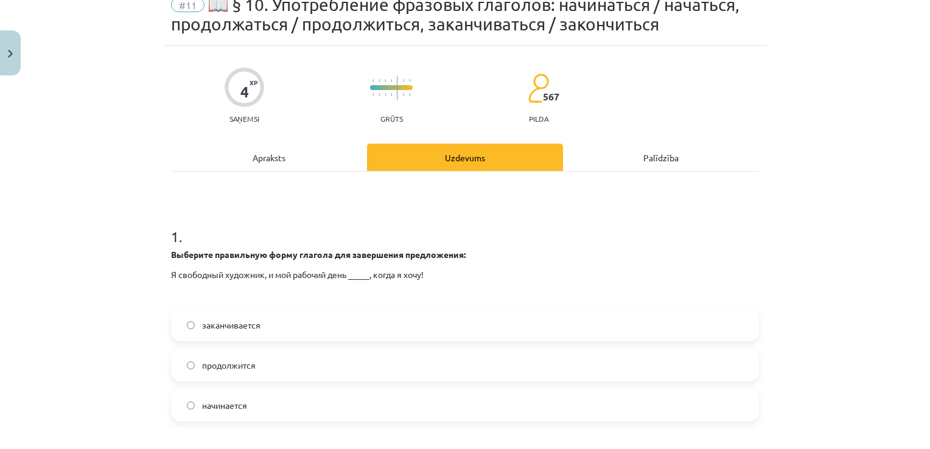
scroll to position [79, 0]
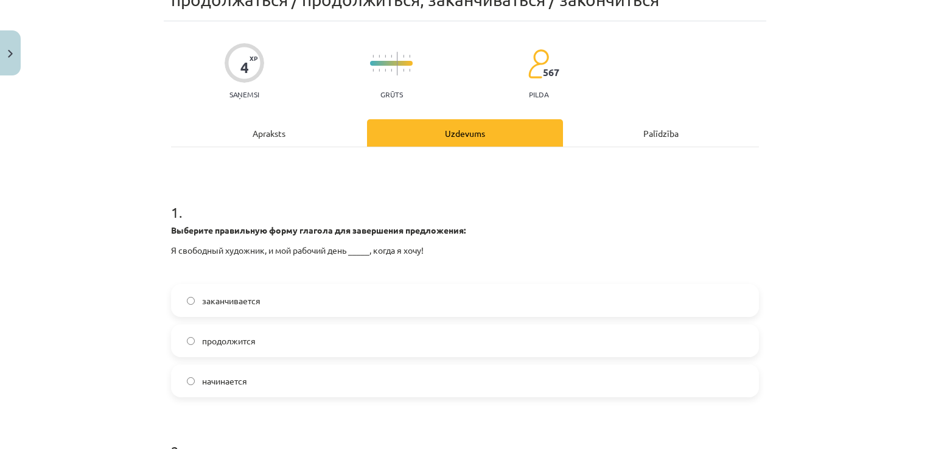
click at [246, 301] on span "заканчивается" at bounding box center [231, 301] width 58 height 13
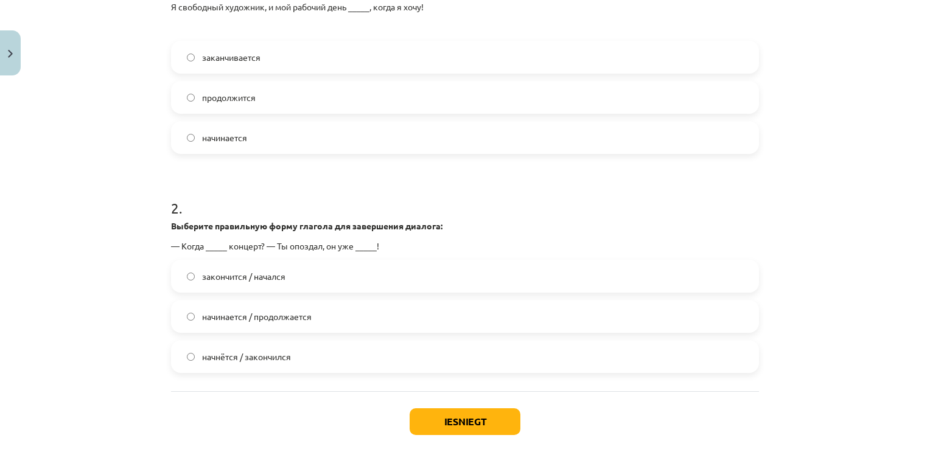
scroll to position [355, 0]
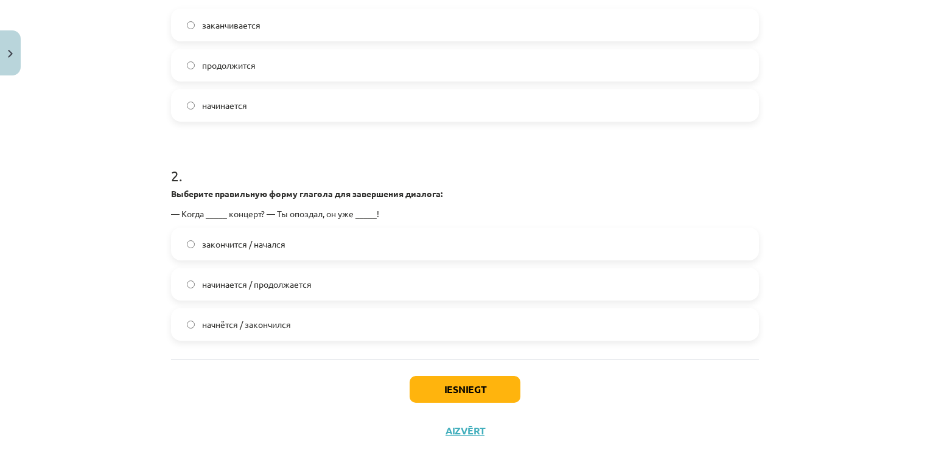
click at [254, 245] on span "закончится / начался" at bounding box center [243, 244] width 83 height 13
click at [458, 379] on button "Iesniegt" at bounding box center [465, 389] width 111 height 27
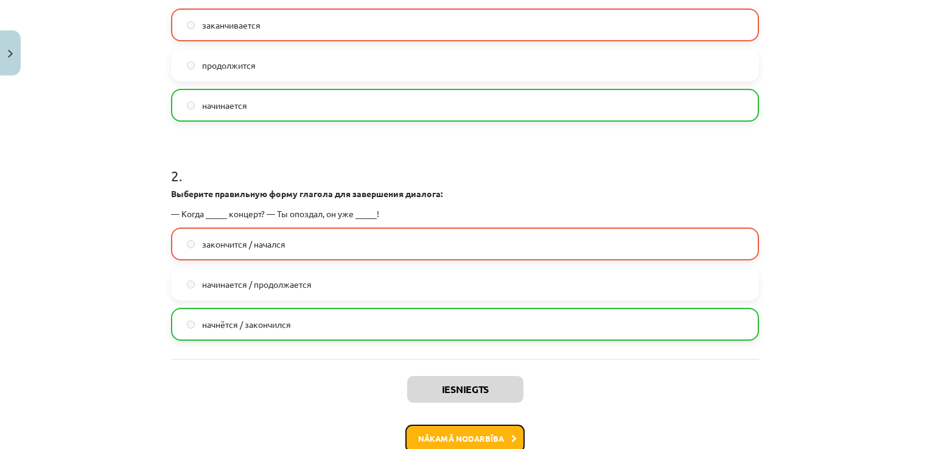
click at [458, 437] on button "Nākamā nodarbība" at bounding box center [464, 439] width 119 height 28
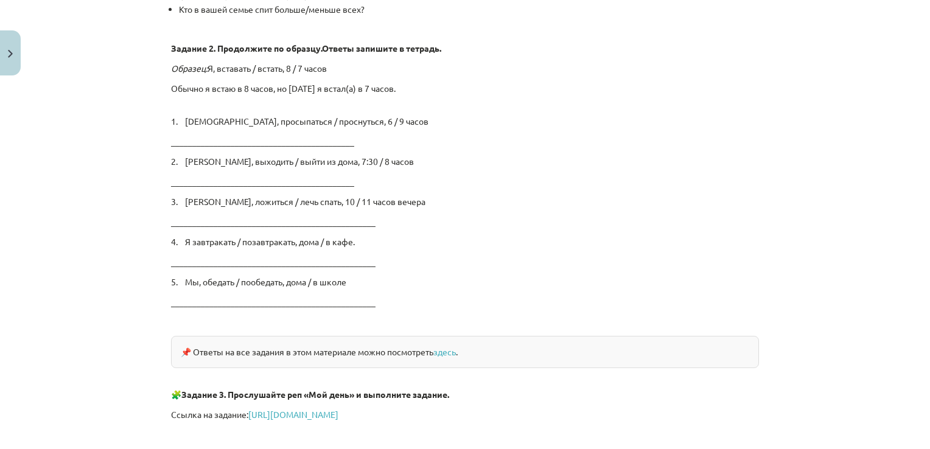
scroll to position [2001, 0]
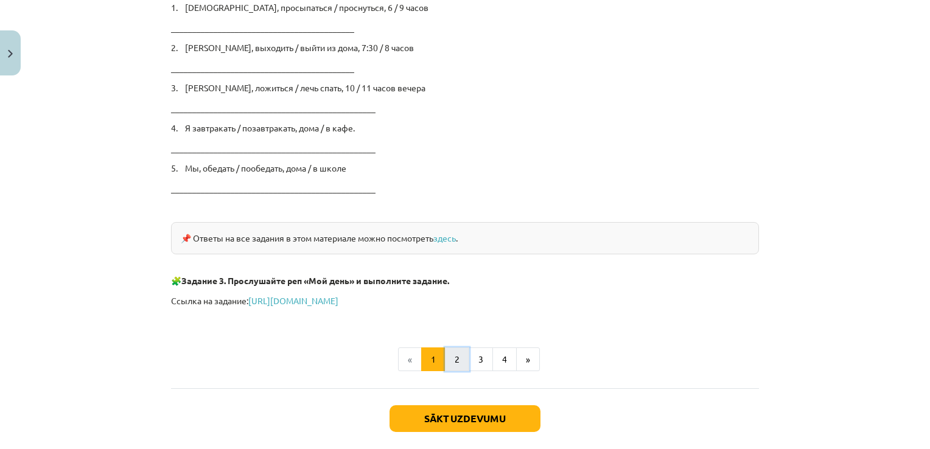
click at [447, 352] on button "2" at bounding box center [457, 360] width 24 height 24
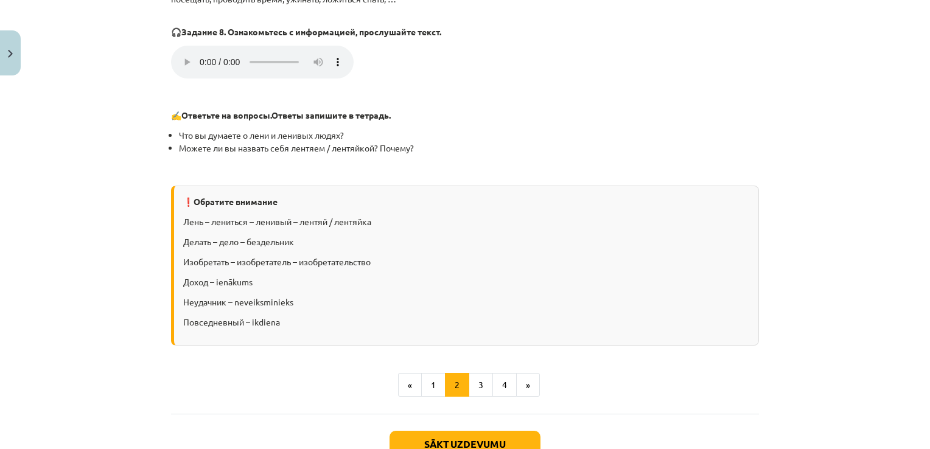
scroll to position [1469, 0]
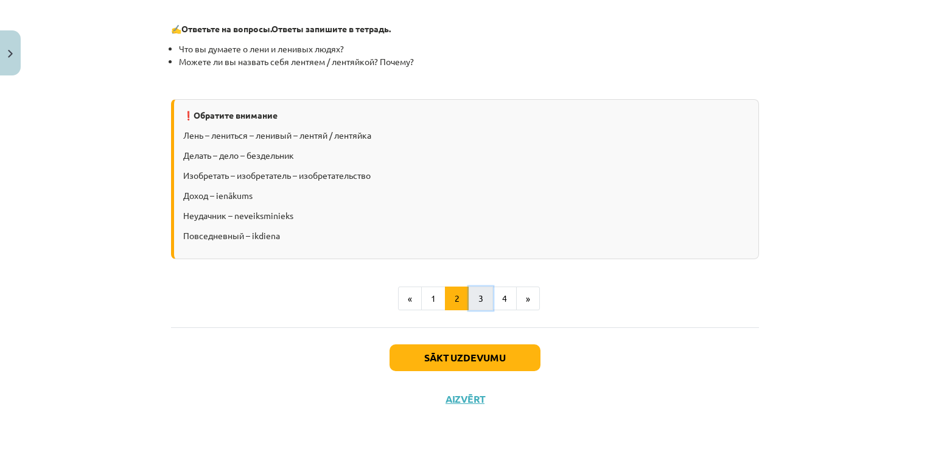
click at [472, 293] on button "3" at bounding box center [481, 299] width 24 height 24
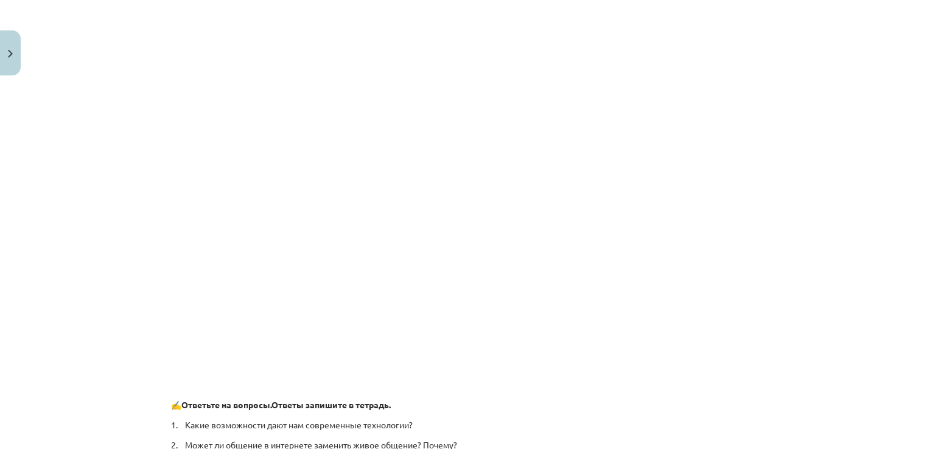
scroll to position [229, 0]
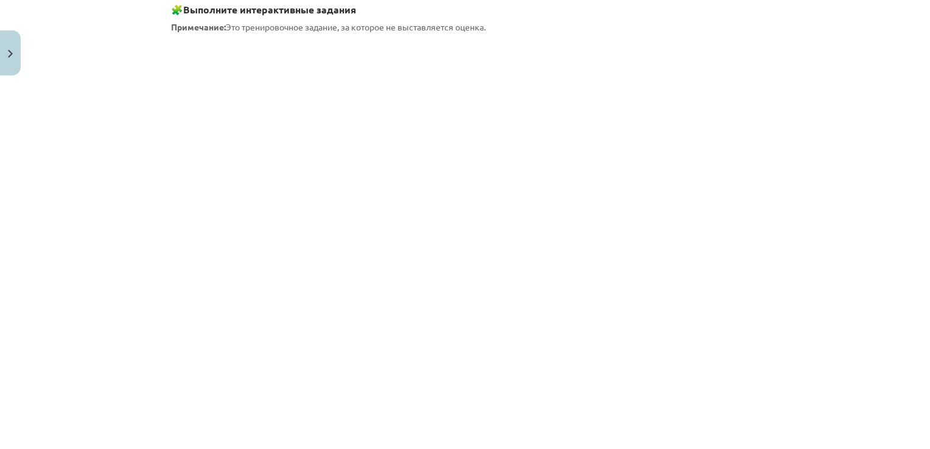
click at [103, 329] on div "Mācību tēma: Krievu valodas b1 - 11. klases 1.ieskaites mācību materiāls #12 ⏰ …" at bounding box center [465, 224] width 930 height 449
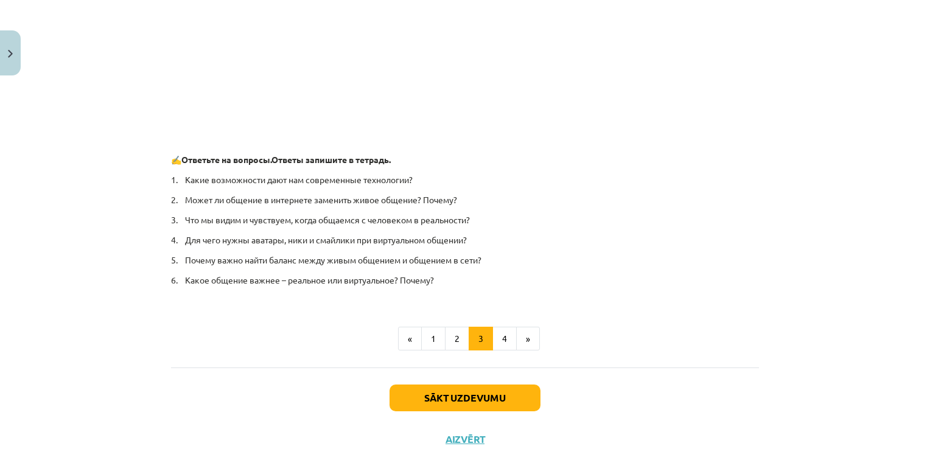
scroll to position [879, 0]
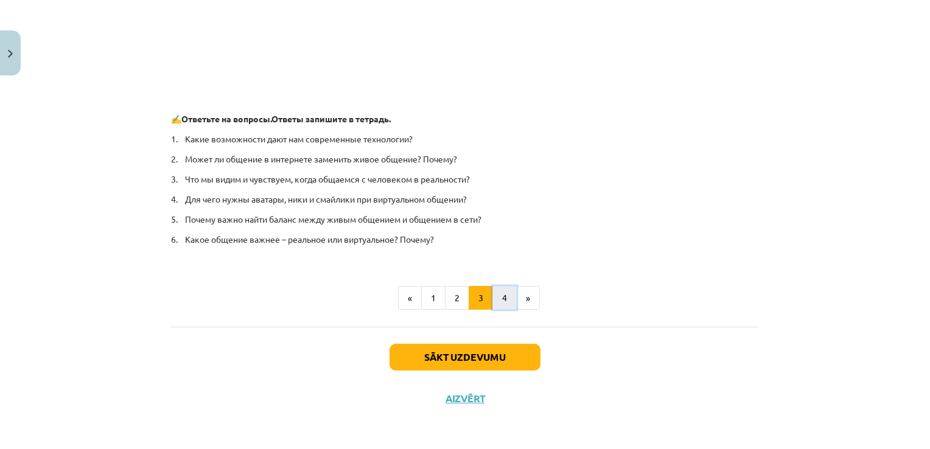
click at [502, 290] on button "4" at bounding box center [504, 298] width 24 height 24
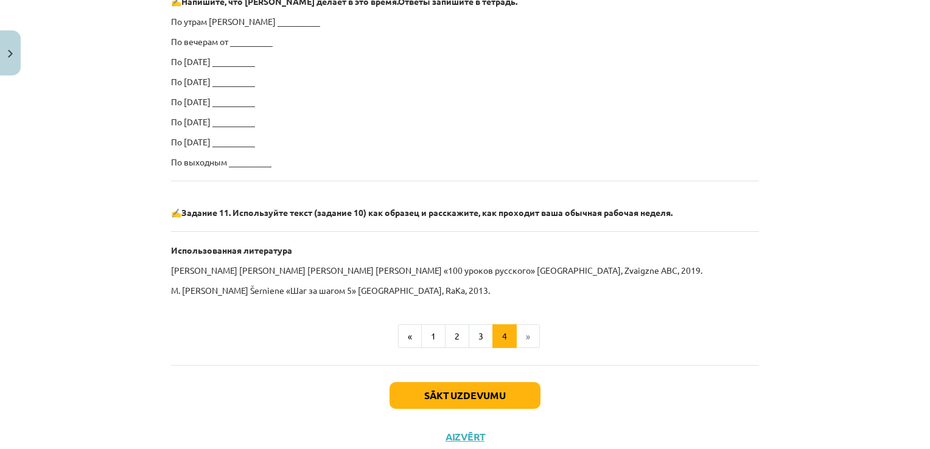
scroll to position [787, 0]
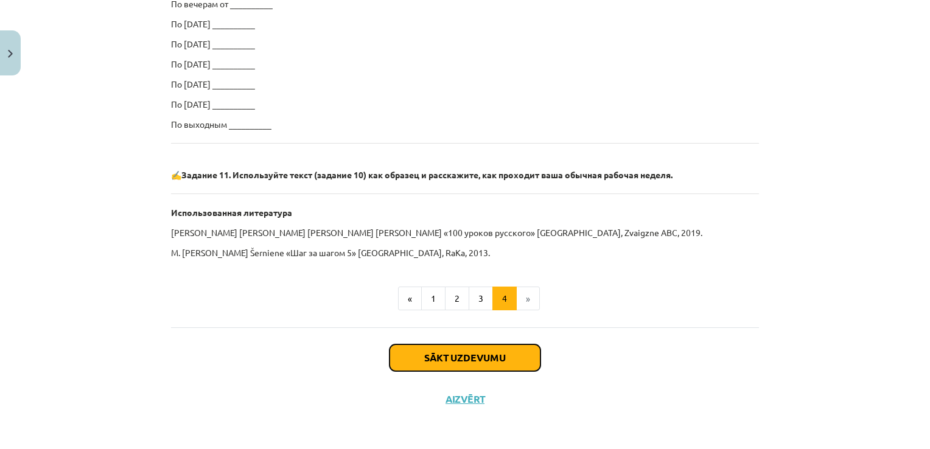
click at [465, 355] on button "Sākt uzdevumu" at bounding box center [465, 357] width 151 height 27
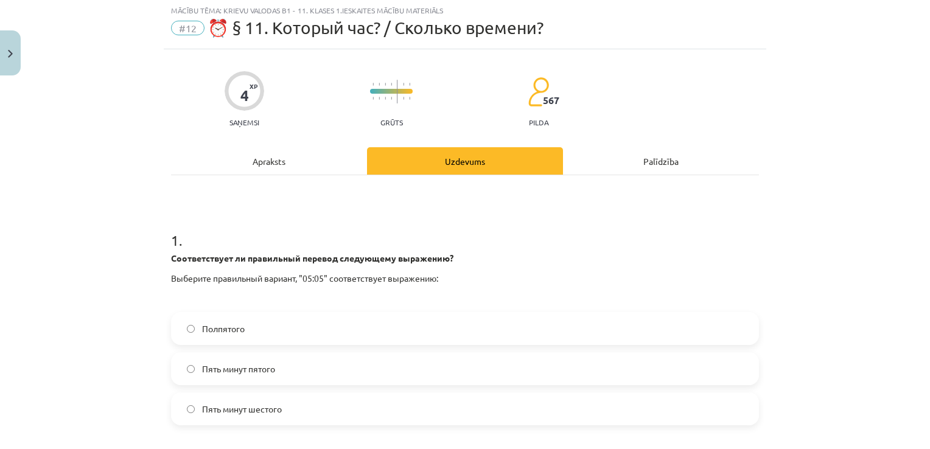
scroll to position [30, 0]
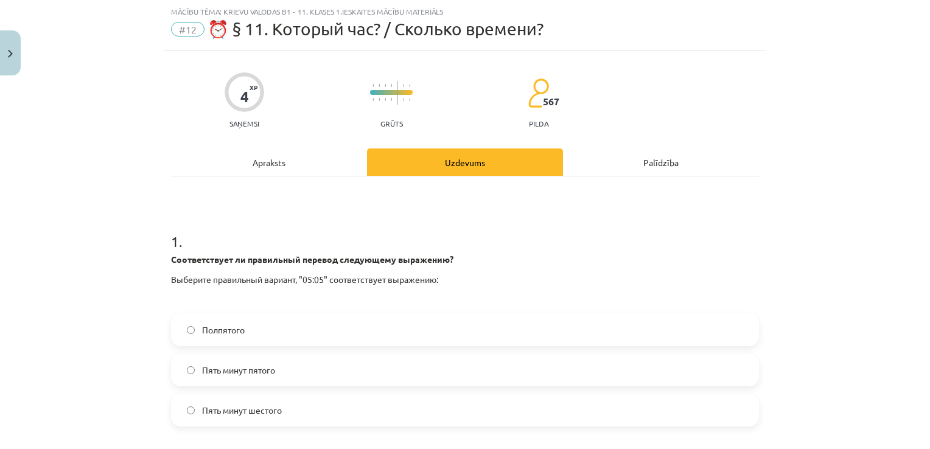
click at [218, 398] on label "Пять минут шестого" at bounding box center [465, 410] width 586 height 30
click at [114, 421] on div "Mācību tēma: Krievu valodas b1 - 11. klases 1.ieskaites mācību materiāls #12 ⏰ …" at bounding box center [465, 224] width 930 height 449
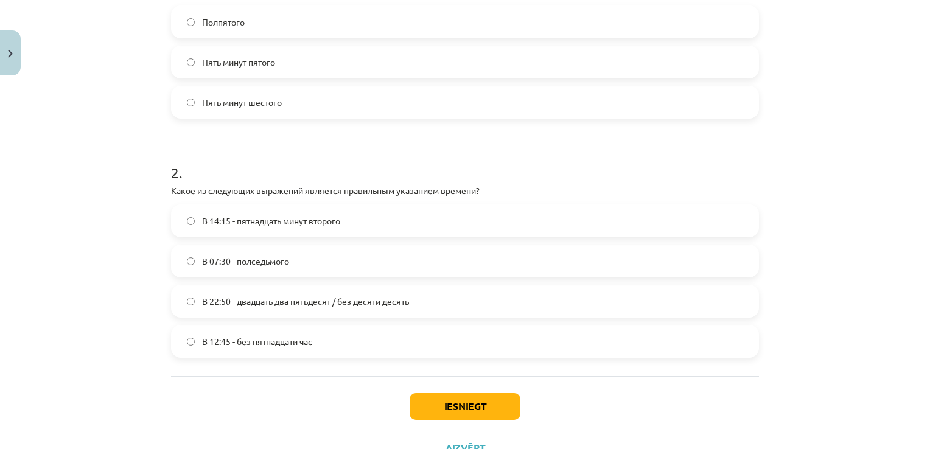
scroll to position [346, 0]
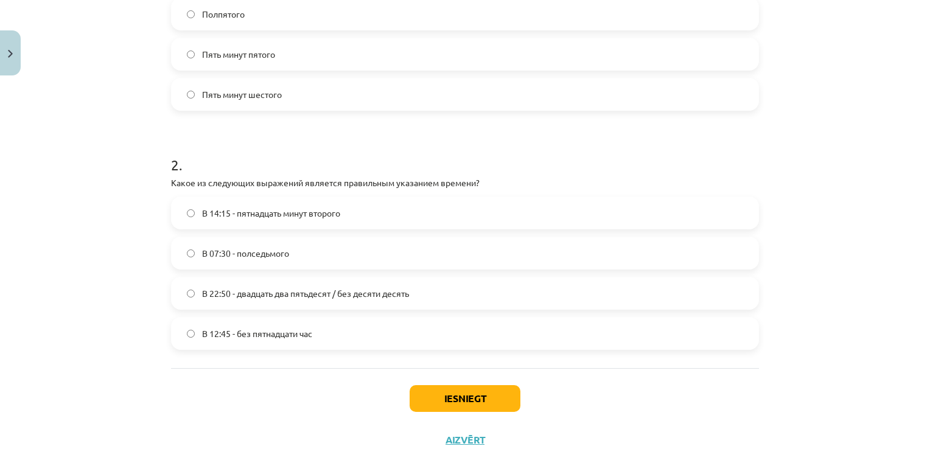
click at [361, 329] on label "В 12:45 - без пятнадцати час" at bounding box center [465, 333] width 586 height 30
click at [453, 400] on button "Iesniegt" at bounding box center [465, 398] width 111 height 27
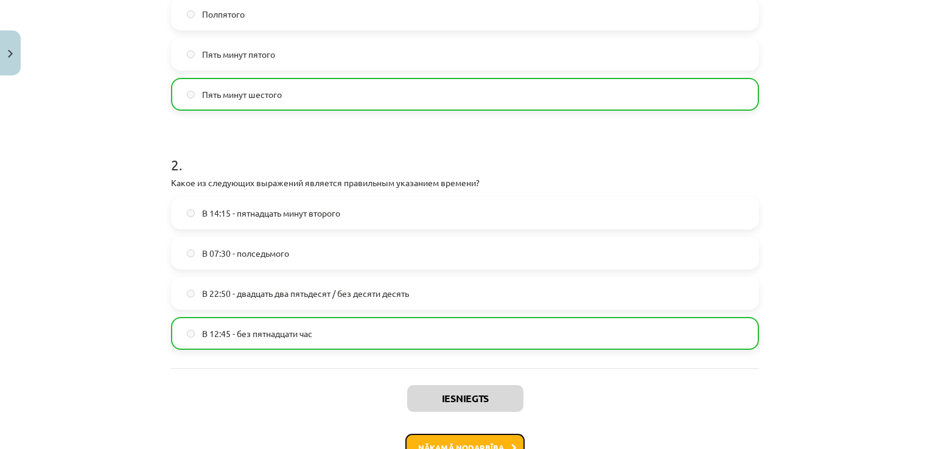
click at [458, 442] on button "Nākamā nodarbība" at bounding box center [464, 448] width 119 height 28
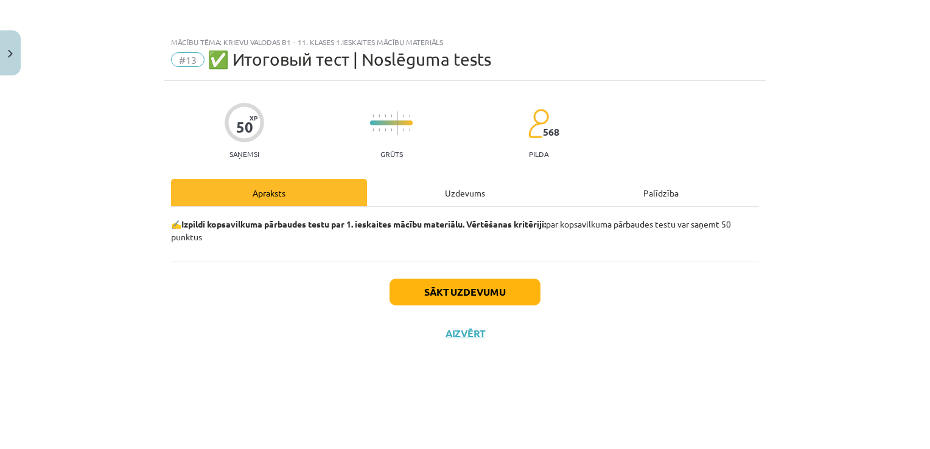
scroll to position [0, 0]
click at [452, 298] on button "Sākt uzdevumu" at bounding box center [465, 292] width 151 height 27
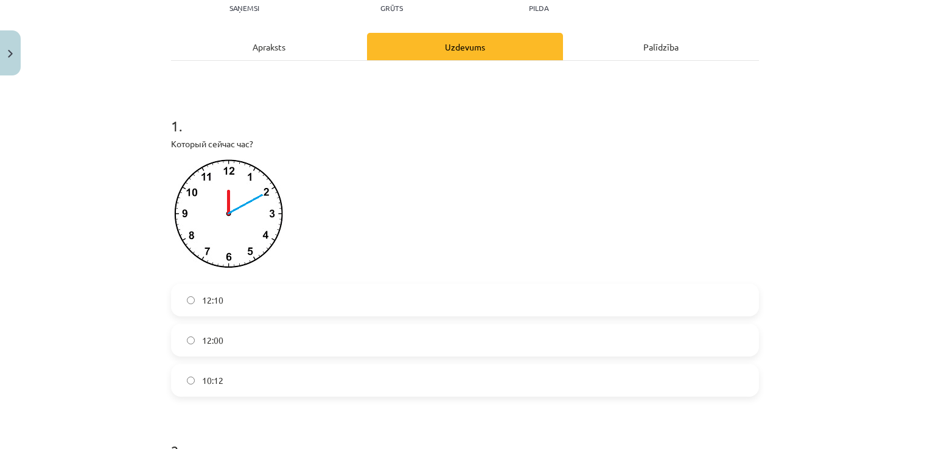
scroll to position [170, 0]
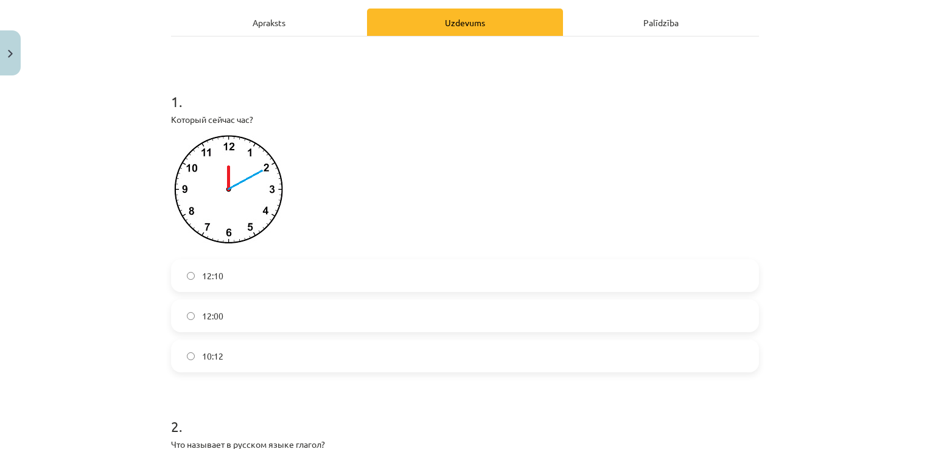
click at [223, 274] on label "12:10" at bounding box center [465, 275] width 586 height 30
click at [150, 321] on div "Mācību tēma: Krievu valodas b1 - 11. klases 1.ieskaites mācību materiāls #13 ✅ …" at bounding box center [465, 224] width 930 height 449
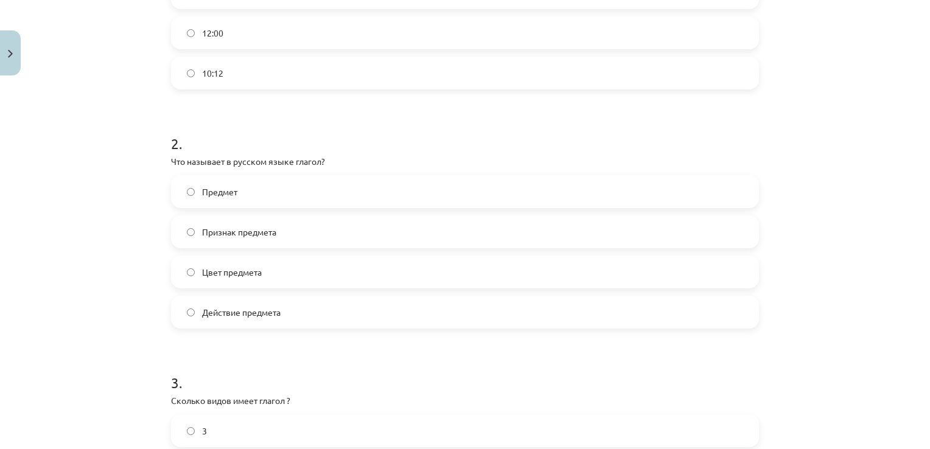
scroll to position [478, 0]
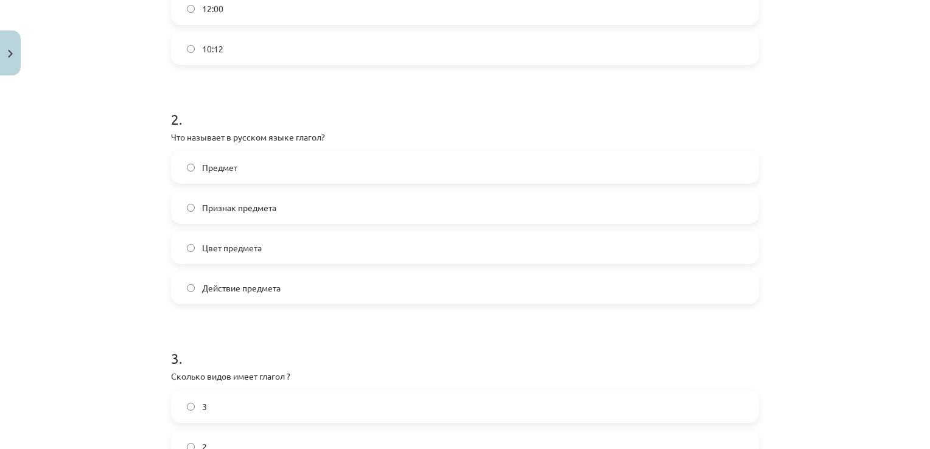
click at [348, 278] on label "Действие предмета" at bounding box center [465, 288] width 586 height 30
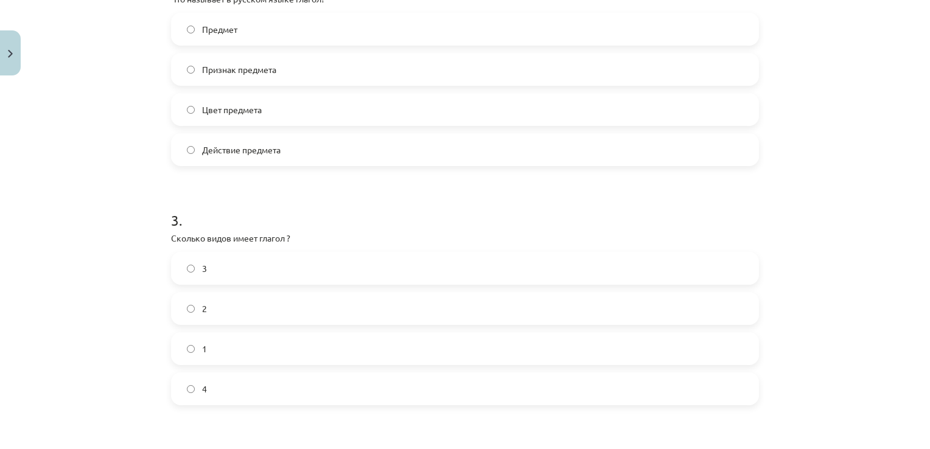
scroll to position [665, 0]
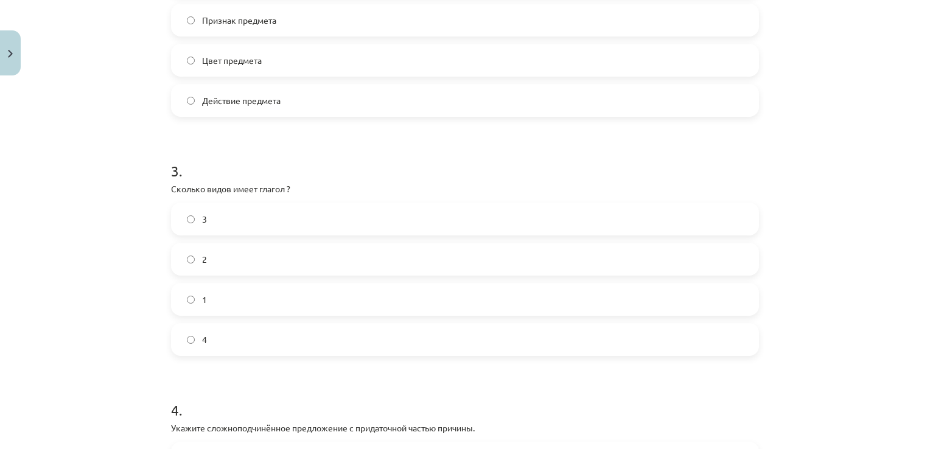
click at [454, 254] on label "2" at bounding box center [465, 259] width 586 height 30
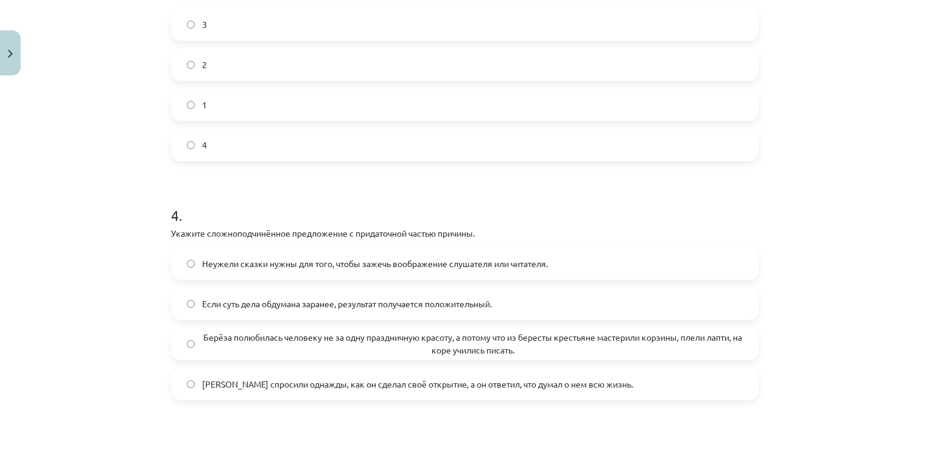
scroll to position [901, 0]
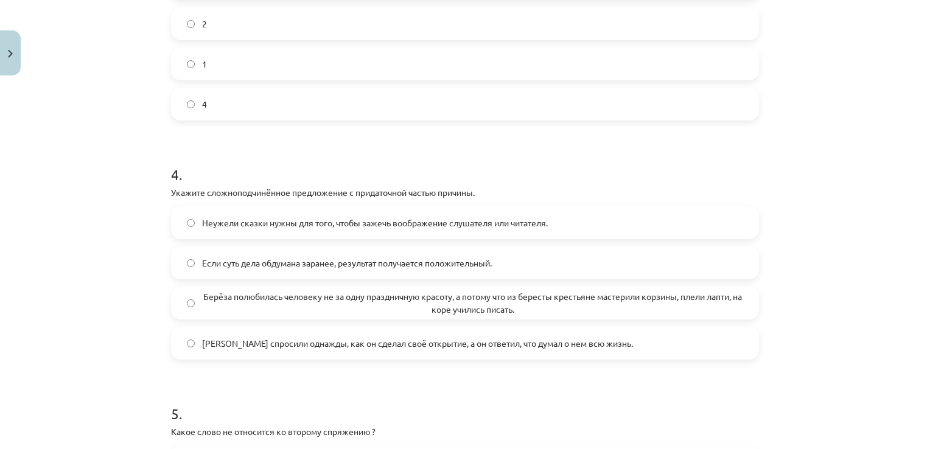
click at [455, 257] on span "Если суть дела обдумана заранее, результат получается положительный." at bounding box center [347, 263] width 290 height 13
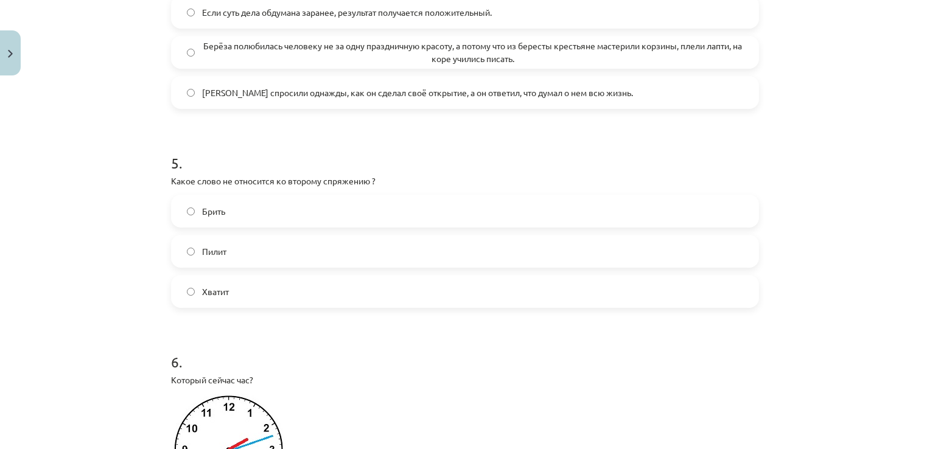
scroll to position [1168, 0]
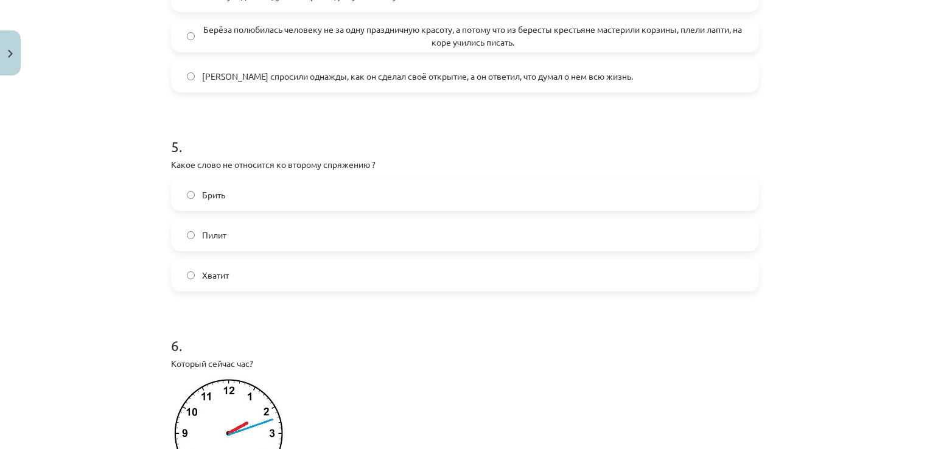
click at [231, 196] on label "Брить" at bounding box center [465, 195] width 586 height 30
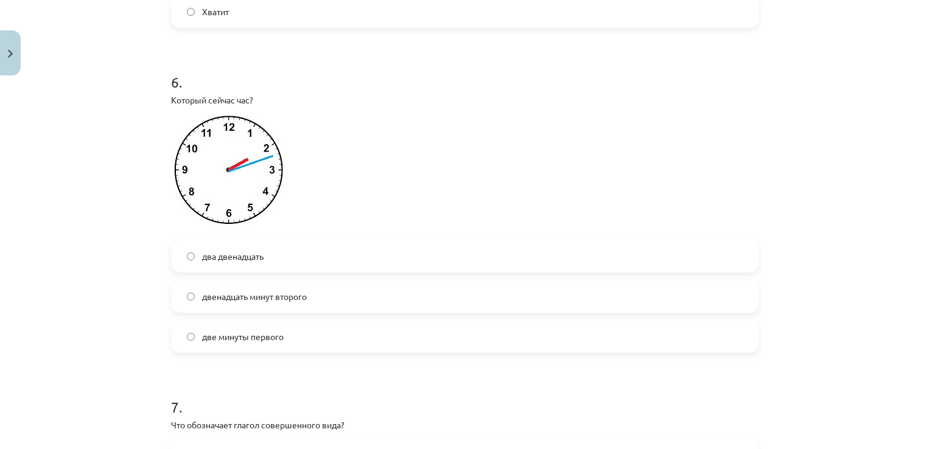
scroll to position [1436, 0]
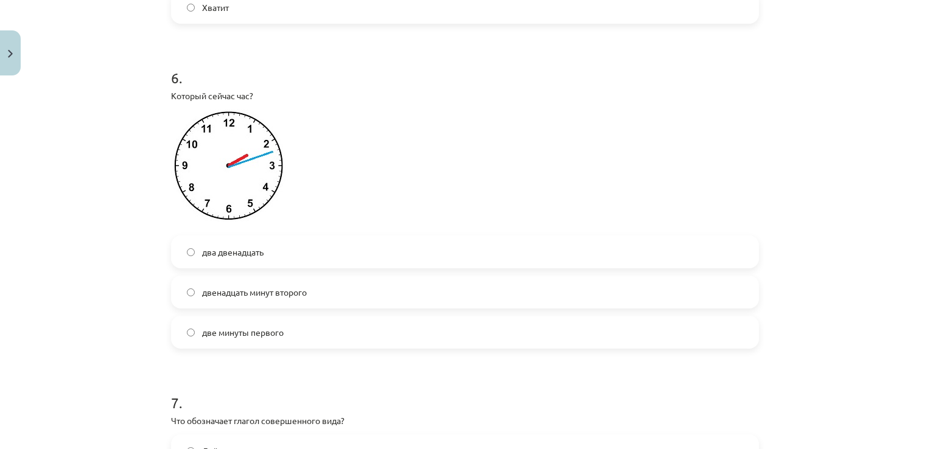
click at [265, 242] on label "два двенадцать" at bounding box center [465, 252] width 586 height 30
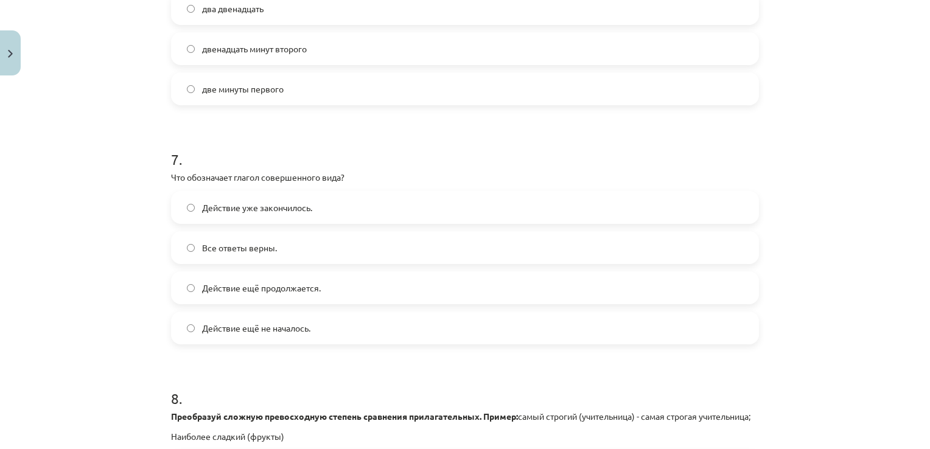
scroll to position [1752, 0]
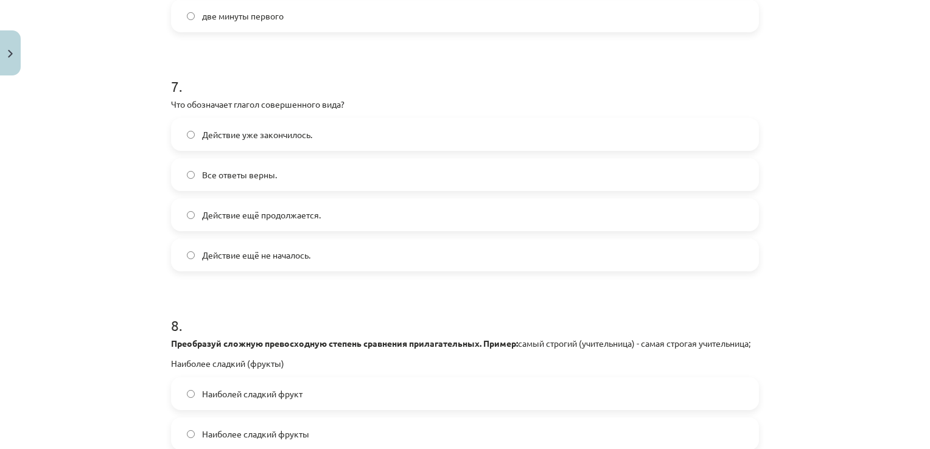
click at [407, 167] on label "Все ответы верны." at bounding box center [465, 174] width 586 height 30
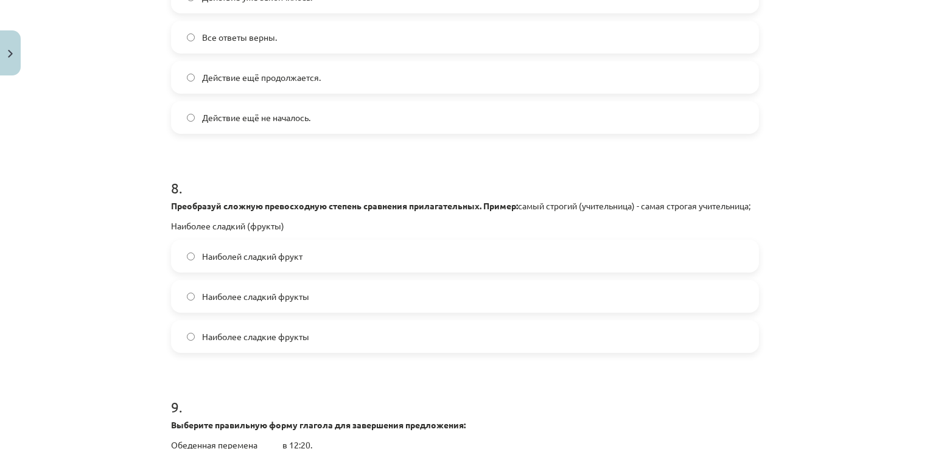
scroll to position [1987, 0]
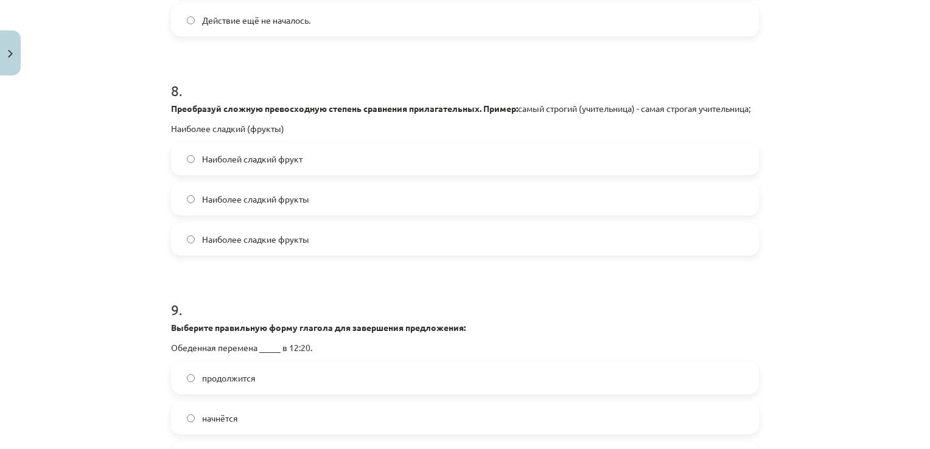
click at [301, 206] on span "Наиболее сладкий фрукты" at bounding box center [255, 199] width 107 height 13
click at [286, 246] on span "Наиболее сладкие фрукты" at bounding box center [255, 239] width 107 height 13
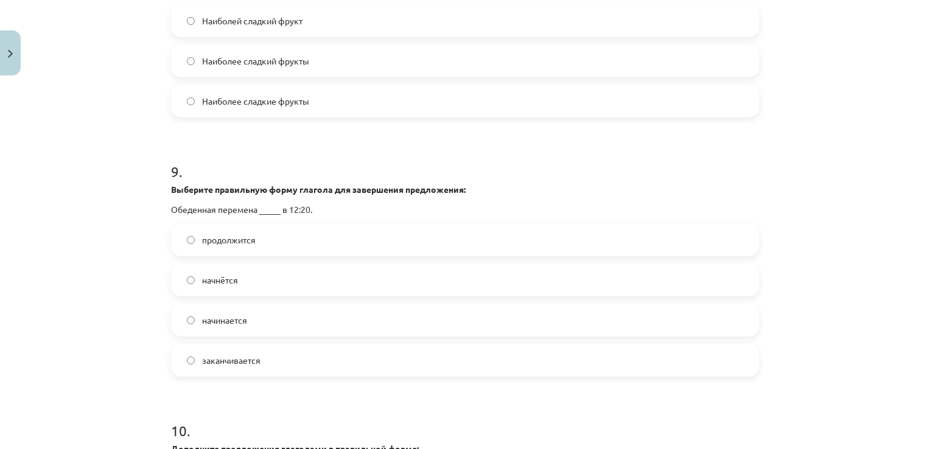
scroll to position [2181, 0]
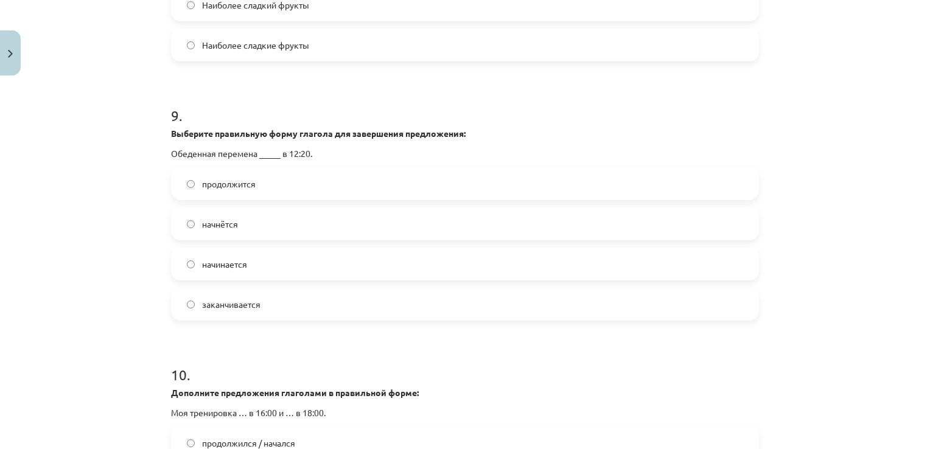
click at [225, 271] on span "начинается" at bounding box center [224, 264] width 45 height 13
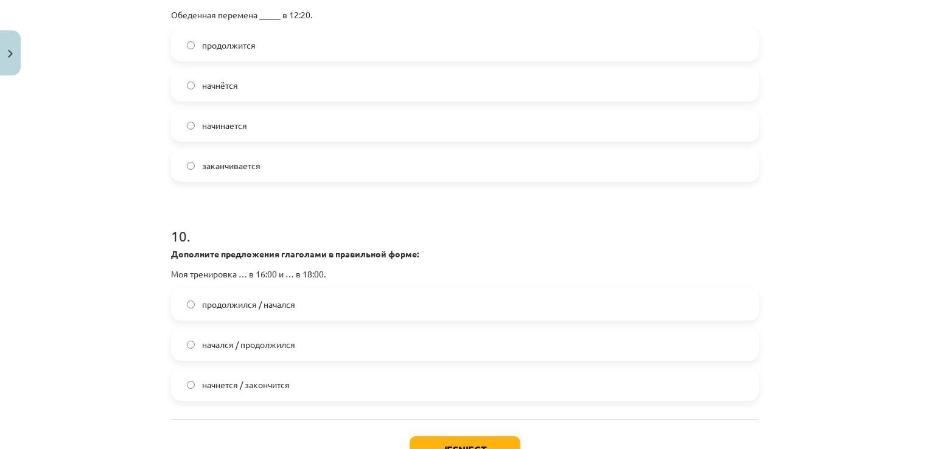
scroll to position [2417, 0]
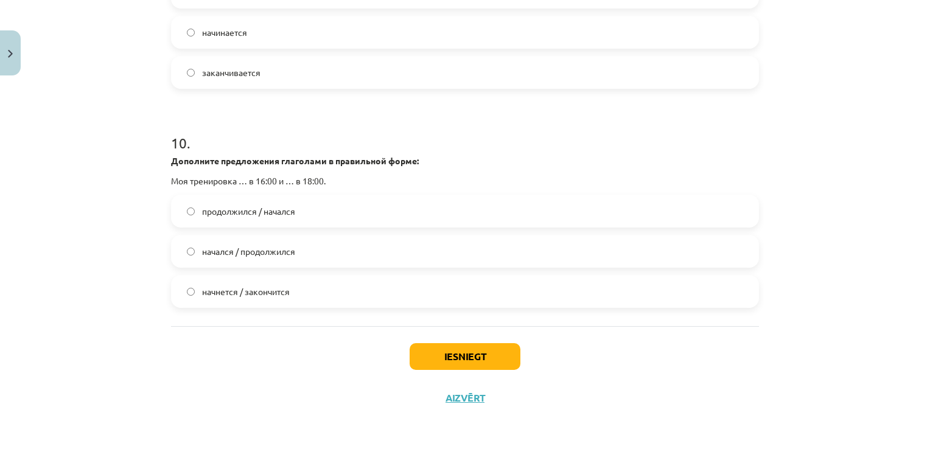
click at [221, 291] on label "начнется / закончится" at bounding box center [465, 291] width 586 height 30
click at [460, 364] on button "Iesniegt" at bounding box center [465, 356] width 111 height 27
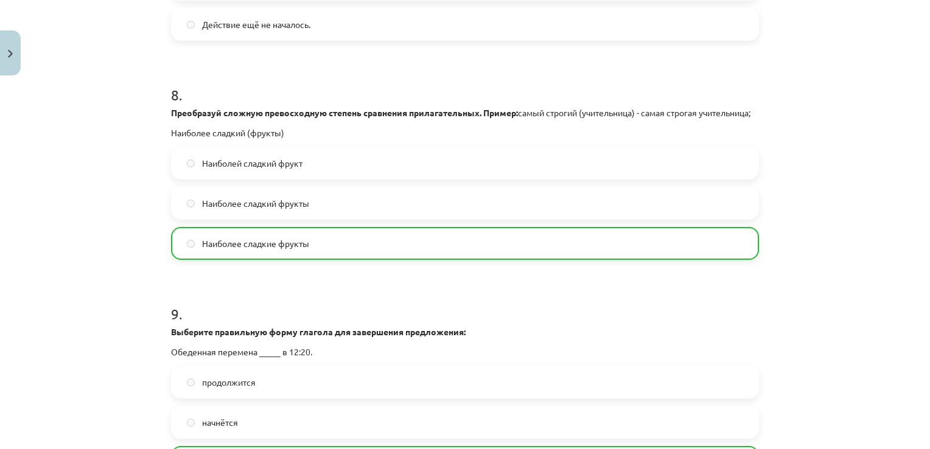
scroll to position [2464, 0]
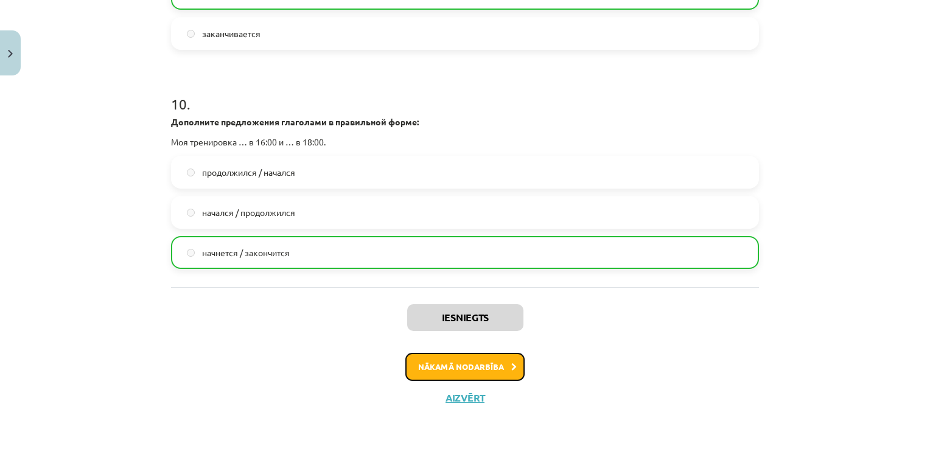
click at [444, 366] on button "Nākamā nodarbība" at bounding box center [464, 367] width 119 height 28
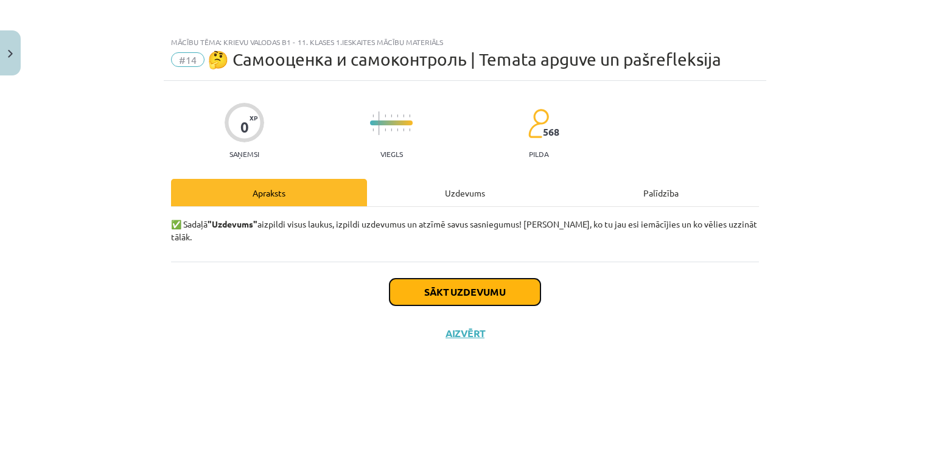
click at [499, 285] on button "Sākt uzdevumu" at bounding box center [465, 292] width 151 height 27
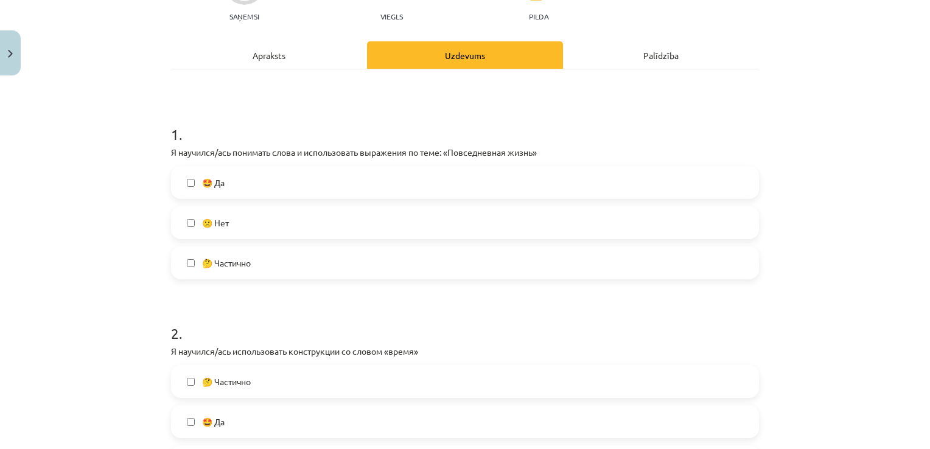
scroll to position [146, 0]
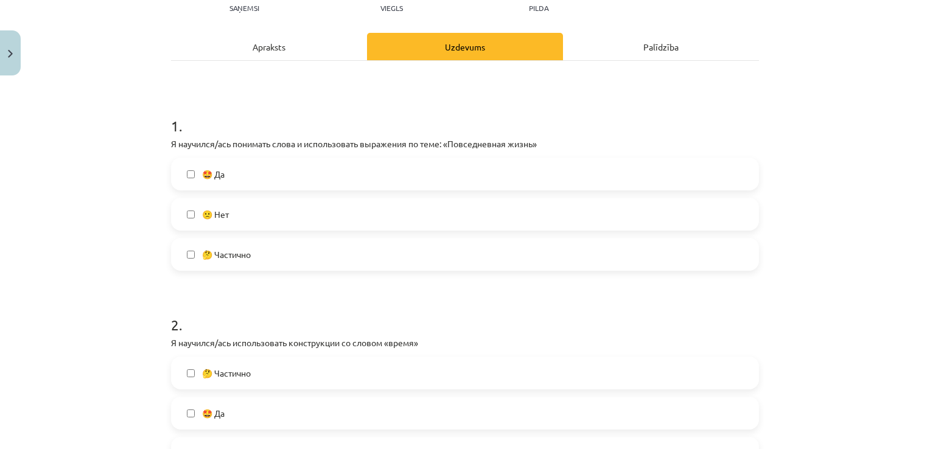
click at [181, 170] on label "🤩 Да" at bounding box center [465, 174] width 586 height 30
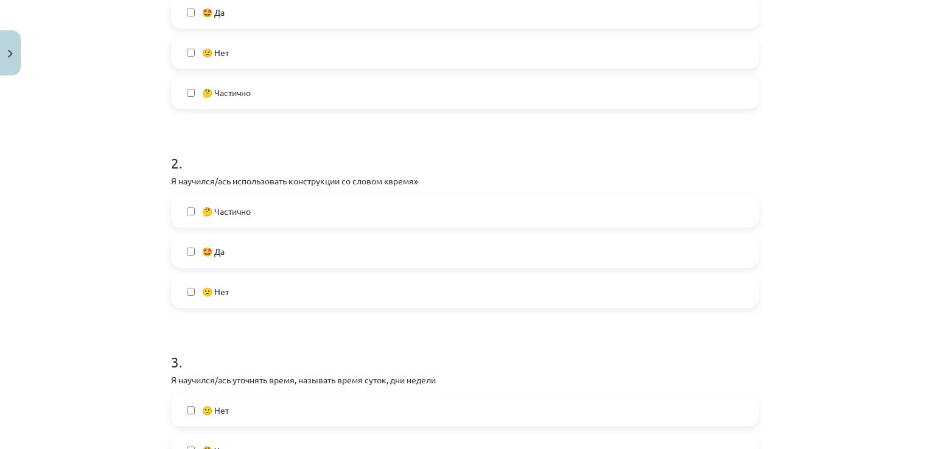
scroll to position [349, 0]
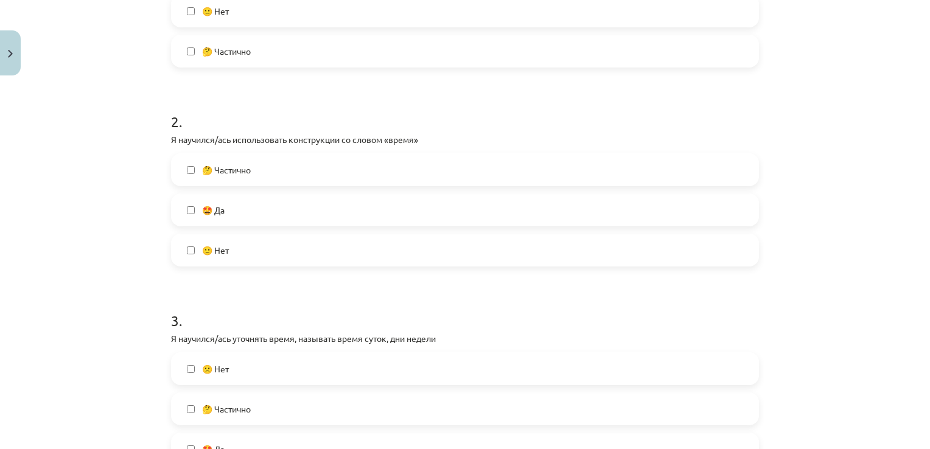
click at [232, 208] on label "🤩 Да" at bounding box center [465, 210] width 586 height 30
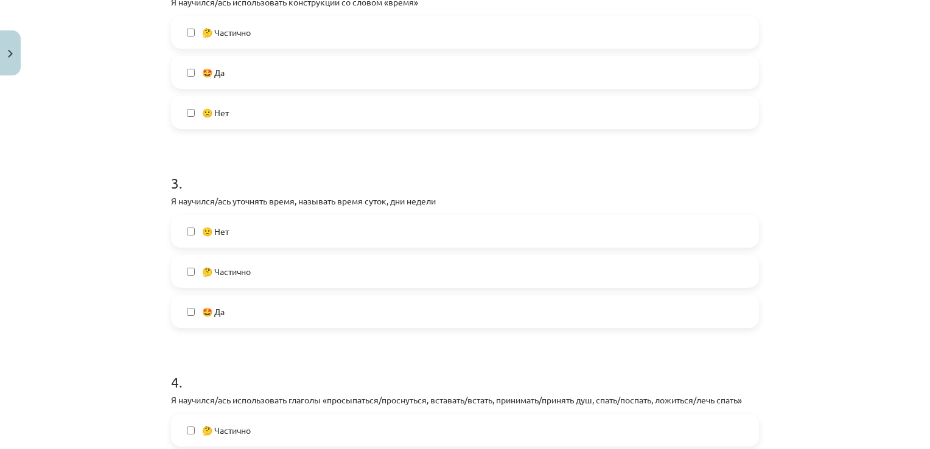
scroll to position [560, 0]
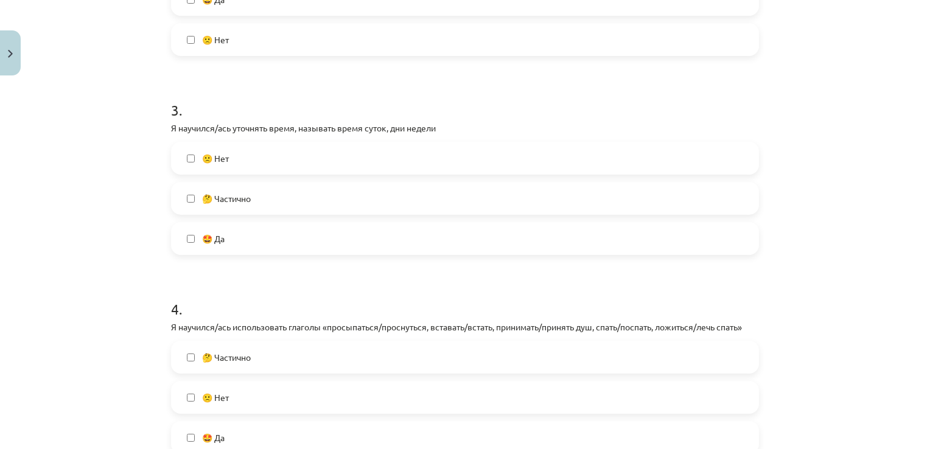
click at [466, 227] on label "🤩 Да" at bounding box center [465, 238] width 586 height 30
click at [258, 422] on label "🤩 Да" at bounding box center [465, 437] width 586 height 30
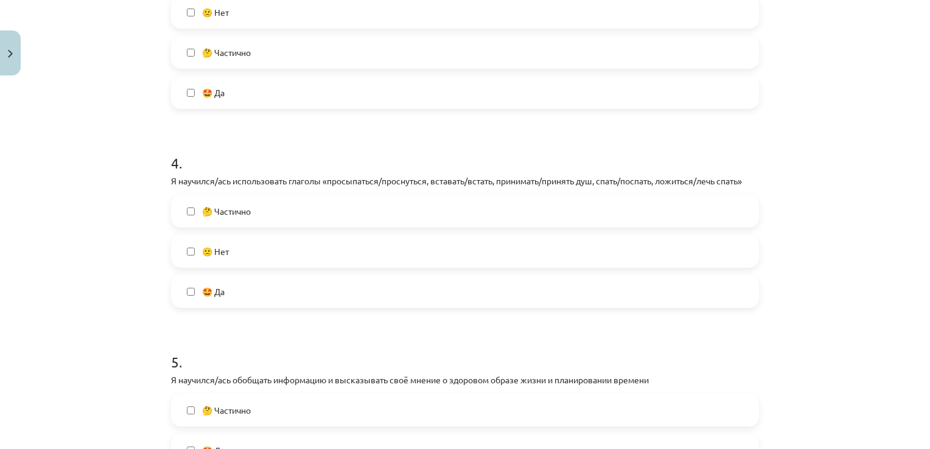
scroll to position [730, 0]
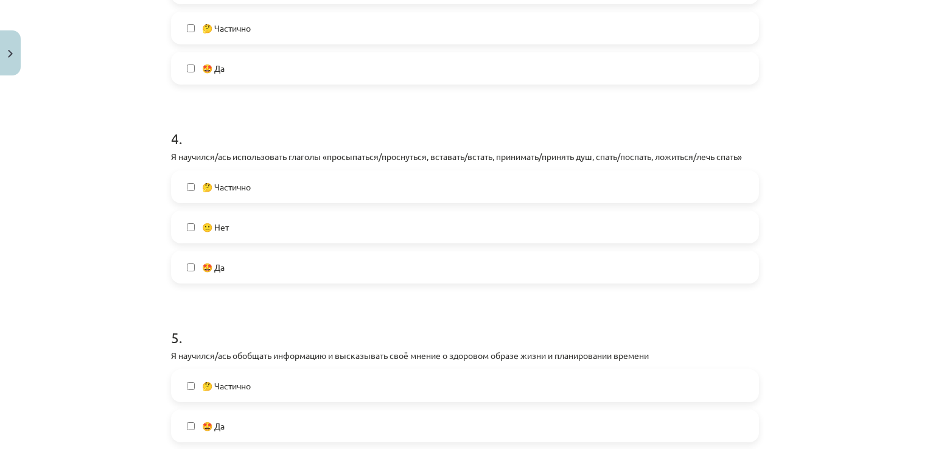
click at [519, 181] on label "🤔 Частично" at bounding box center [465, 187] width 586 height 30
click at [434, 270] on label "🤩 Да" at bounding box center [465, 267] width 586 height 30
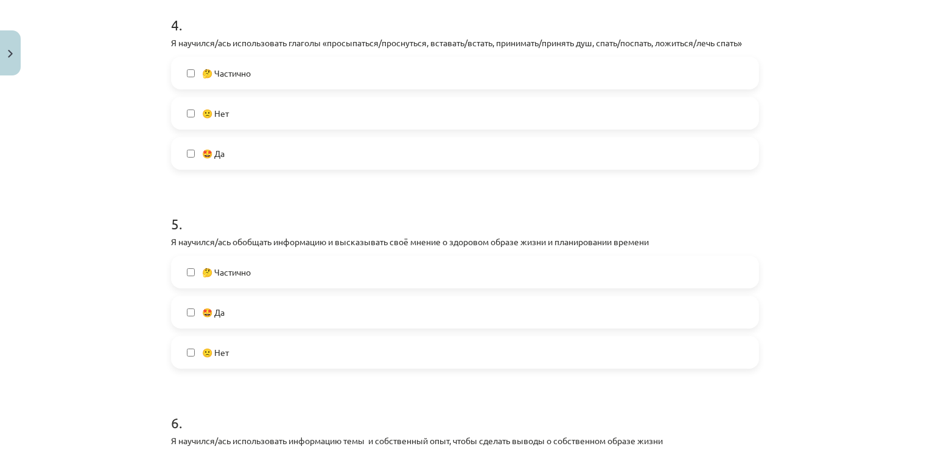
scroll to position [957, 0]
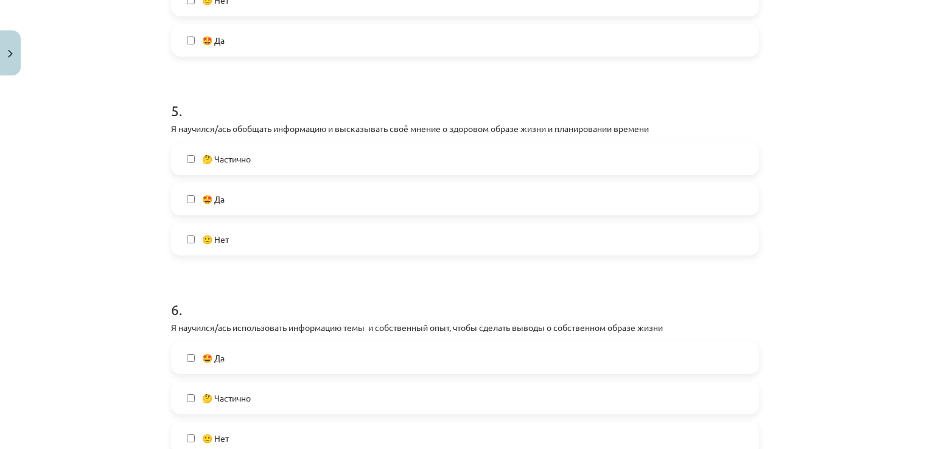
click at [475, 198] on label "🤩 Да" at bounding box center [465, 199] width 586 height 30
click at [318, 359] on label "🤩 Да" at bounding box center [465, 358] width 586 height 30
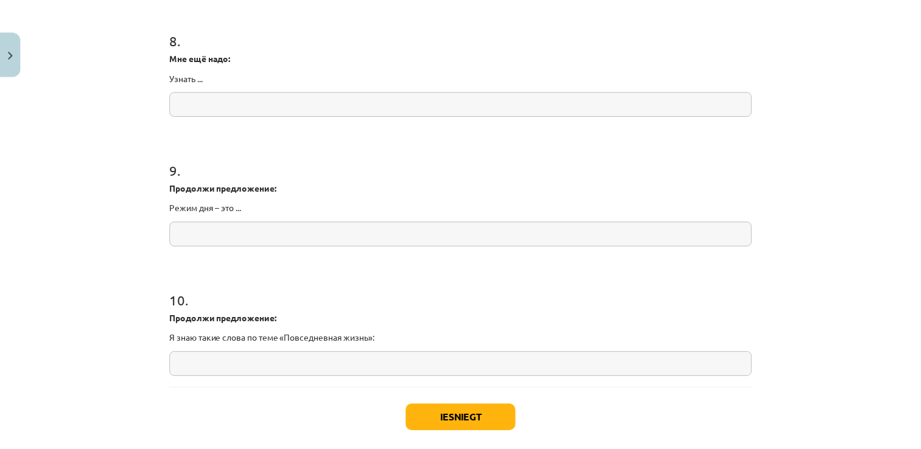
scroll to position [1619, 0]
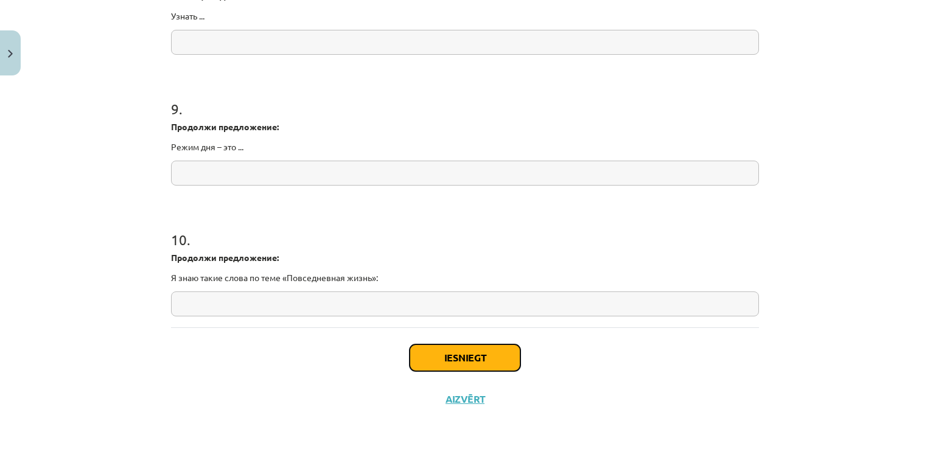
click at [485, 368] on button "Iesniegt" at bounding box center [465, 357] width 111 height 27
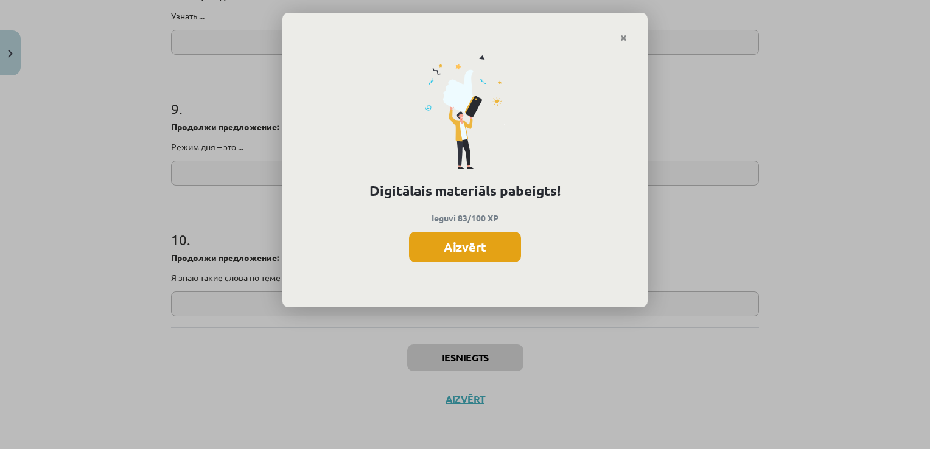
click at [466, 257] on button "Aizvērt" at bounding box center [465, 247] width 112 height 30
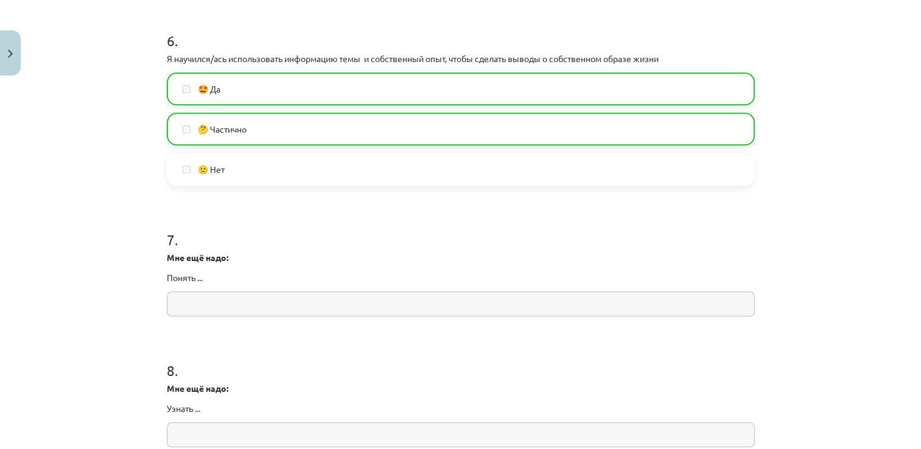
scroll to position [46, 0]
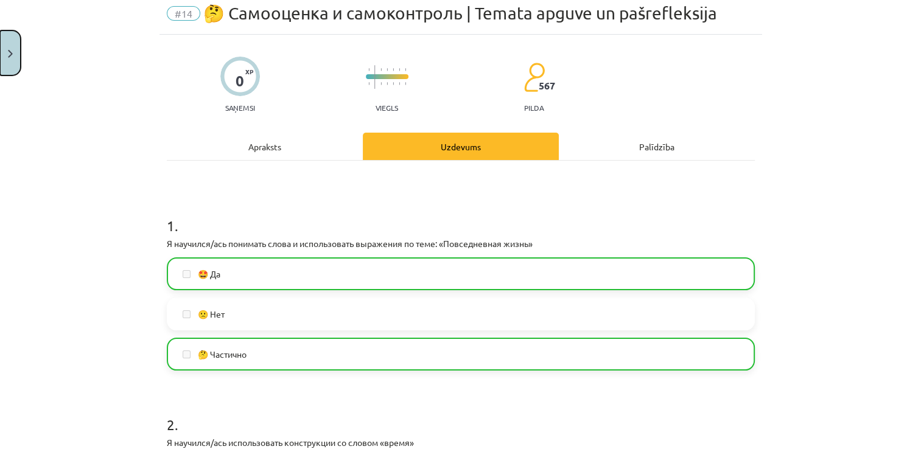
click at [10, 67] on button "Close" at bounding box center [10, 52] width 21 height 45
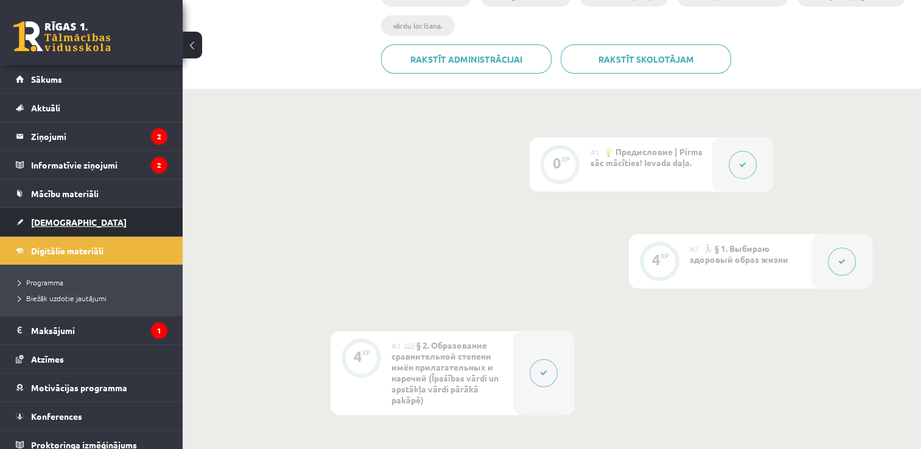
click at [49, 217] on span "[DEMOGRAPHIC_DATA]" at bounding box center [79, 222] width 96 height 11
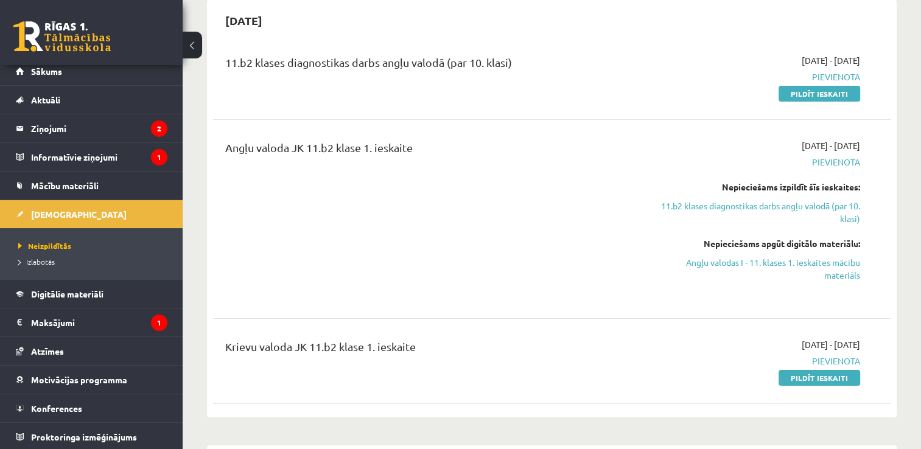
scroll to position [122, 0]
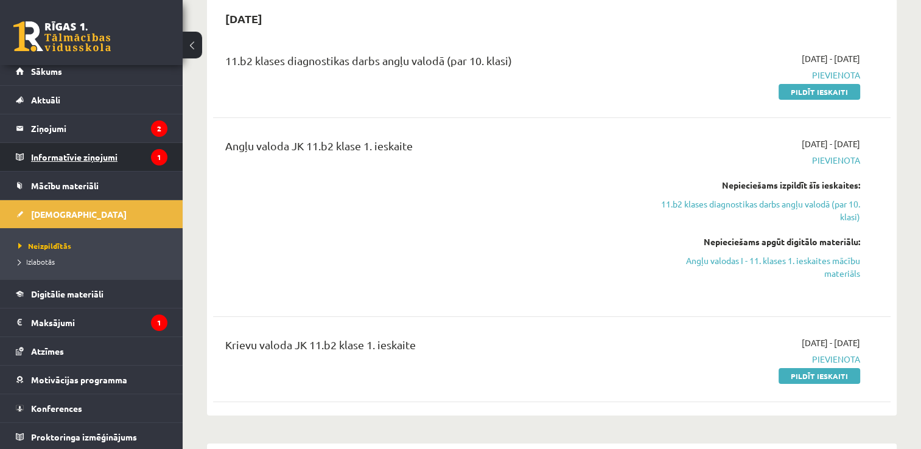
click at [114, 157] on legend "Informatīvie ziņojumi 1" at bounding box center [99, 157] width 136 height 28
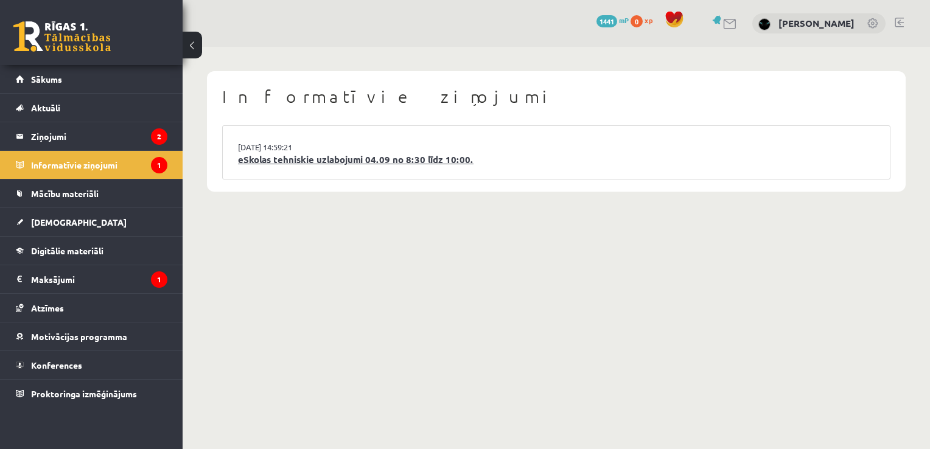
click at [313, 159] on link "eSkolas tehniskie uzlabojumi 04.09 no 8:30 līdz 10:00." at bounding box center [556, 160] width 637 height 14
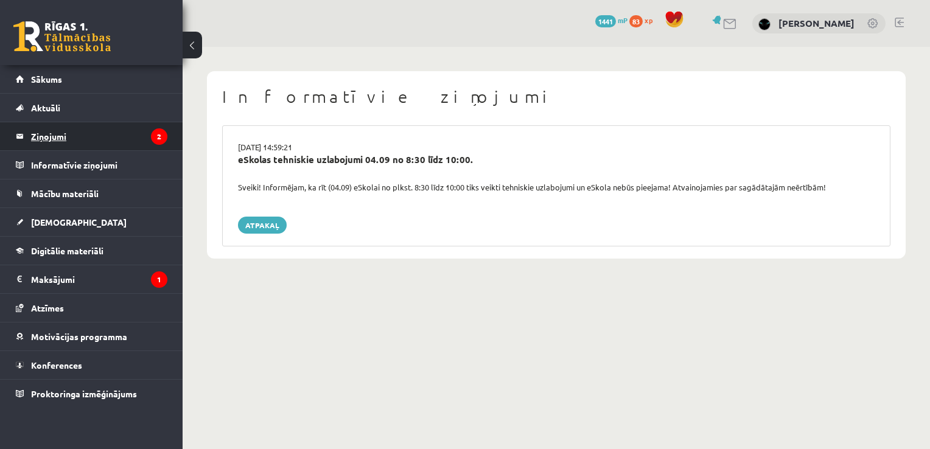
click at [52, 133] on legend "Ziņojumi 2" at bounding box center [99, 136] width 136 height 28
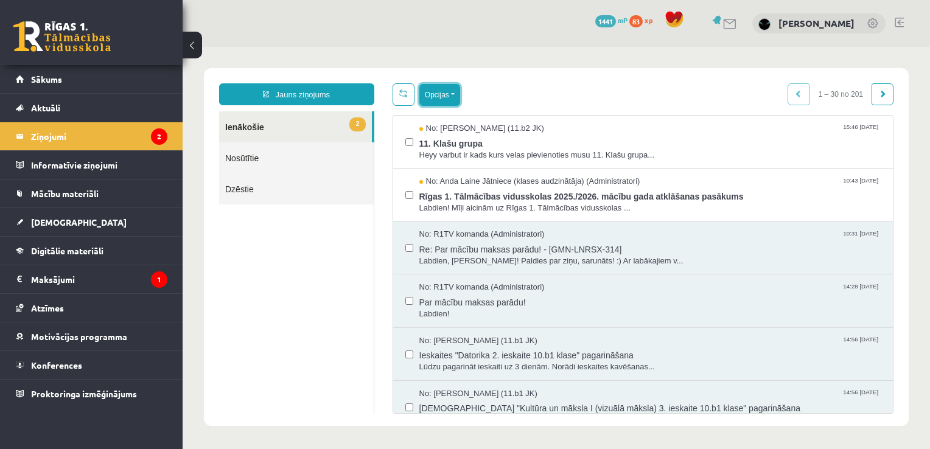
click at [449, 95] on button "Opcijas" at bounding box center [439, 95] width 41 height 22
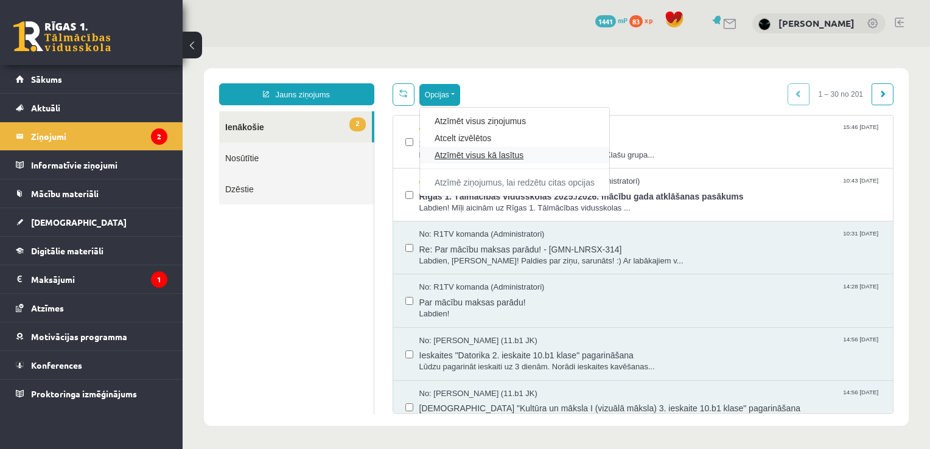
click at [451, 156] on link "Atzīmēt visus kā lasītus" at bounding box center [515, 155] width 160 height 12
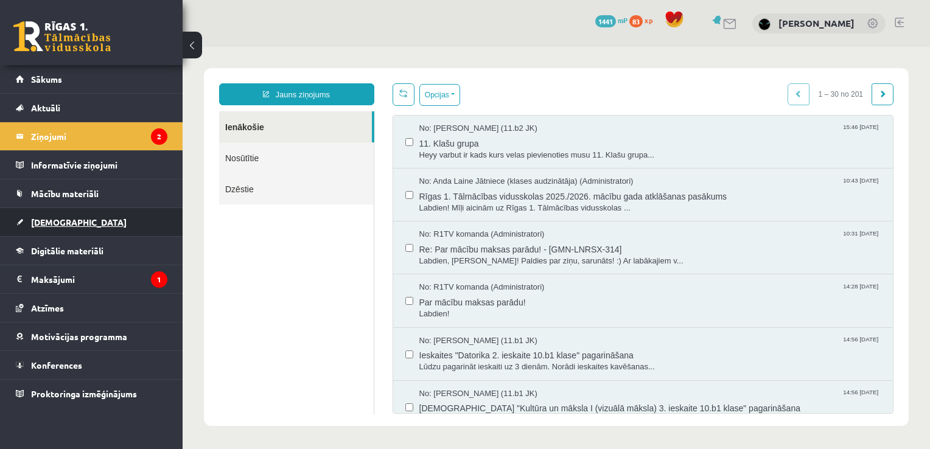
click at [61, 215] on link "[DEMOGRAPHIC_DATA]" at bounding box center [92, 222] width 152 height 28
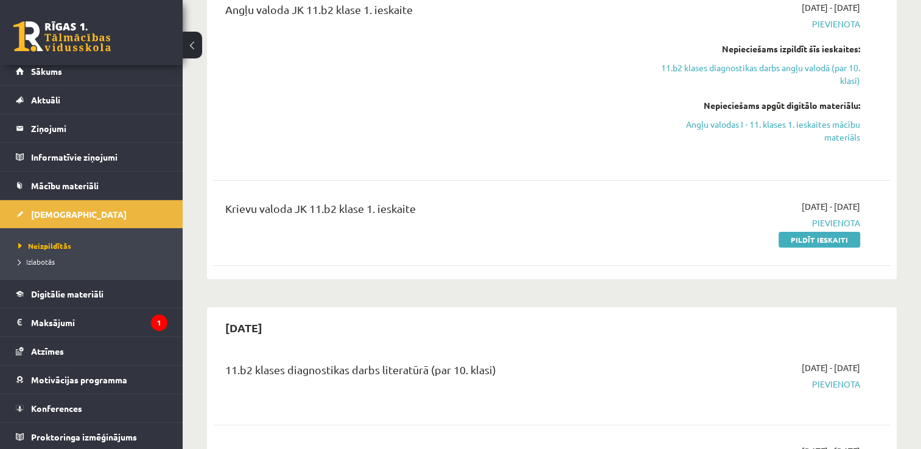
scroll to position [292, 0]
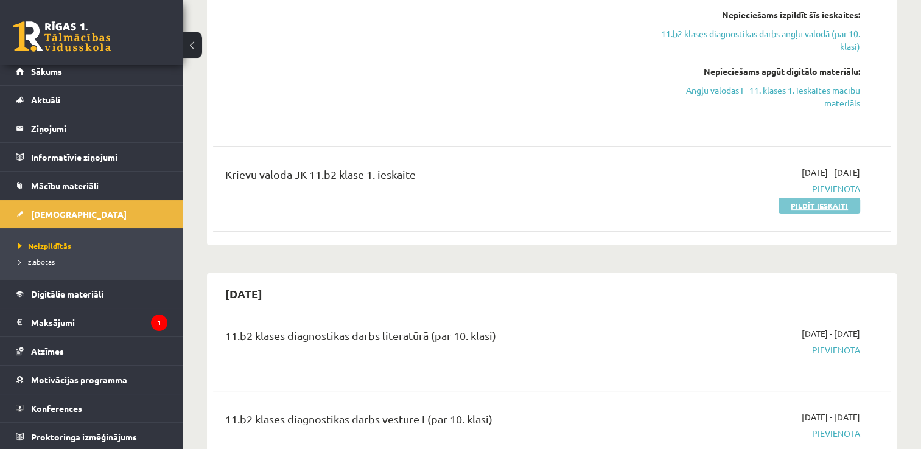
click at [809, 206] on link "Pildīt ieskaiti" at bounding box center [819, 206] width 82 height 16
